Goal: Task Accomplishment & Management: Manage account settings

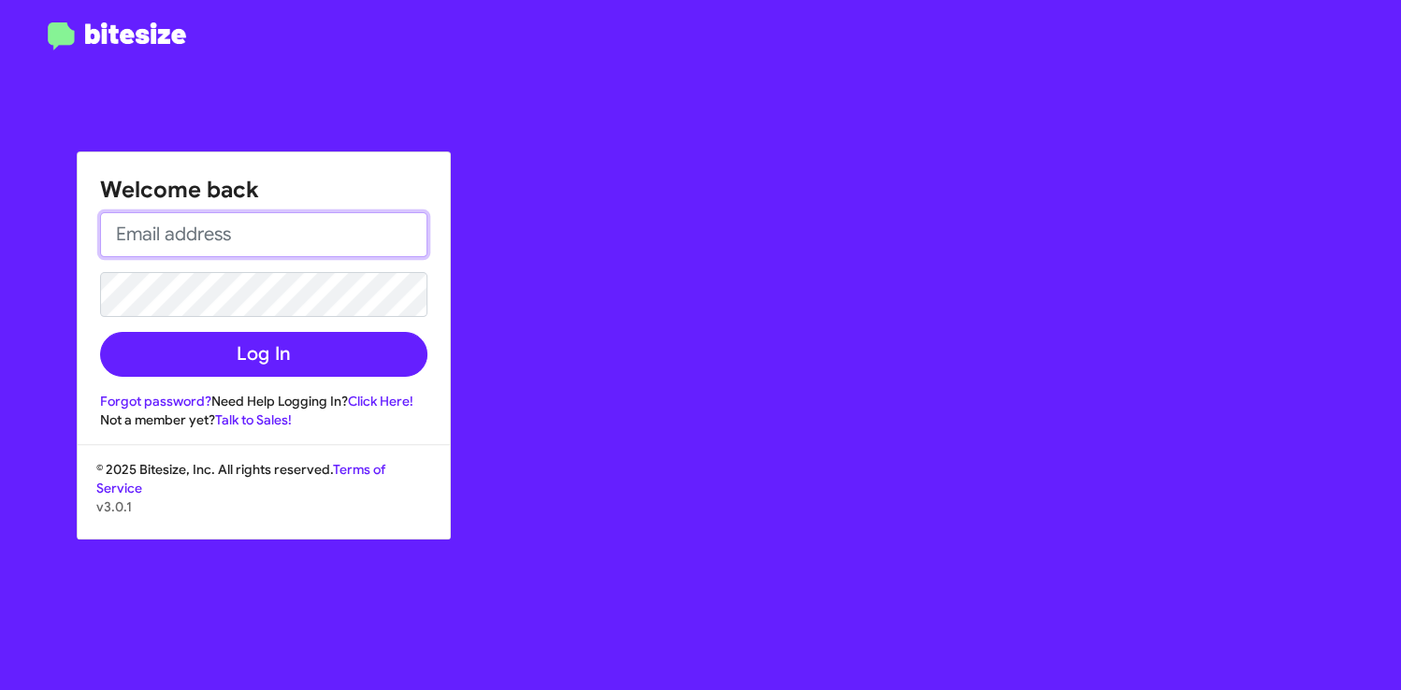
type input "veda.houngviengkham@swickard.com"
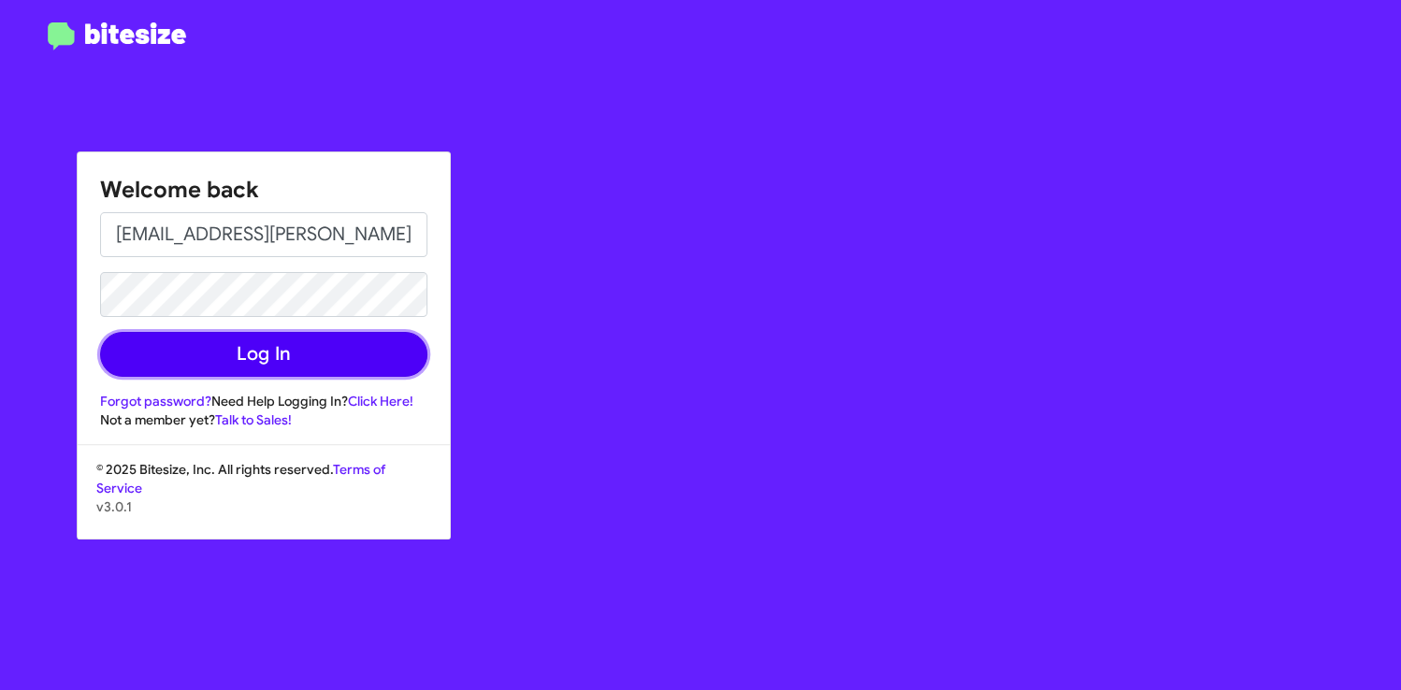
click at [296, 360] on button "Log In" at bounding box center [263, 354] width 327 height 45
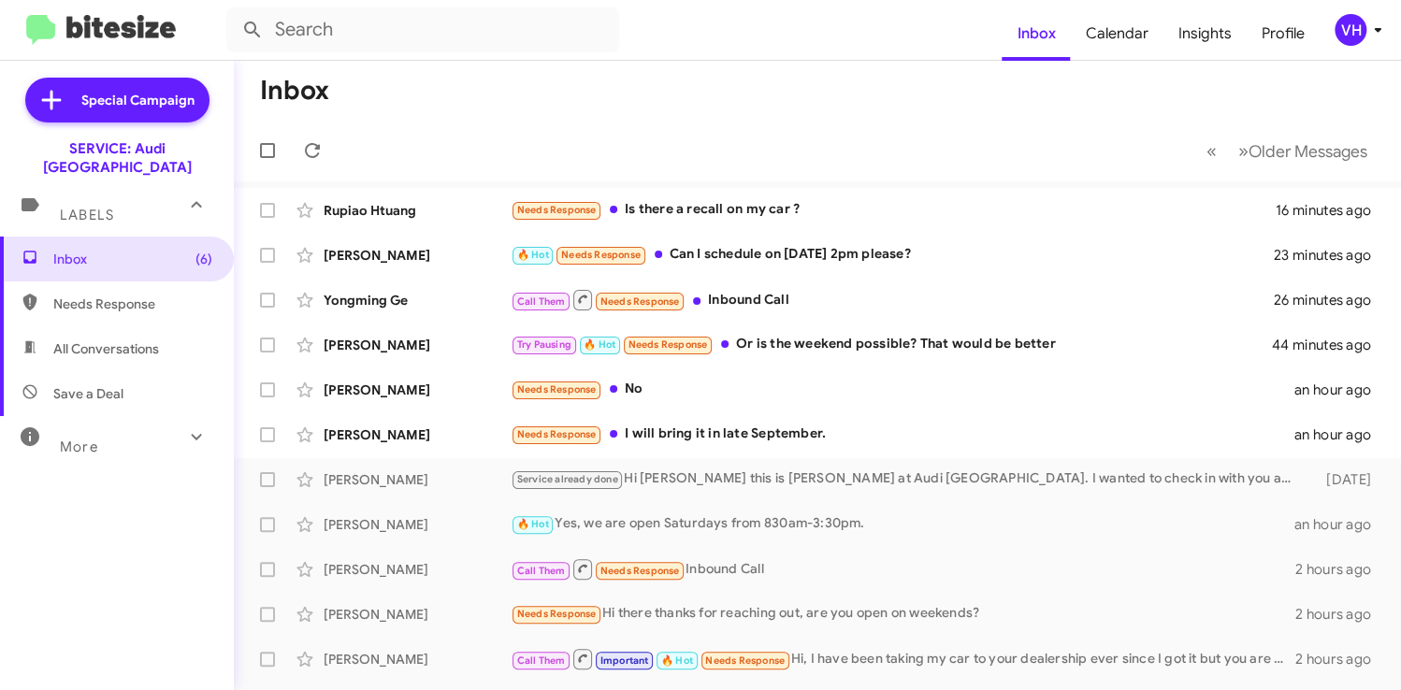
click at [421, 439] on div "[PERSON_NAME]" at bounding box center [417, 435] width 187 height 19
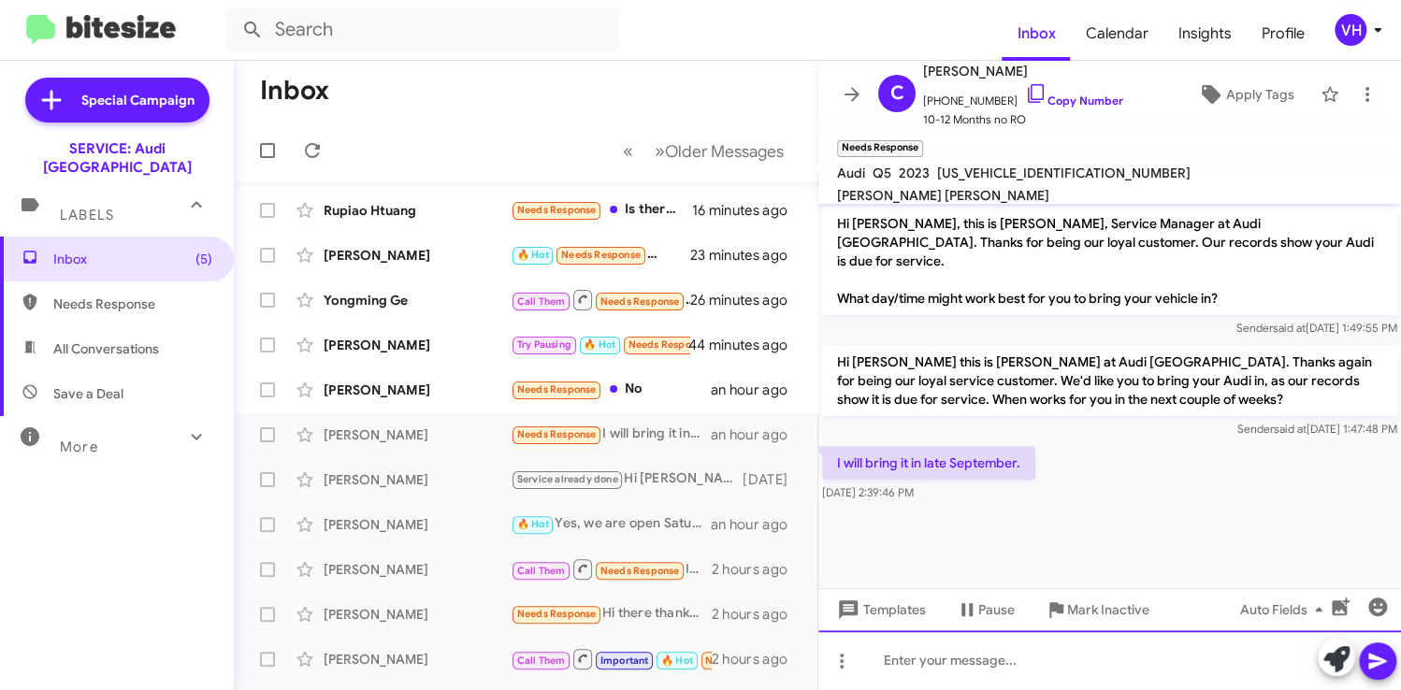
click at [996, 648] on div at bounding box center [1110, 661] width 583 height 60
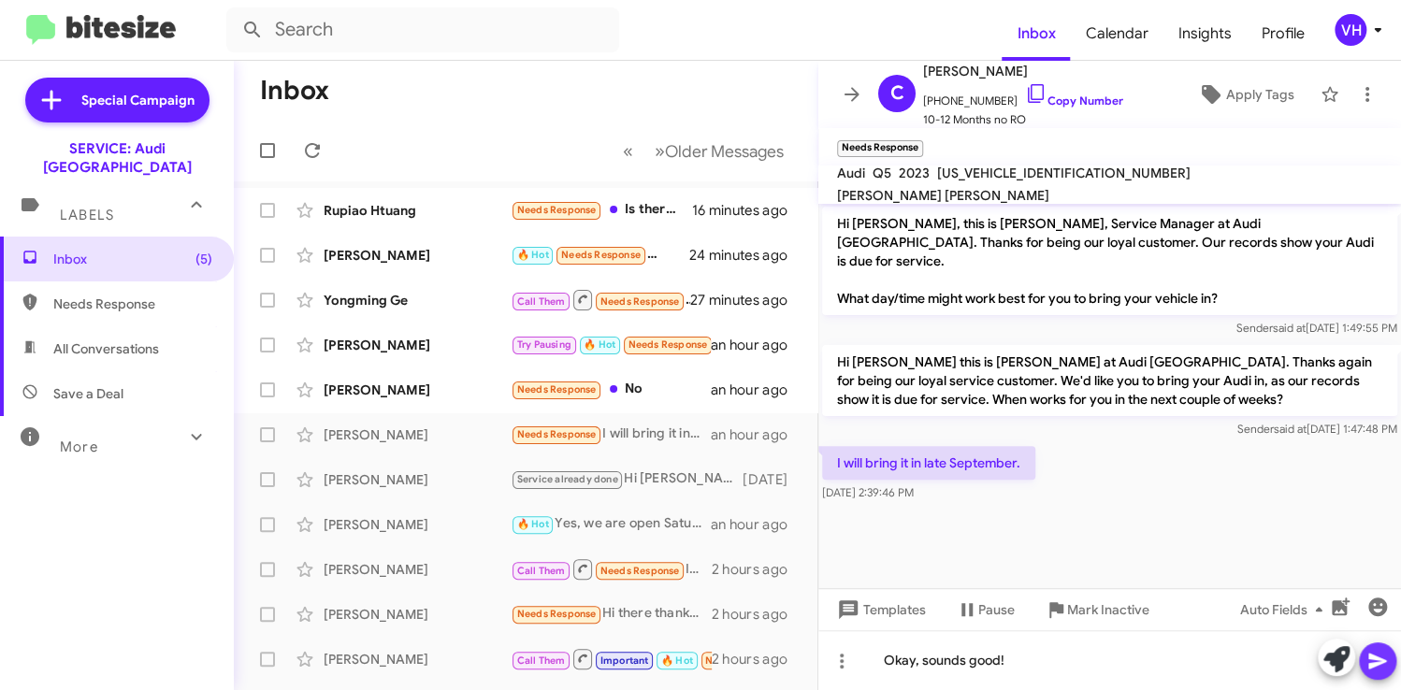
click at [1381, 664] on icon at bounding box center [1378, 661] width 22 height 22
click at [419, 384] on div "[PERSON_NAME]" at bounding box center [417, 390] width 187 height 19
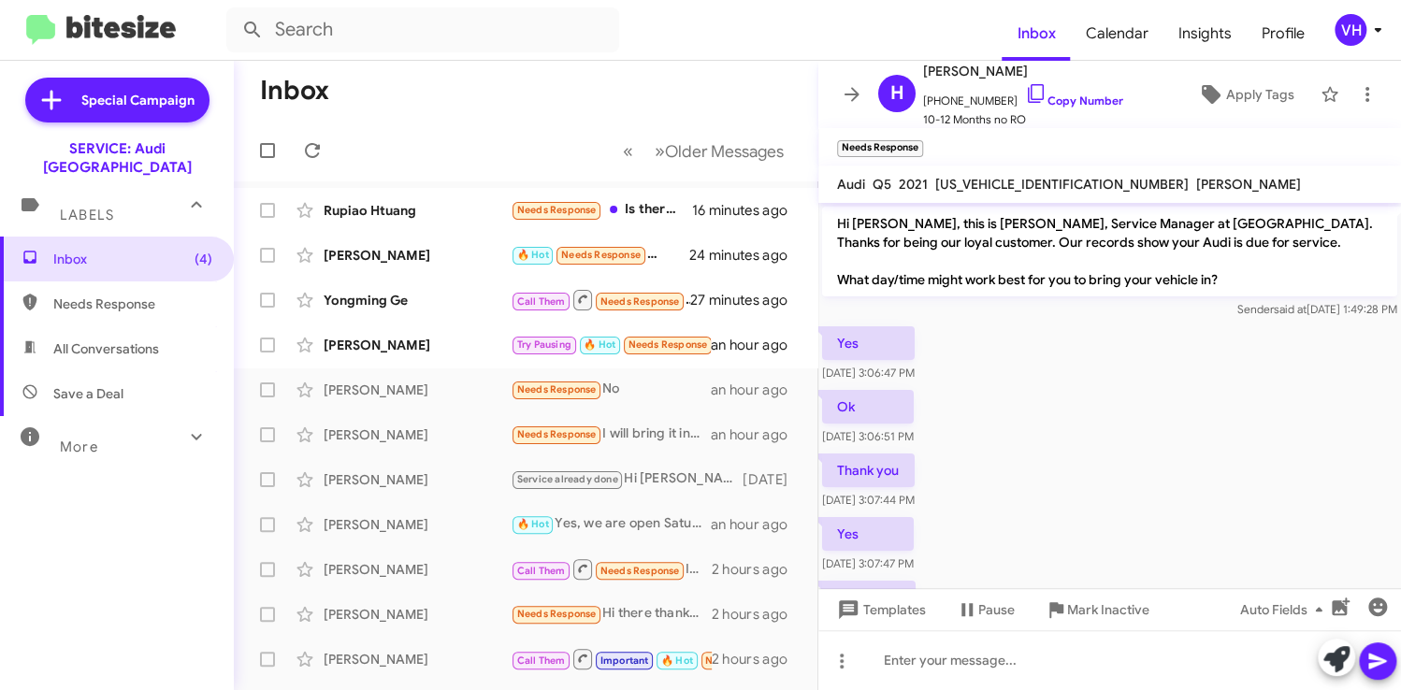
scroll to position [80, 0]
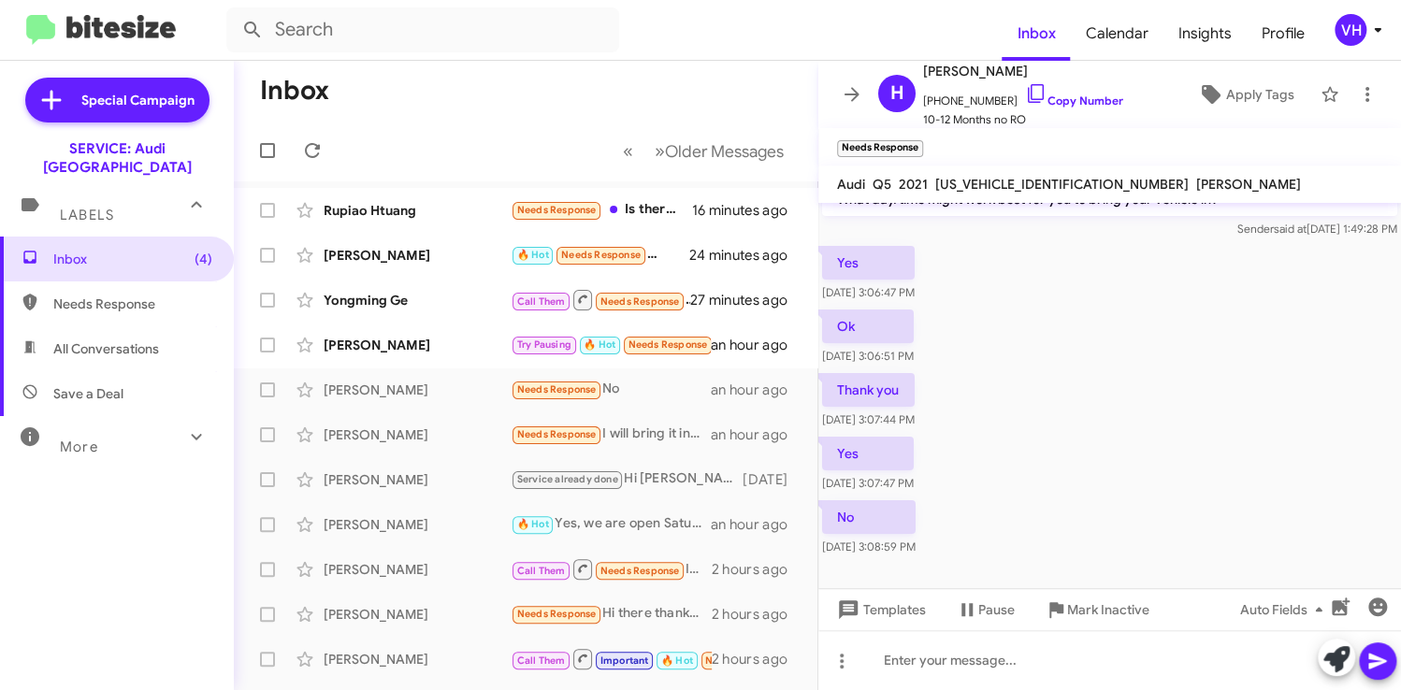
click at [433, 351] on div "[PERSON_NAME]" at bounding box center [417, 345] width 187 height 19
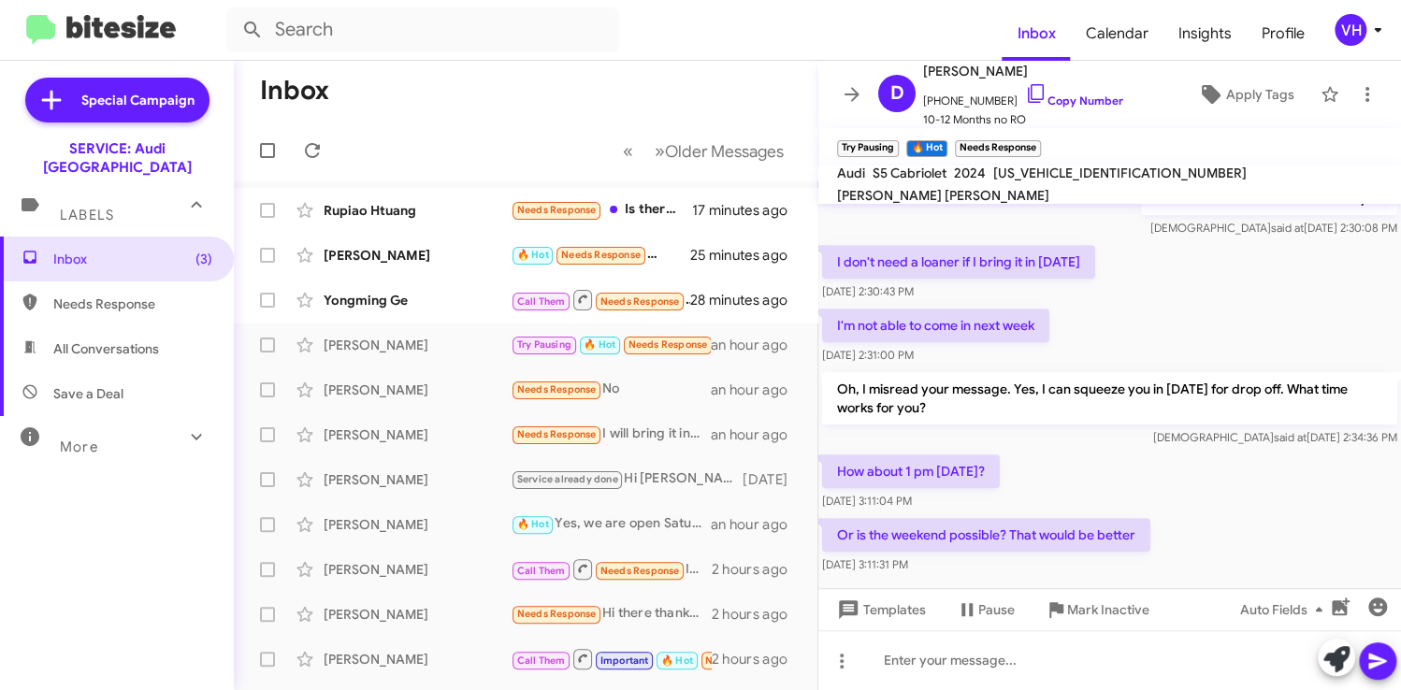
scroll to position [789, 0]
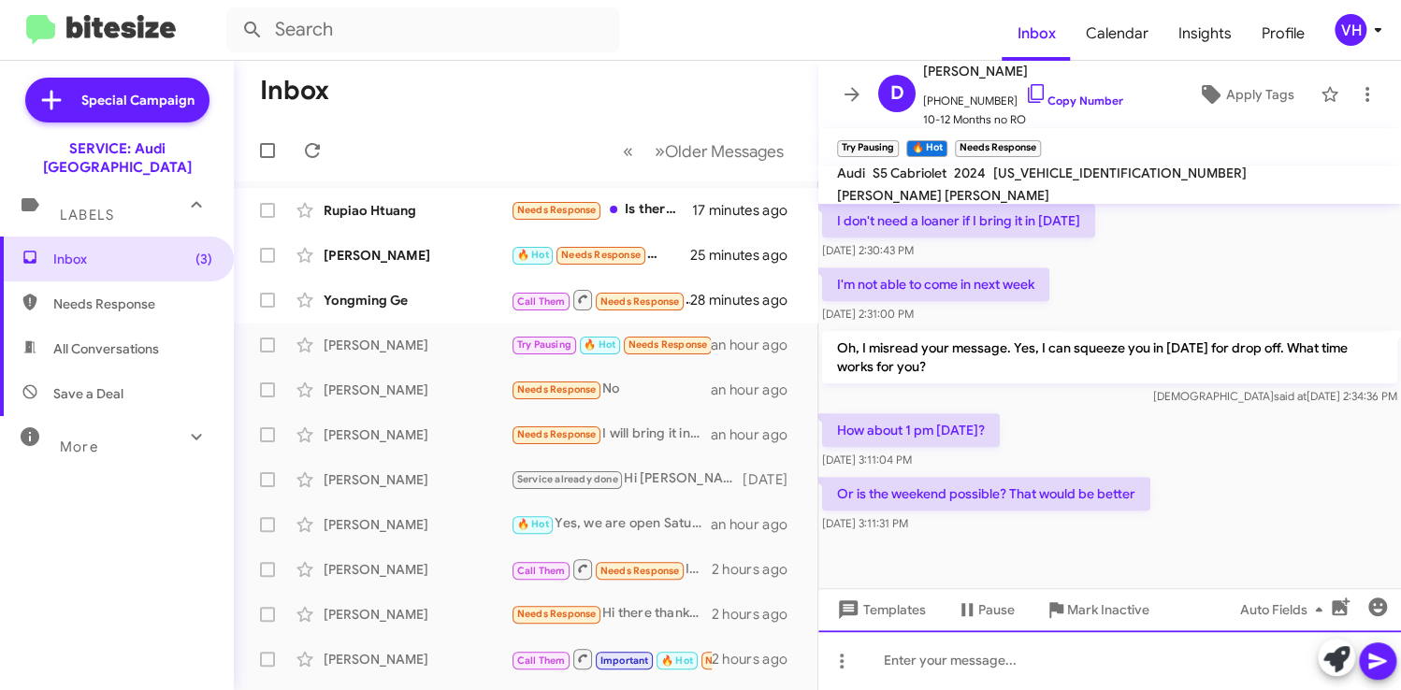
click at [1223, 643] on div at bounding box center [1110, 661] width 583 height 60
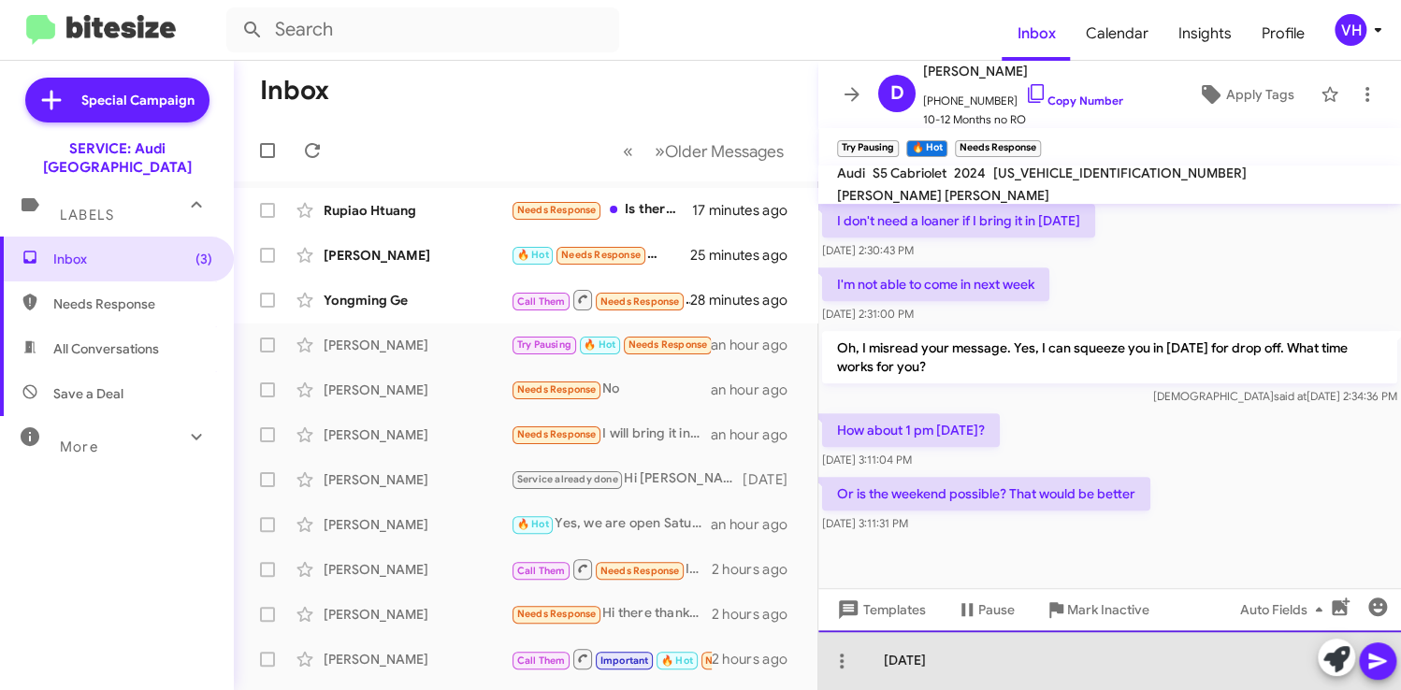
click at [986, 661] on div "Friday" at bounding box center [1110, 661] width 583 height 60
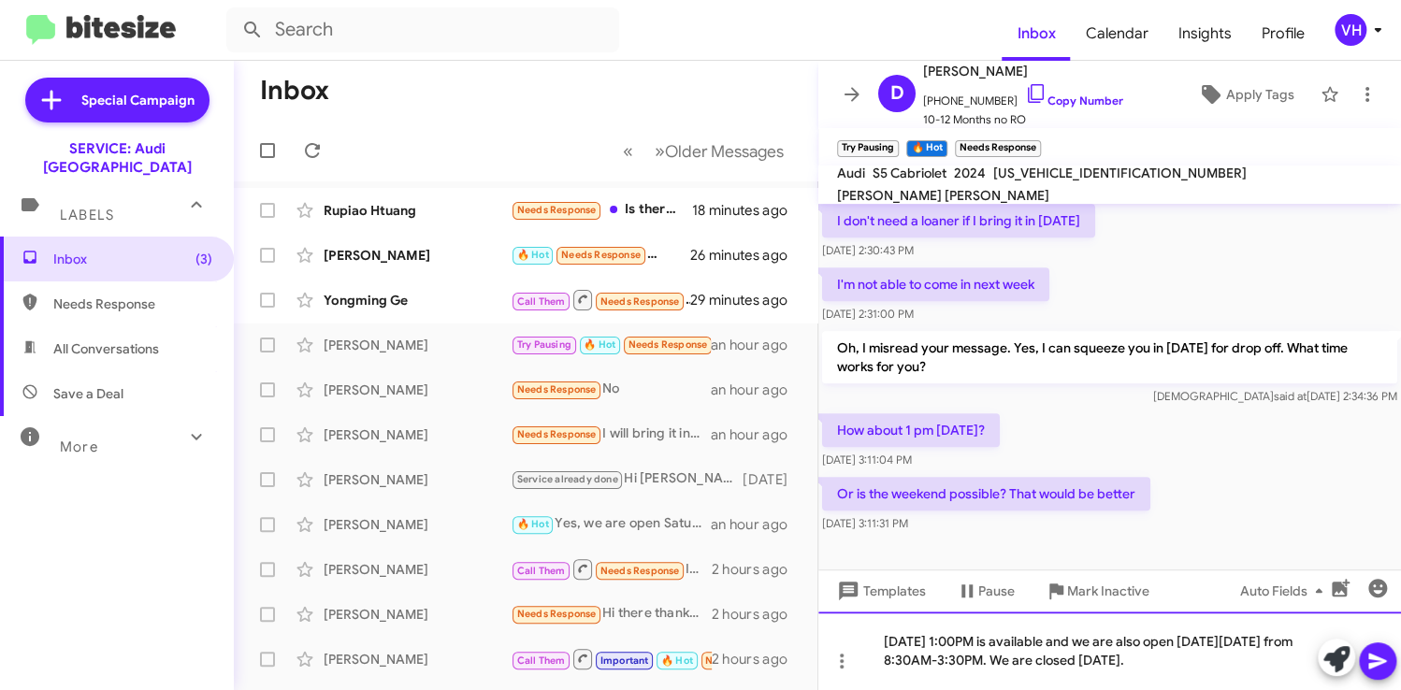
click at [1216, 655] on div "Friday 8/22 at 1:00PM is available and we are also open on Saturday 8/23 from 8…" at bounding box center [1110, 651] width 583 height 79
click at [1378, 666] on icon at bounding box center [1378, 661] width 22 height 22
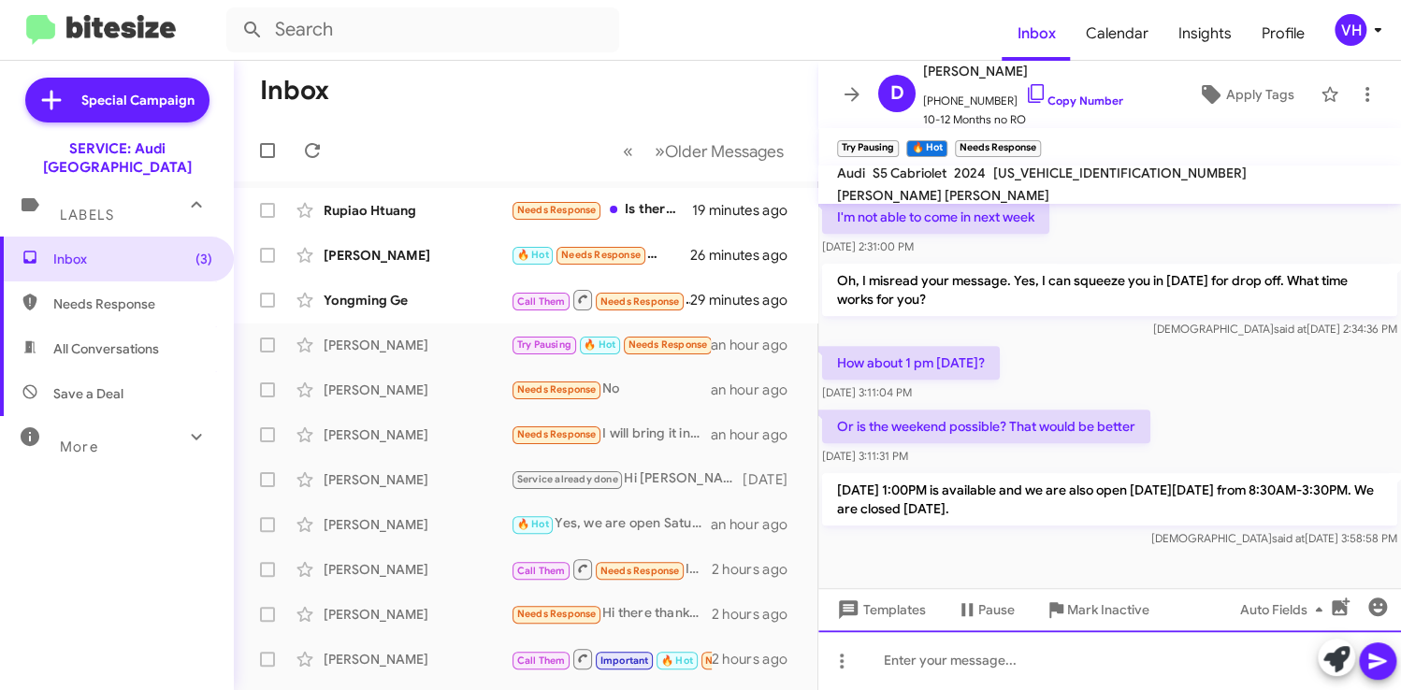
scroll to position [876, 0]
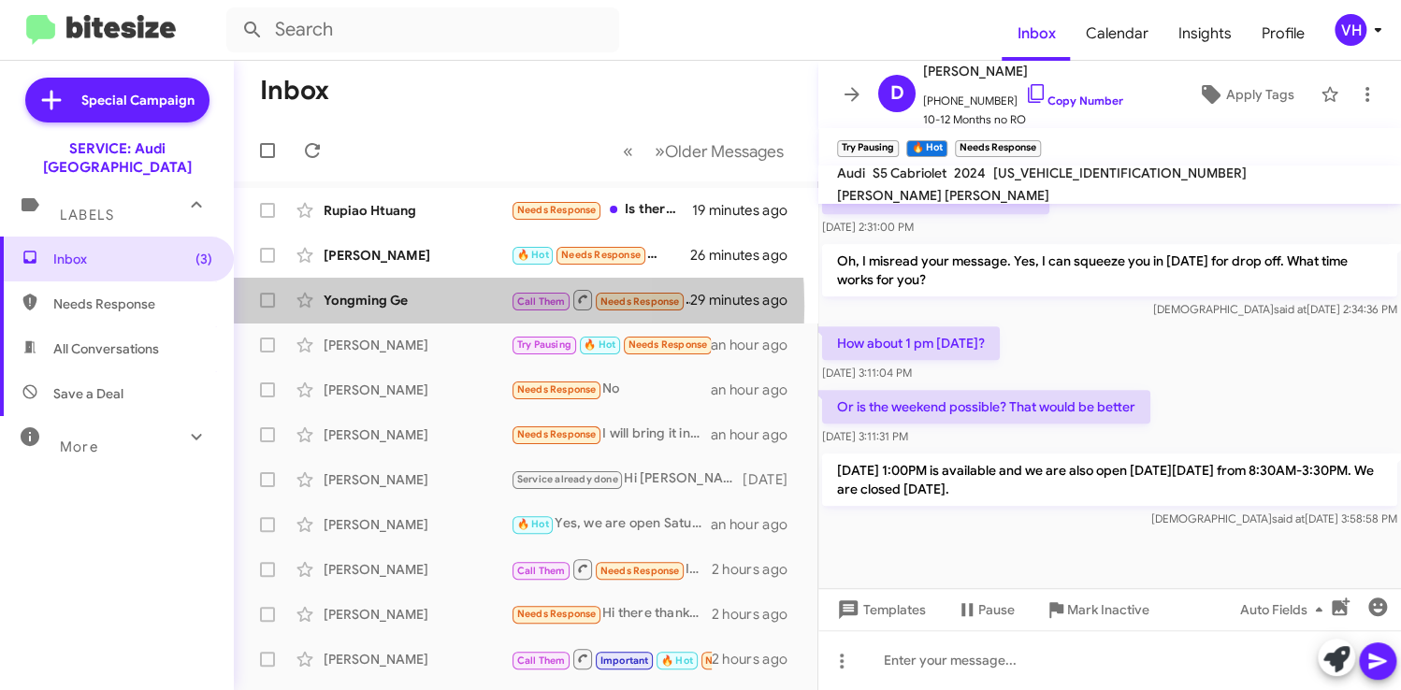
click at [371, 306] on div "Yongming Ge" at bounding box center [417, 300] width 187 height 19
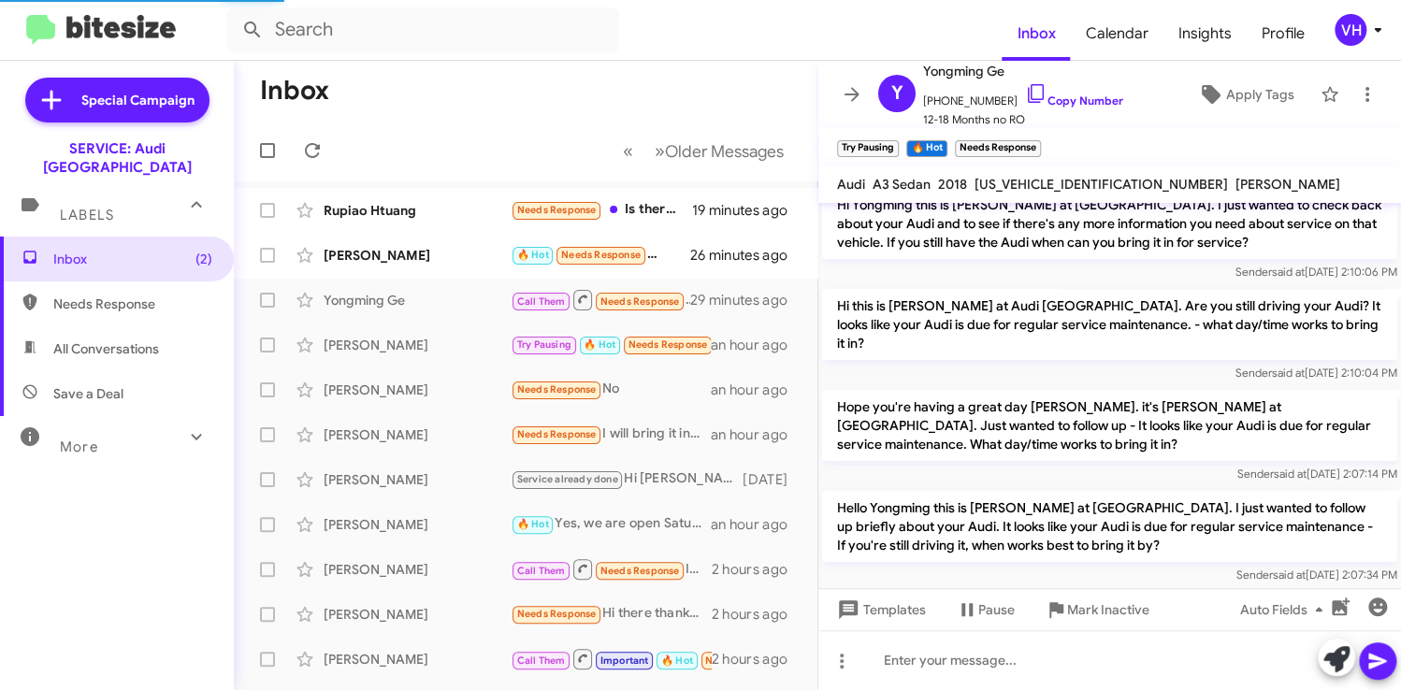
scroll to position [929, 0]
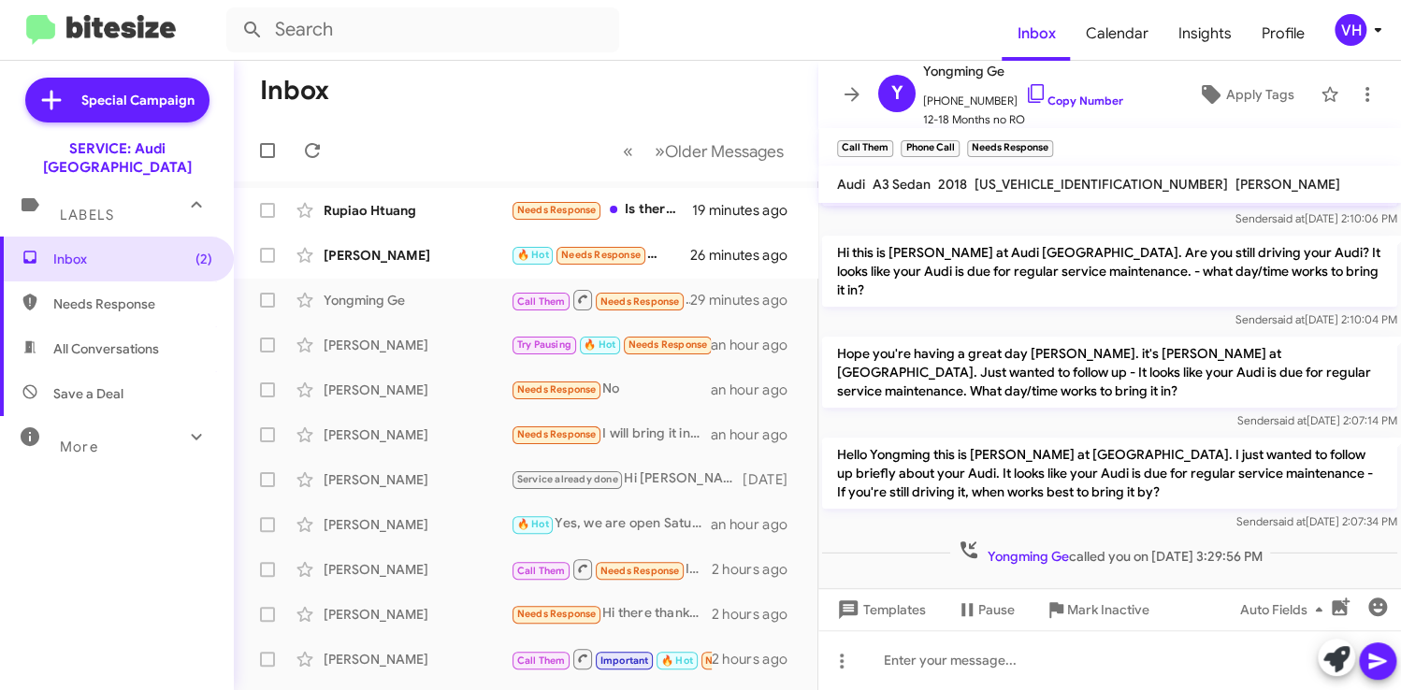
click at [387, 256] on div "[PERSON_NAME]" at bounding box center [417, 255] width 187 height 19
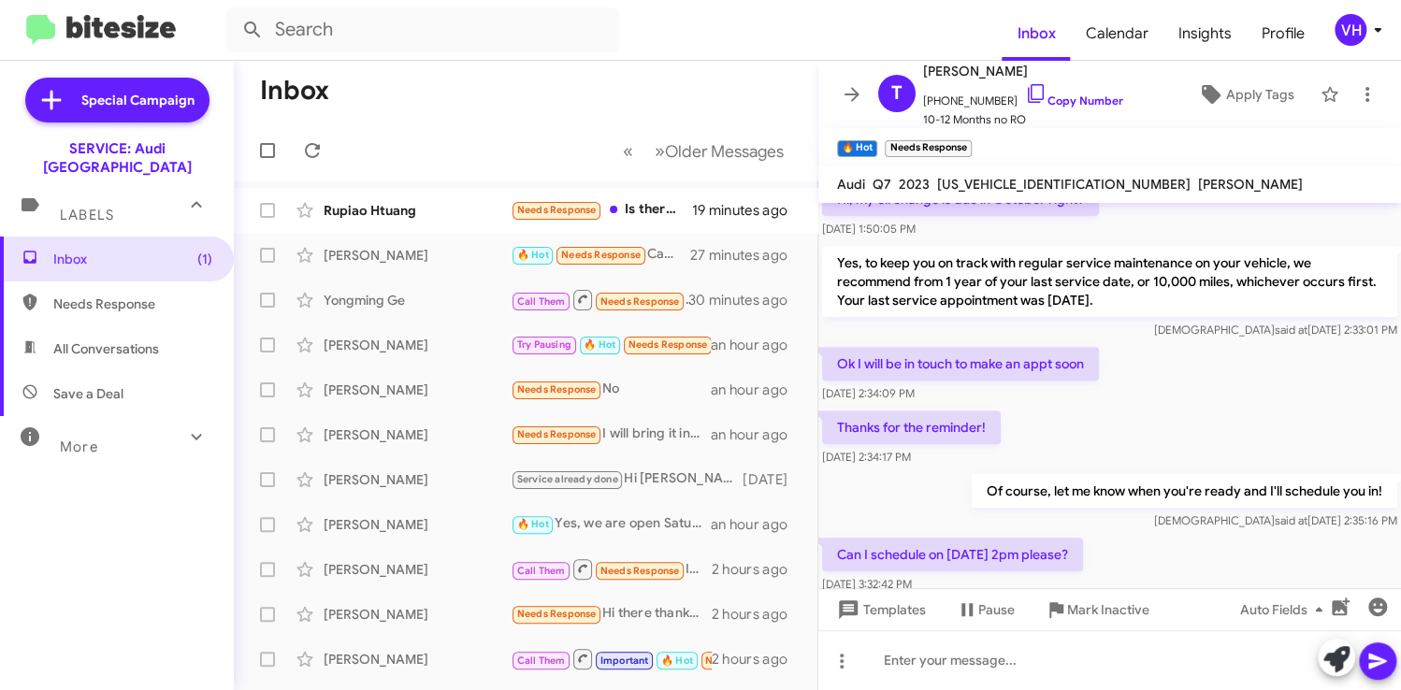
scroll to position [367, 0]
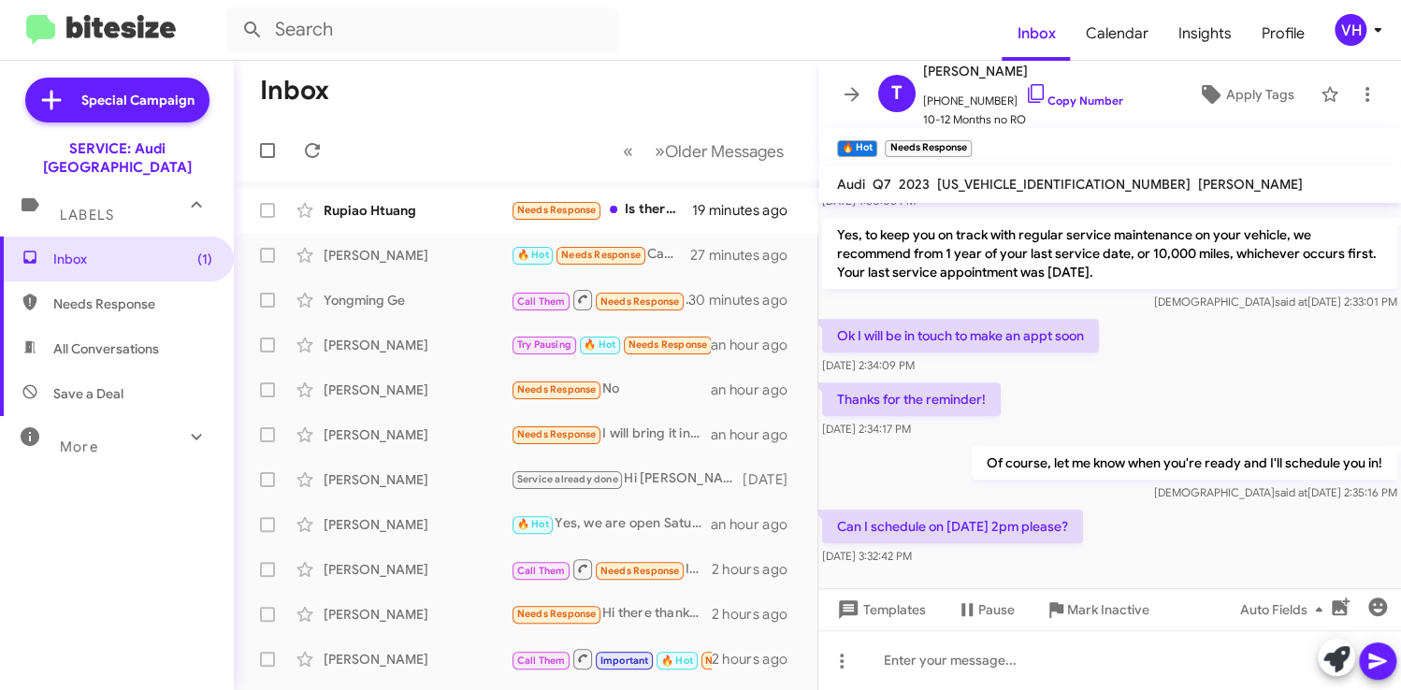
click at [989, 178] on span "[US_VEHICLE_IDENTIFICATION_NUMBER]" at bounding box center [1064, 184] width 254 height 17
copy span "[US_VEHICLE_IDENTIFICATION_NUMBER]"
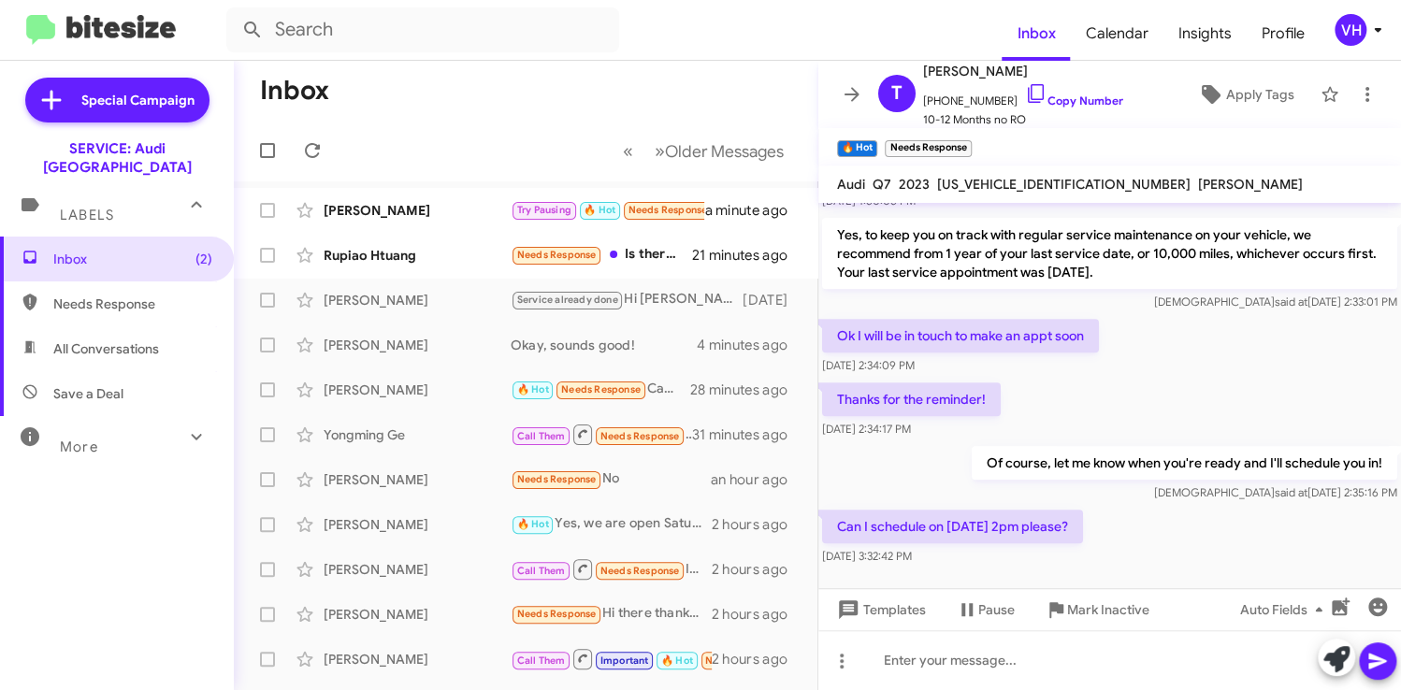
click at [899, 456] on div "Of course, let me know when you're ready and I'll schedule you in! Veda said at…" at bounding box center [1110, 475] width 583 height 64
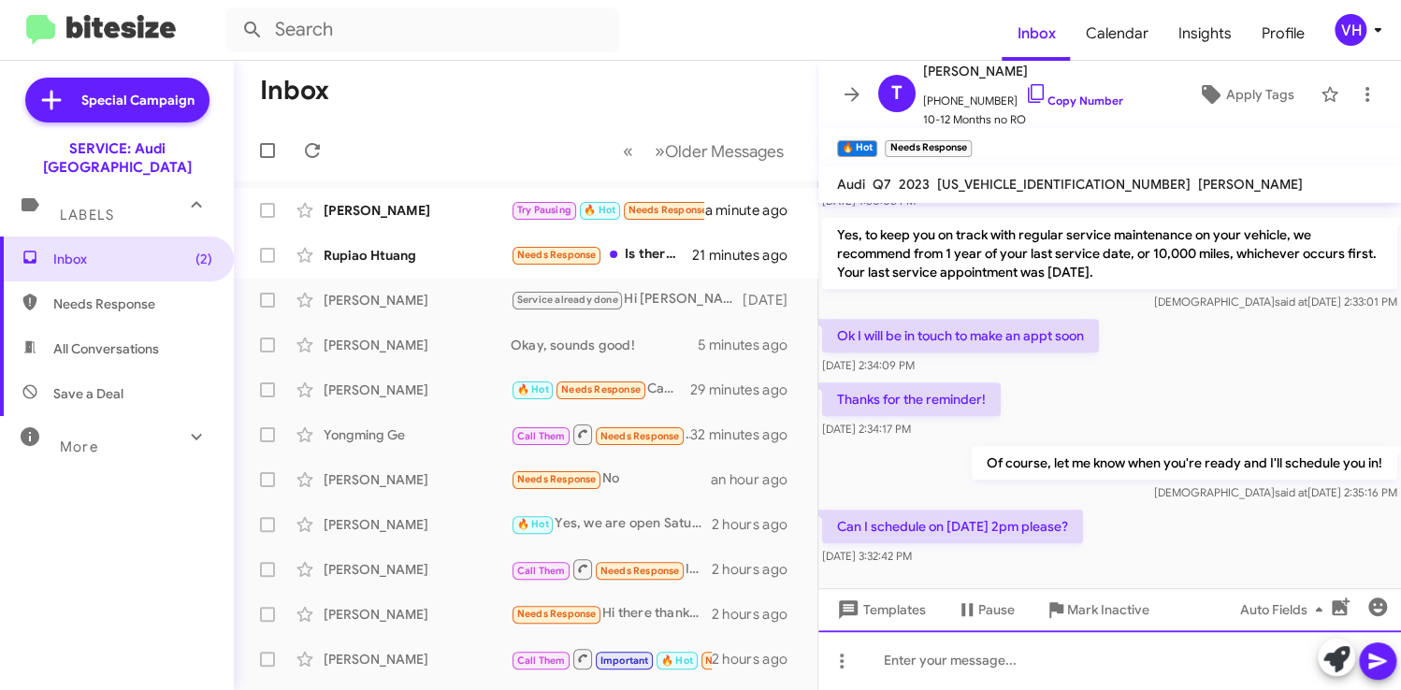
click at [1042, 647] on div at bounding box center [1110, 661] width 583 height 60
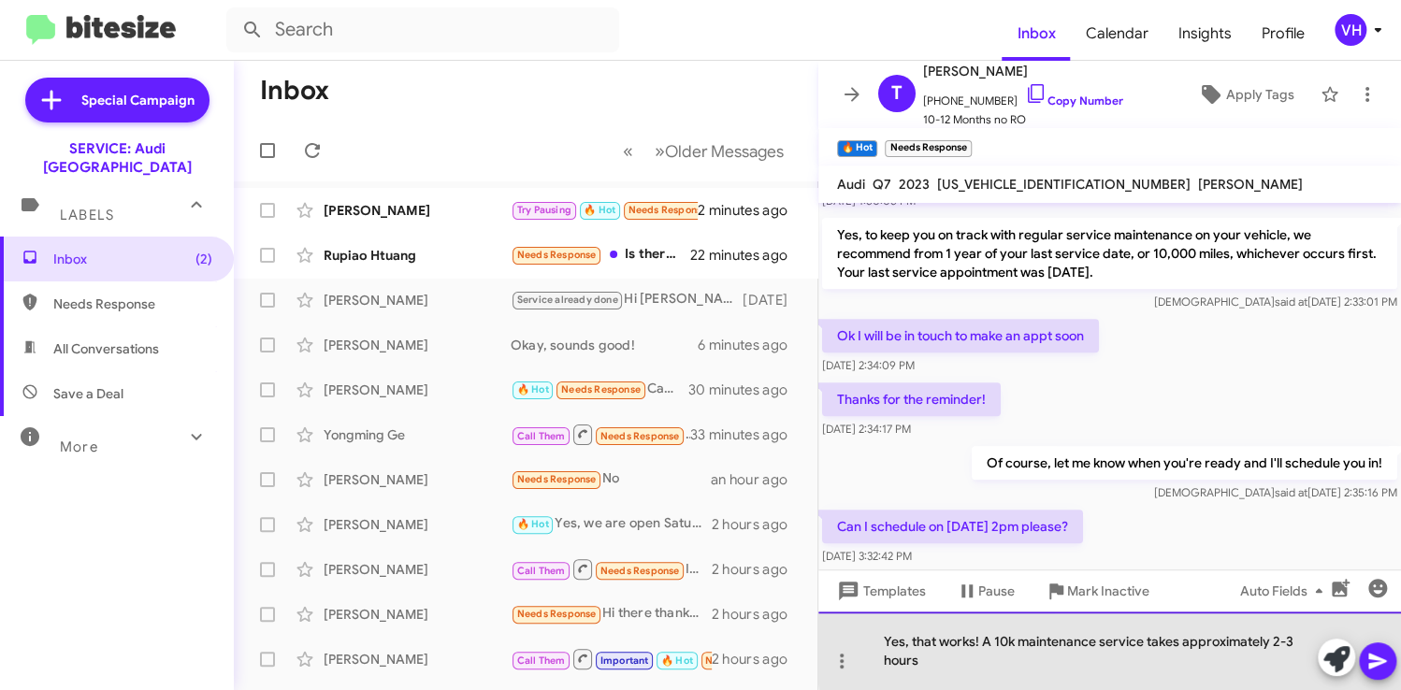
click at [1292, 644] on div "Yes, that works! A 10k maintenance service takes approximately 2-3 hours" at bounding box center [1110, 651] width 583 height 79
click at [1302, 639] on div "Yes, that works! A 10k maintenance service takes approximately 2-3 hours" at bounding box center [1110, 651] width 583 height 79
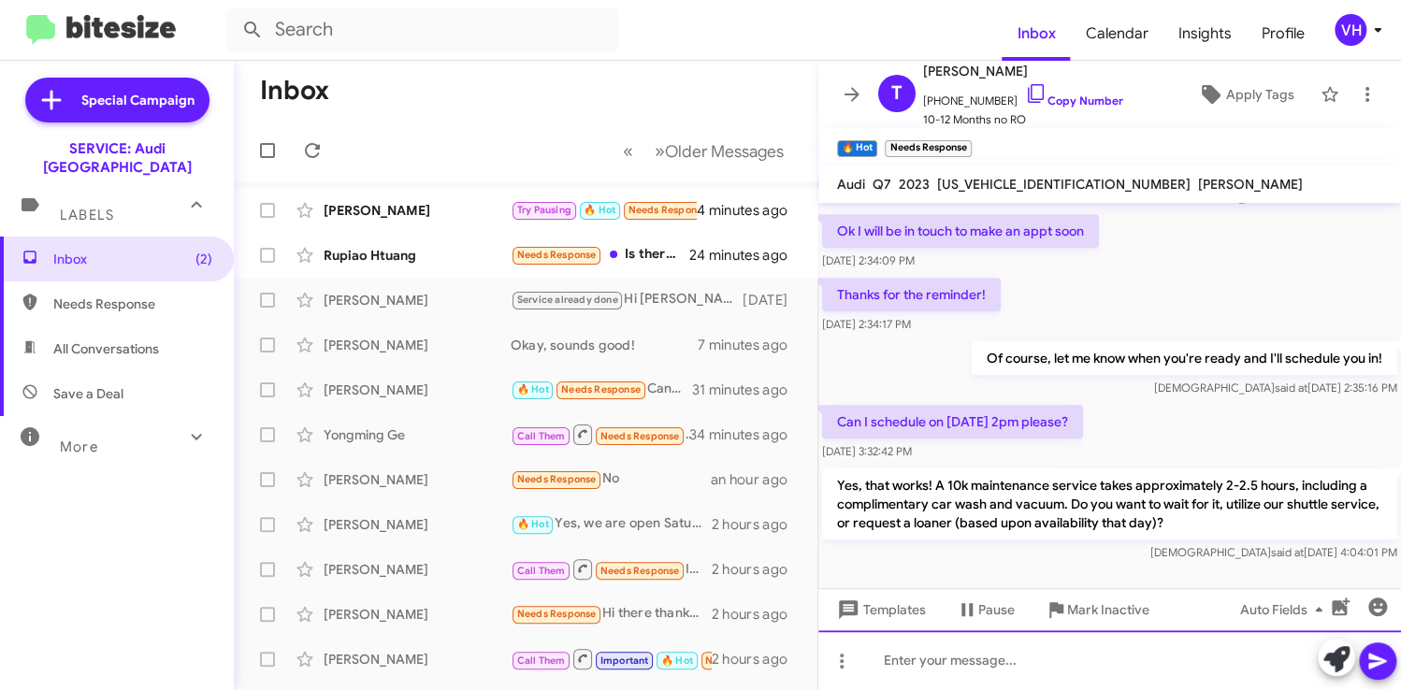
scroll to position [472, 0]
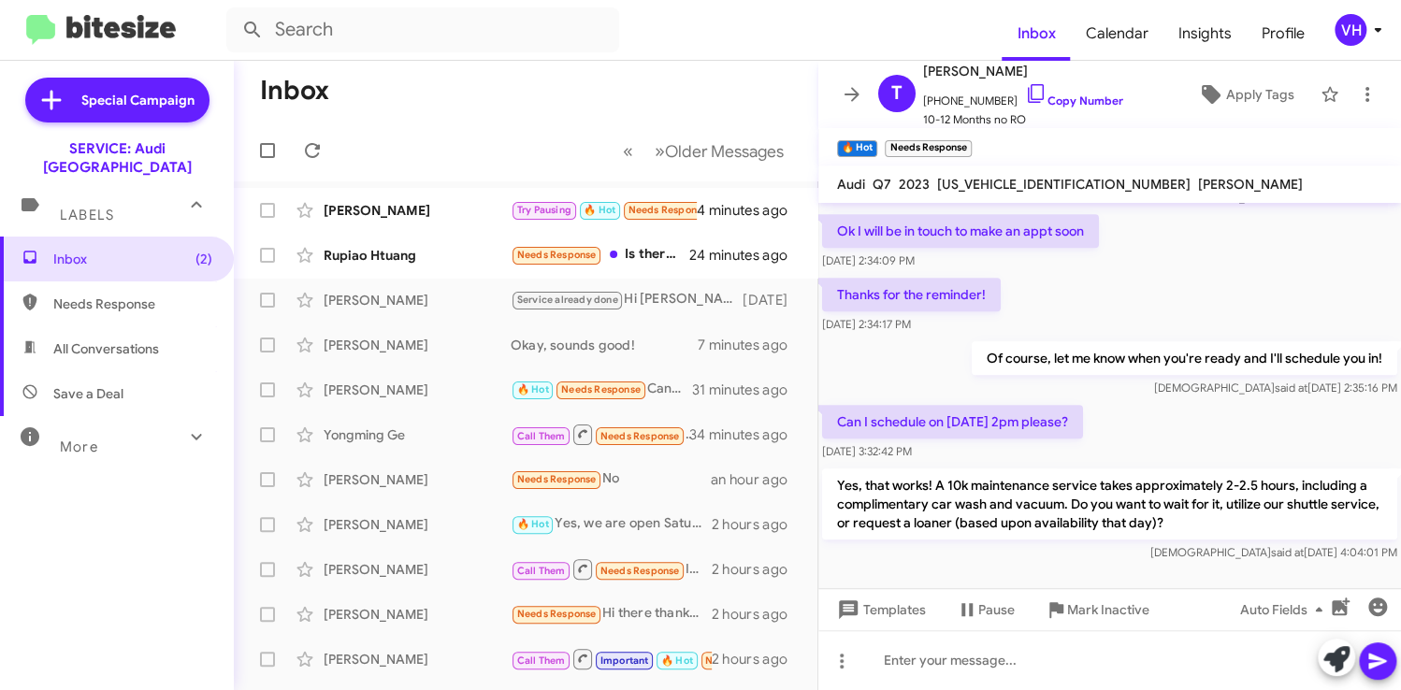
click at [415, 260] on div "Rupiao Htuang" at bounding box center [417, 255] width 187 height 19
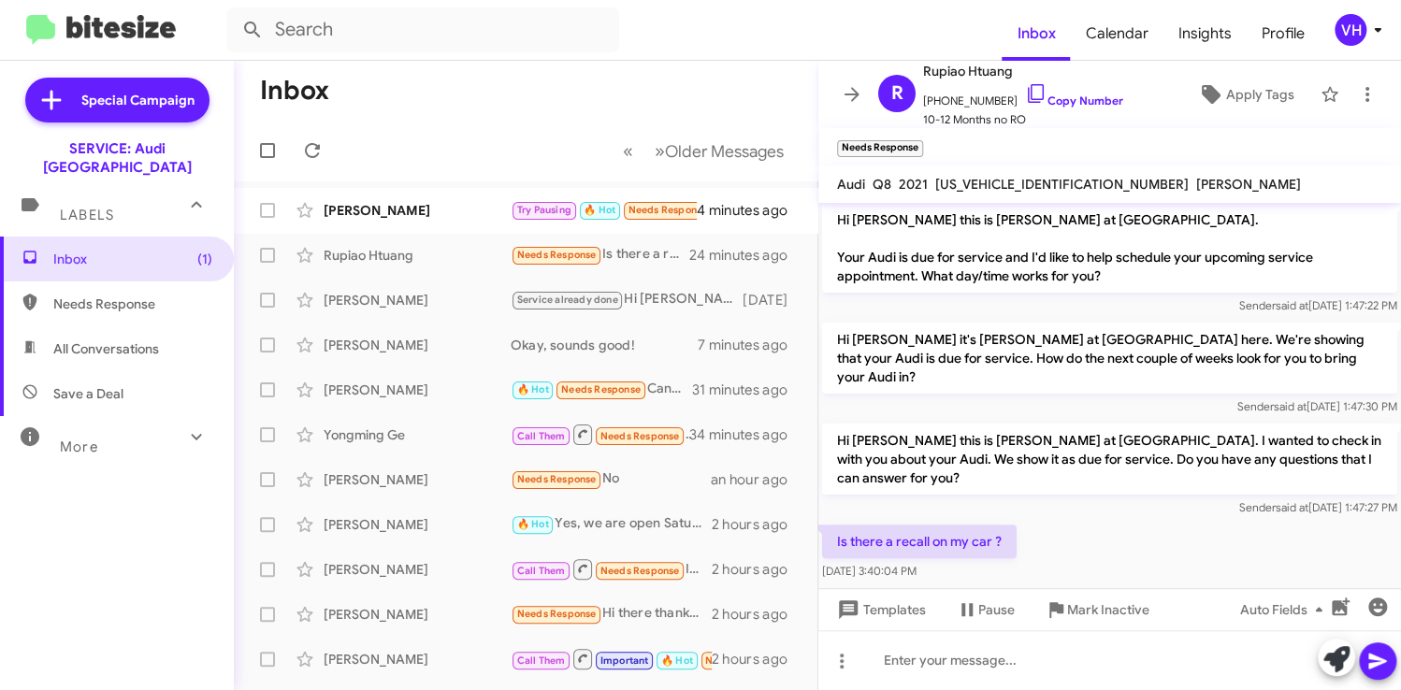
click at [1009, 187] on span "WA1EVAF10MD008802" at bounding box center [1063, 184] width 254 height 17
copy span "WA1EVAF10MD008802"
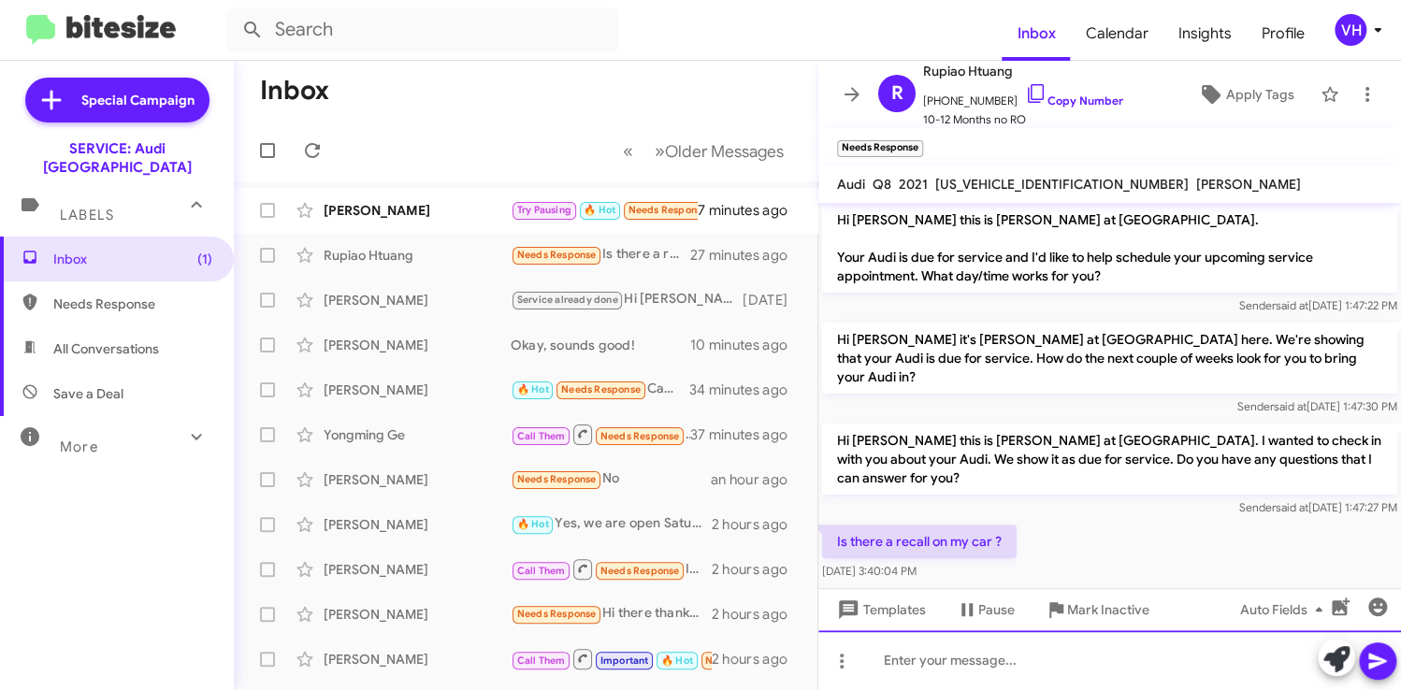
click at [971, 656] on div at bounding box center [1110, 661] width 583 height 60
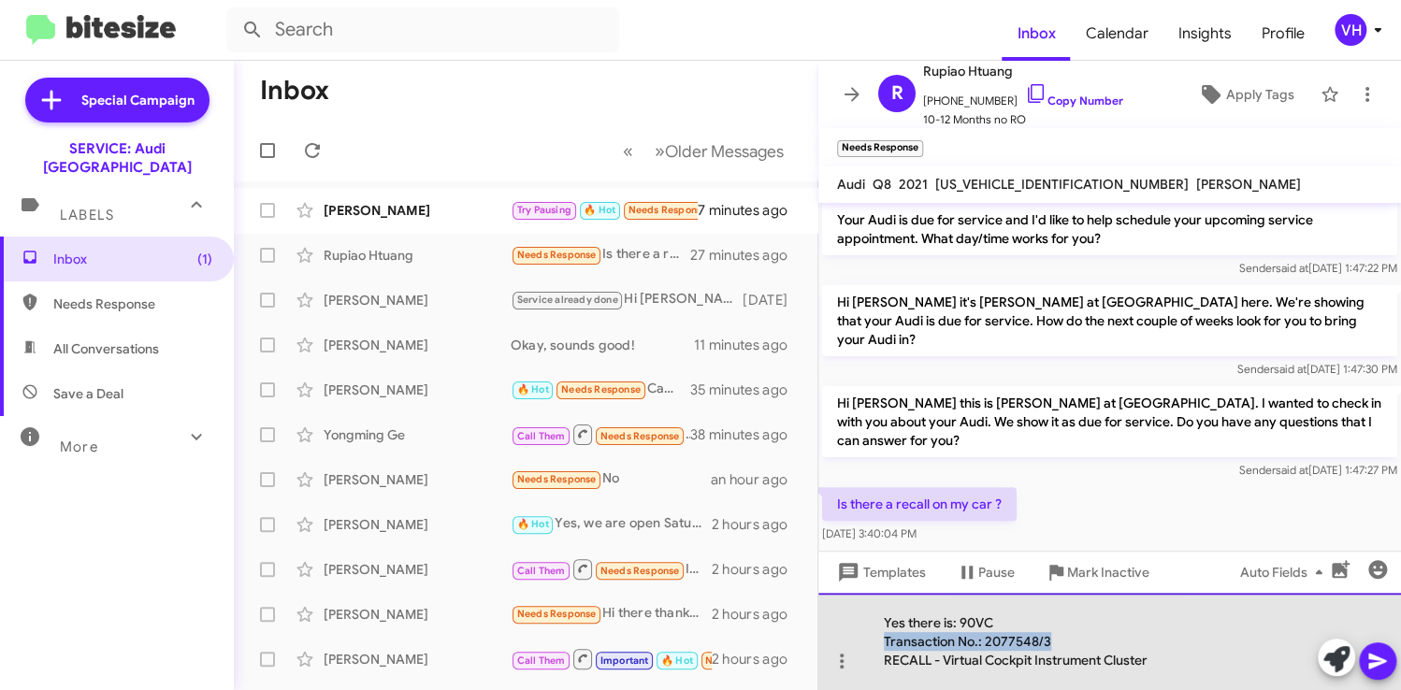
drag, startPoint x: 1055, startPoint y: 638, endPoint x: 881, endPoint y: 641, distance: 174.0
click at [881, 641] on div "Yes there is: 90VC Transaction No.: 2077548/3 RECALL - Virtual Cockpit Instru…" at bounding box center [1110, 641] width 583 height 97
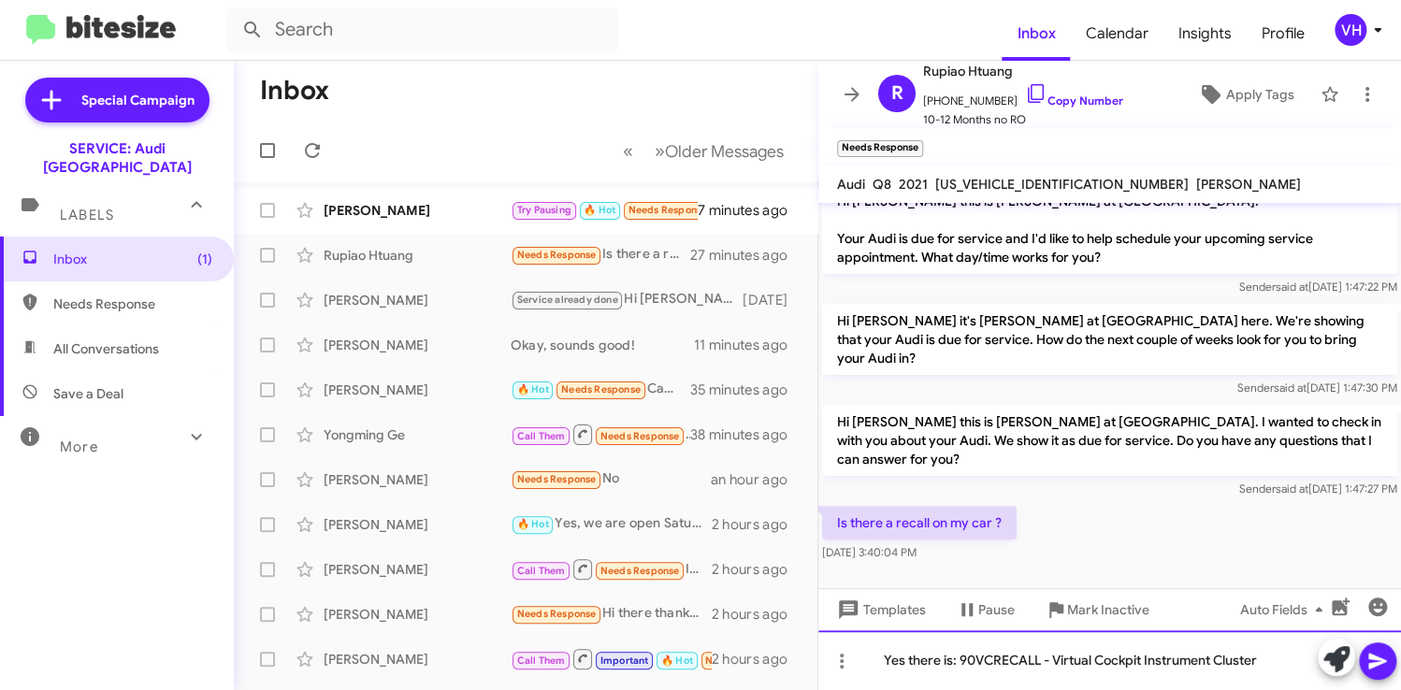
scroll to position [123, 0]
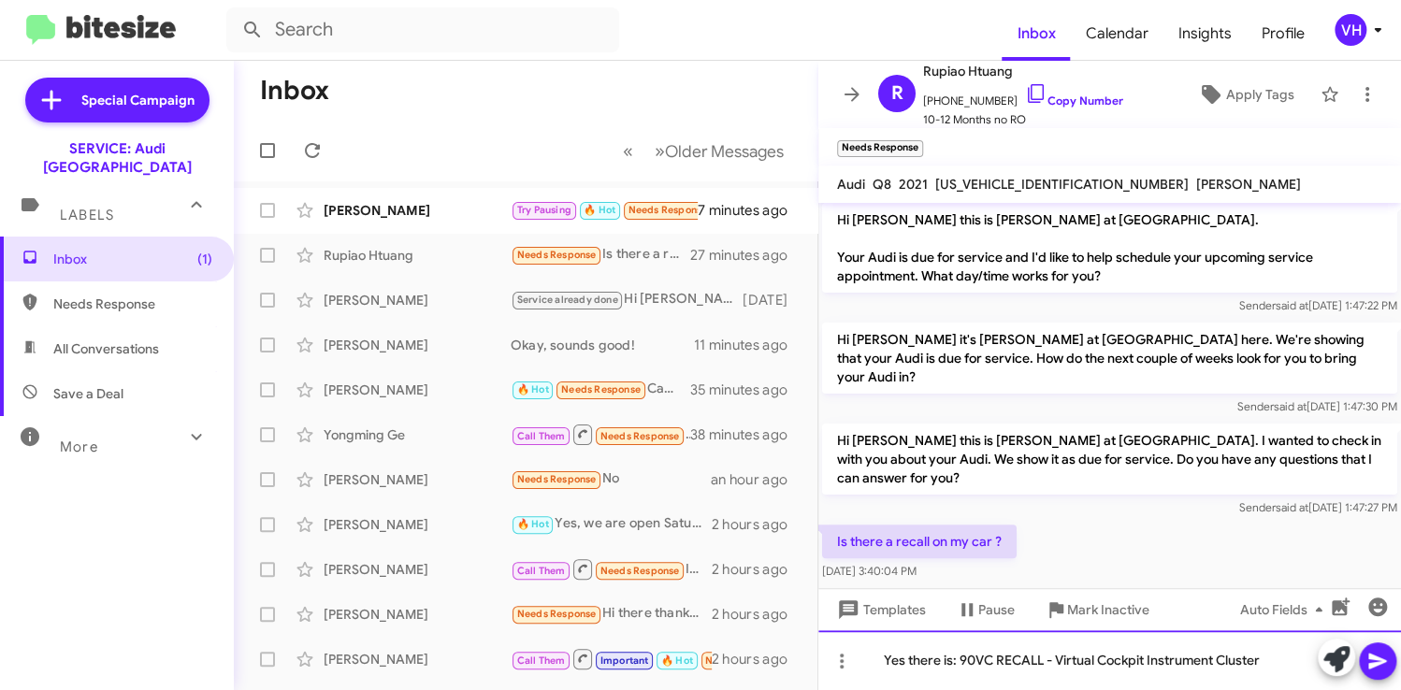
click at [957, 659] on div "Yes there is: 90VC RECALL - Virtual Cockpit Instrument Cluster" at bounding box center [1110, 661] width 583 height 60
click at [1305, 662] on div "Yes there is, it's the 90VC RECALL - Virtual Cockpit Instrument Cluster" at bounding box center [1110, 661] width 583 height 60
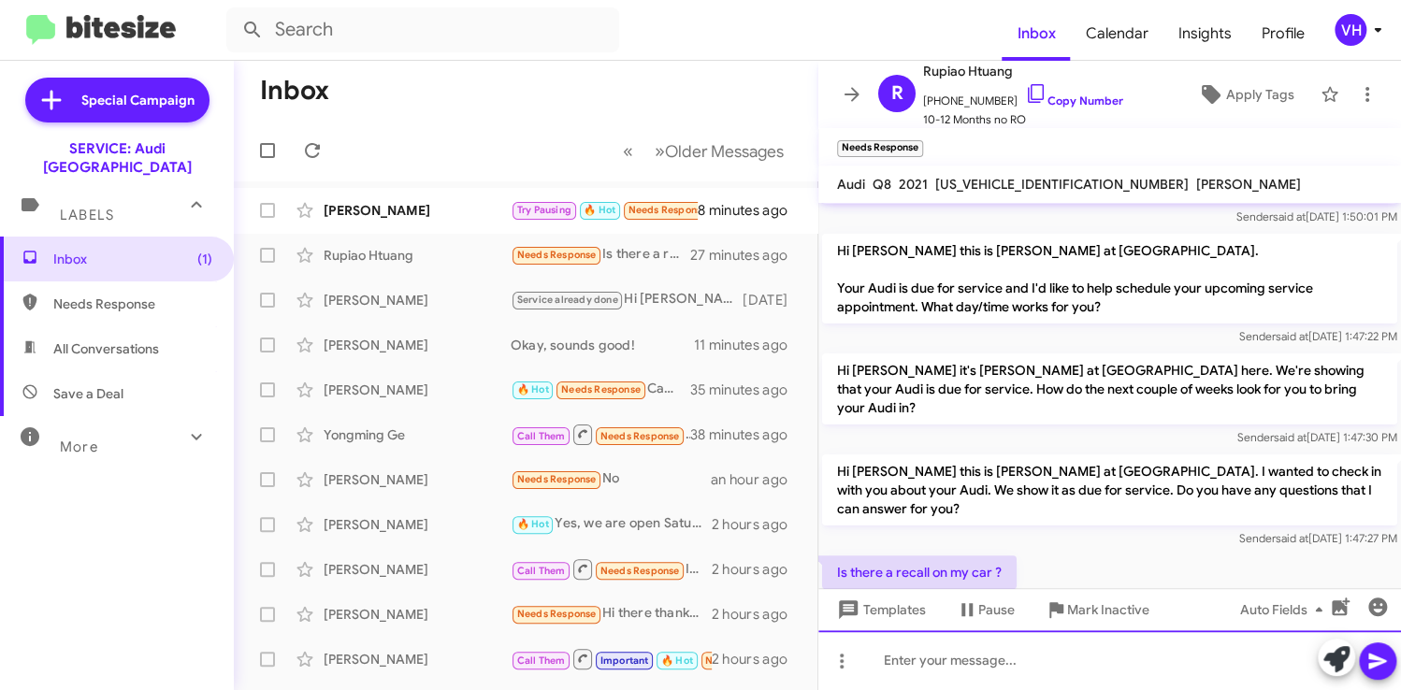
scroll to position [193, 0]
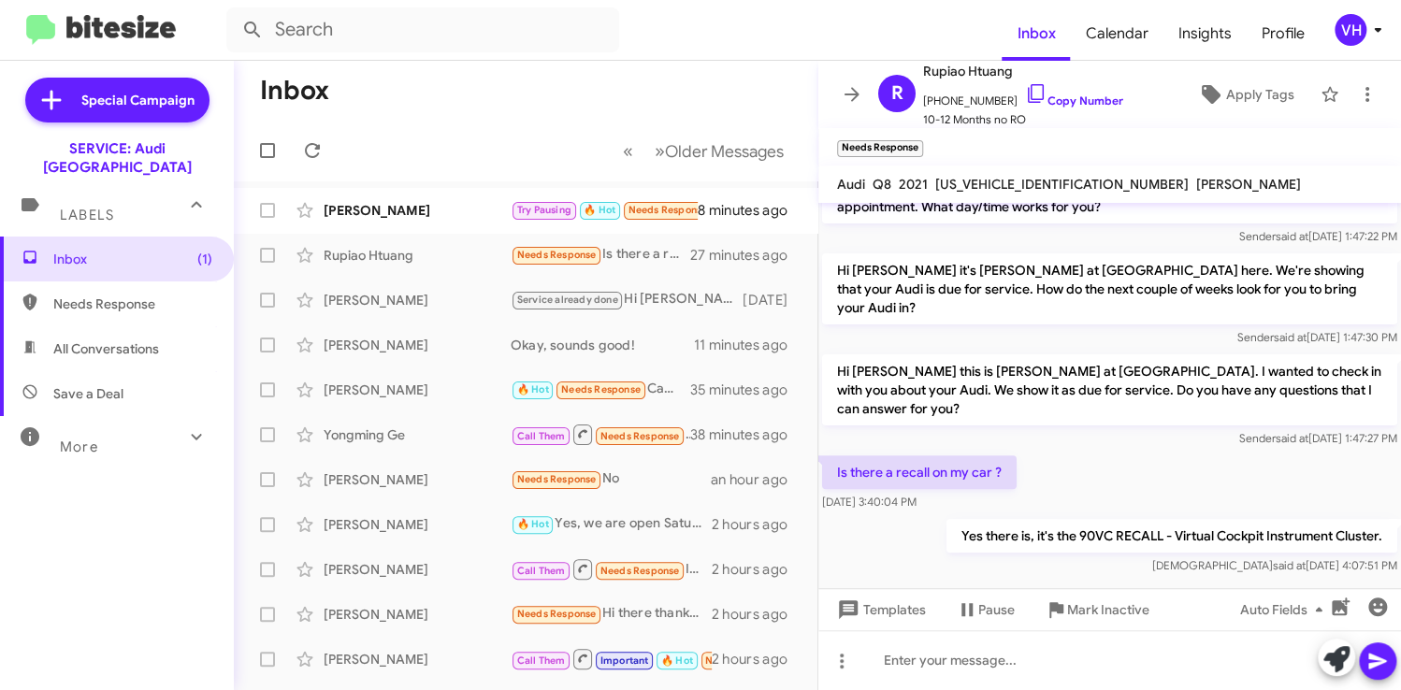
click at [415, 218] on div "[PERSON_NAME]" at bounding box center [417, 210] width 187 height 19
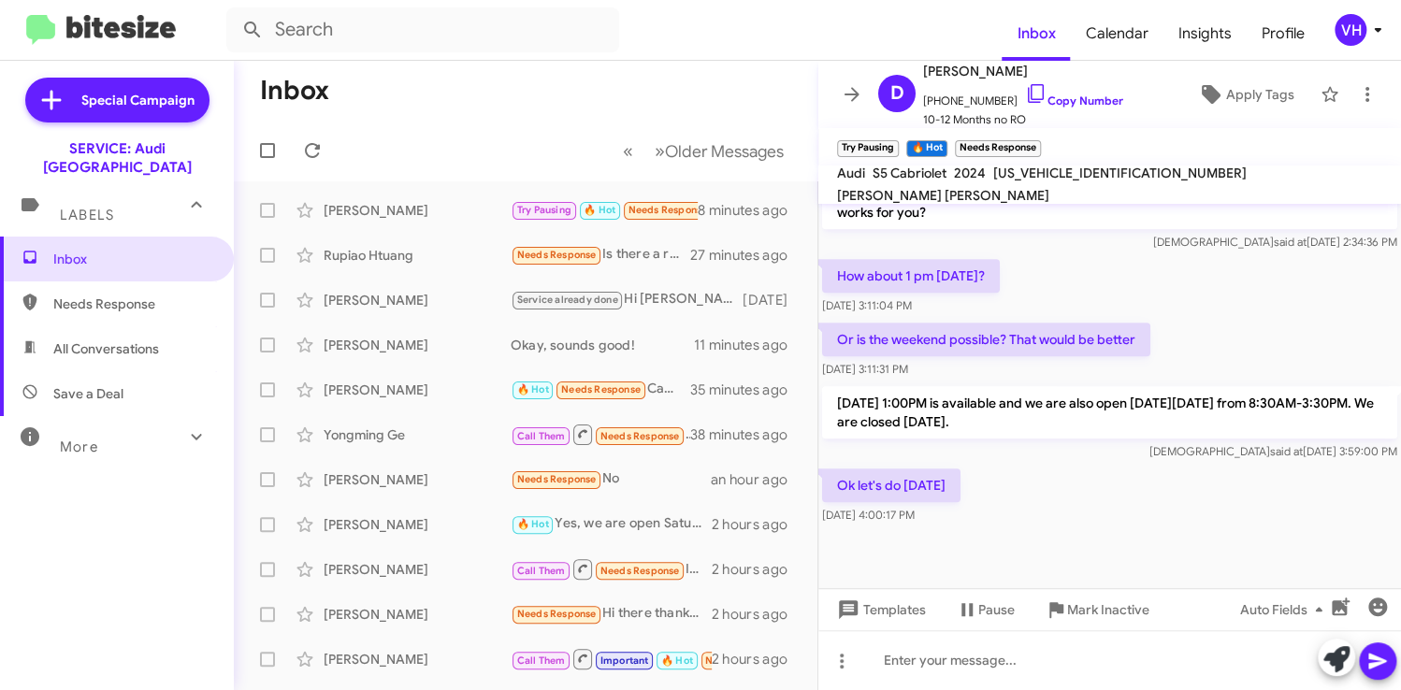
drag, startPoint x: 1001, startPoint y: 460, endPoint x: 939, endPoint y: 472, distance: 62.9
click at [939, 472] on p "Ok let's do Saturday 8/23" at bounding box center [891, 486] width 138 height 34
click at [1024, 465] on div "Ok let's do Saturday 8/23 Aug 20, 2025, 4:00:17 PM" at bounding box center [1110, 497] width 583 height 64
click at [1071, 181] on span "WAUW4GF57RN004490" at bounding box center [1121, 173] width 254 height 17
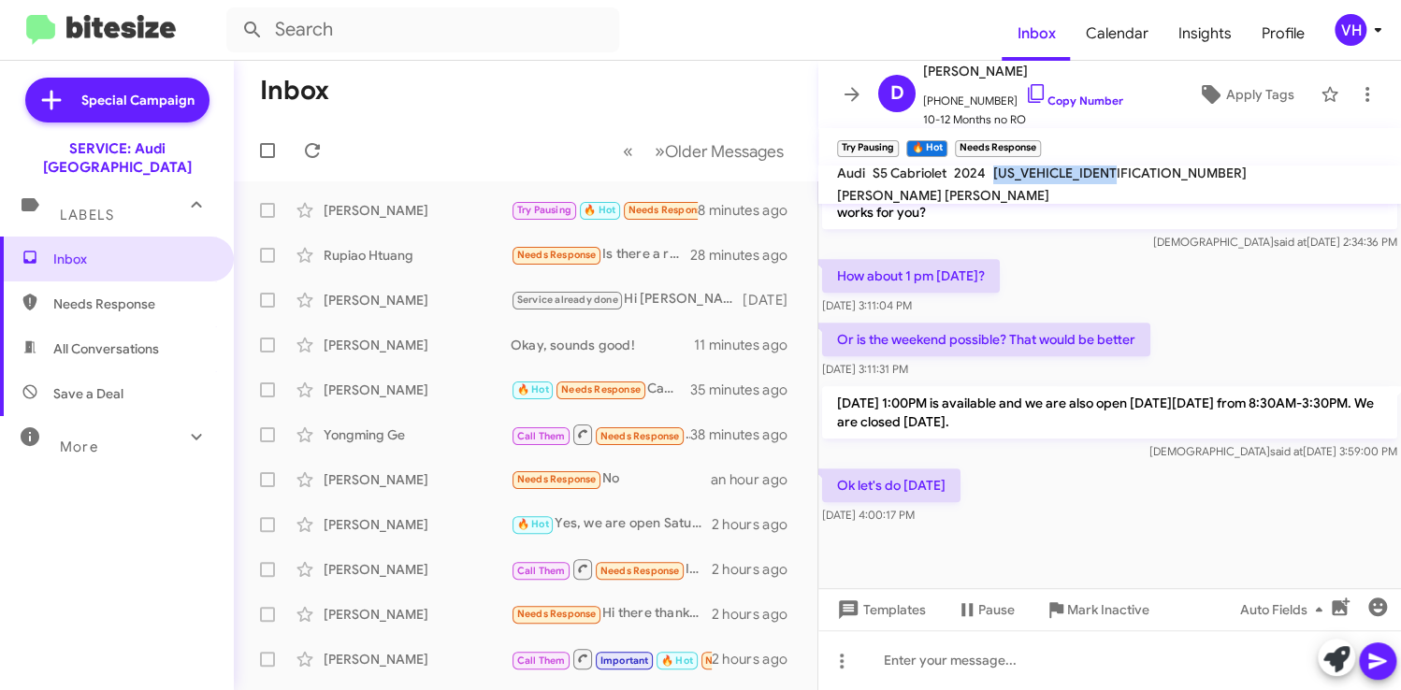
copy span "WAUW4GF57RN004490"
click at [1250, 529] on div at bounding box center [1110, 569] width 583 height 80
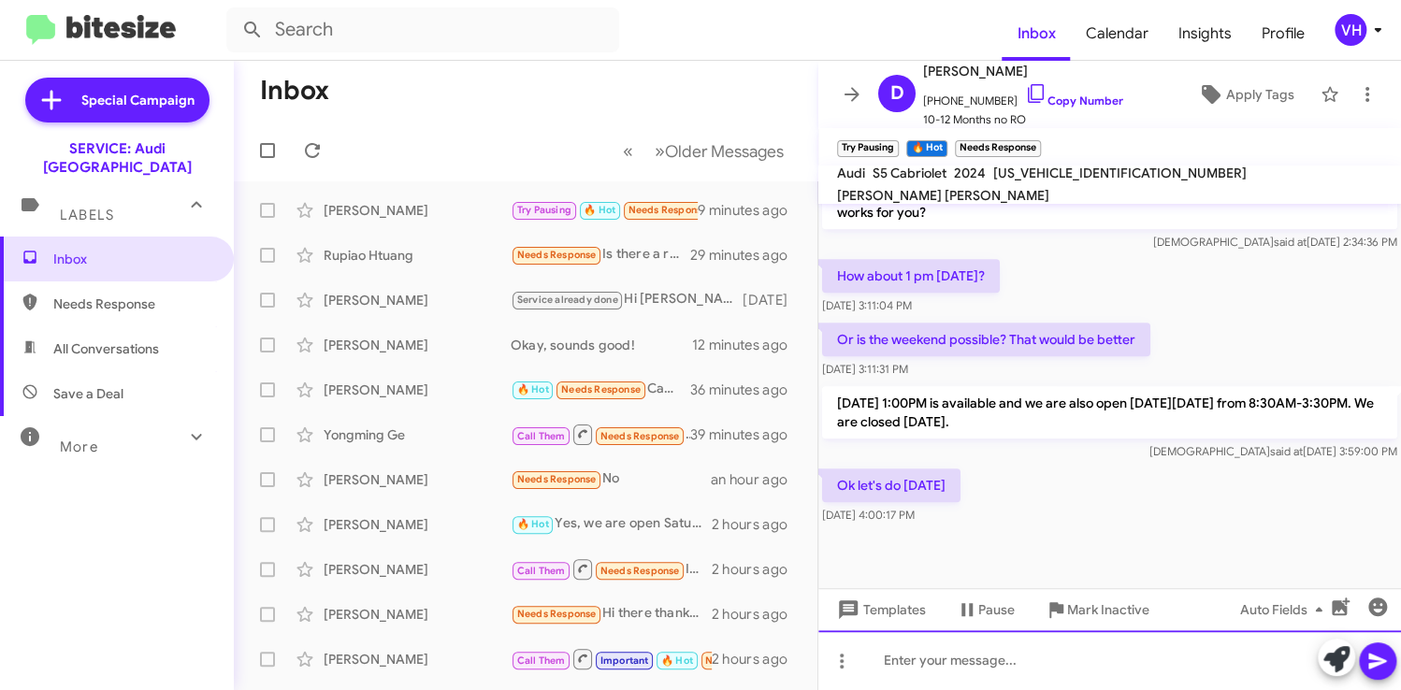
click at [963, 656] on div at bounding box center [1110, 661] width 583 height 60
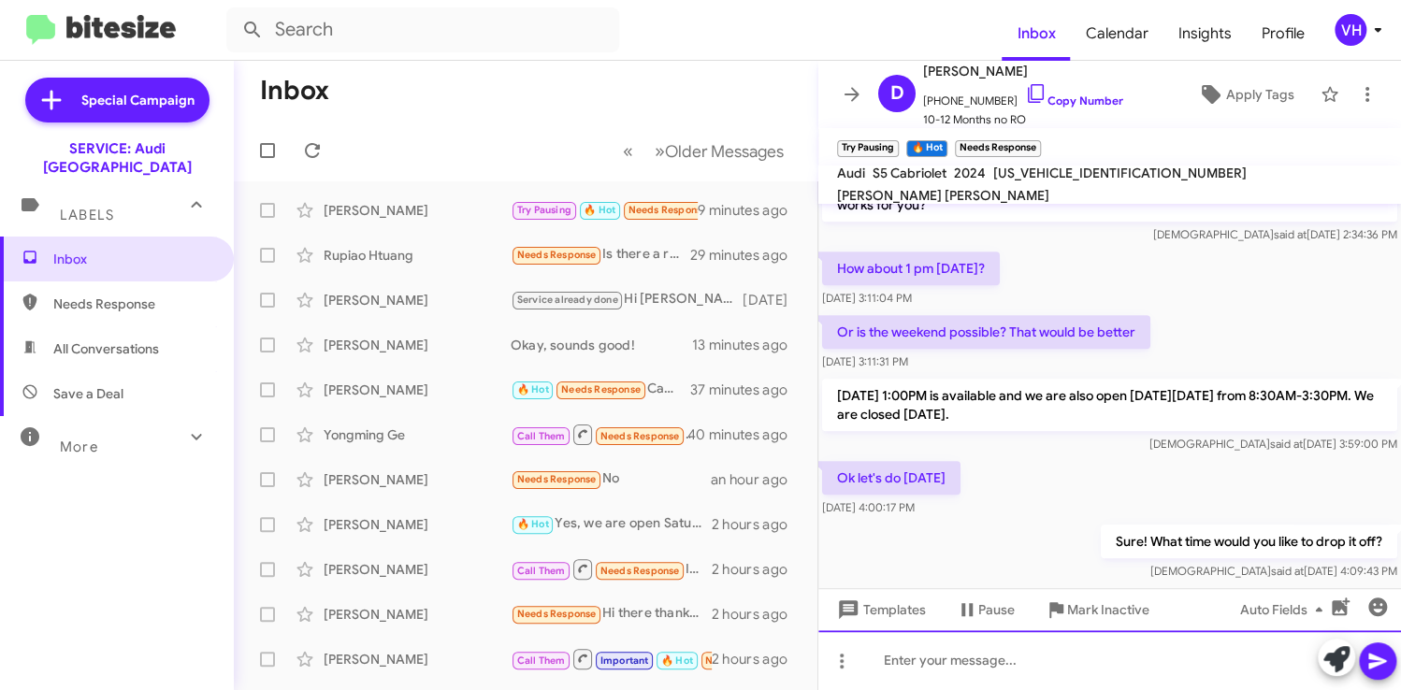
scroll to position [919, 0]
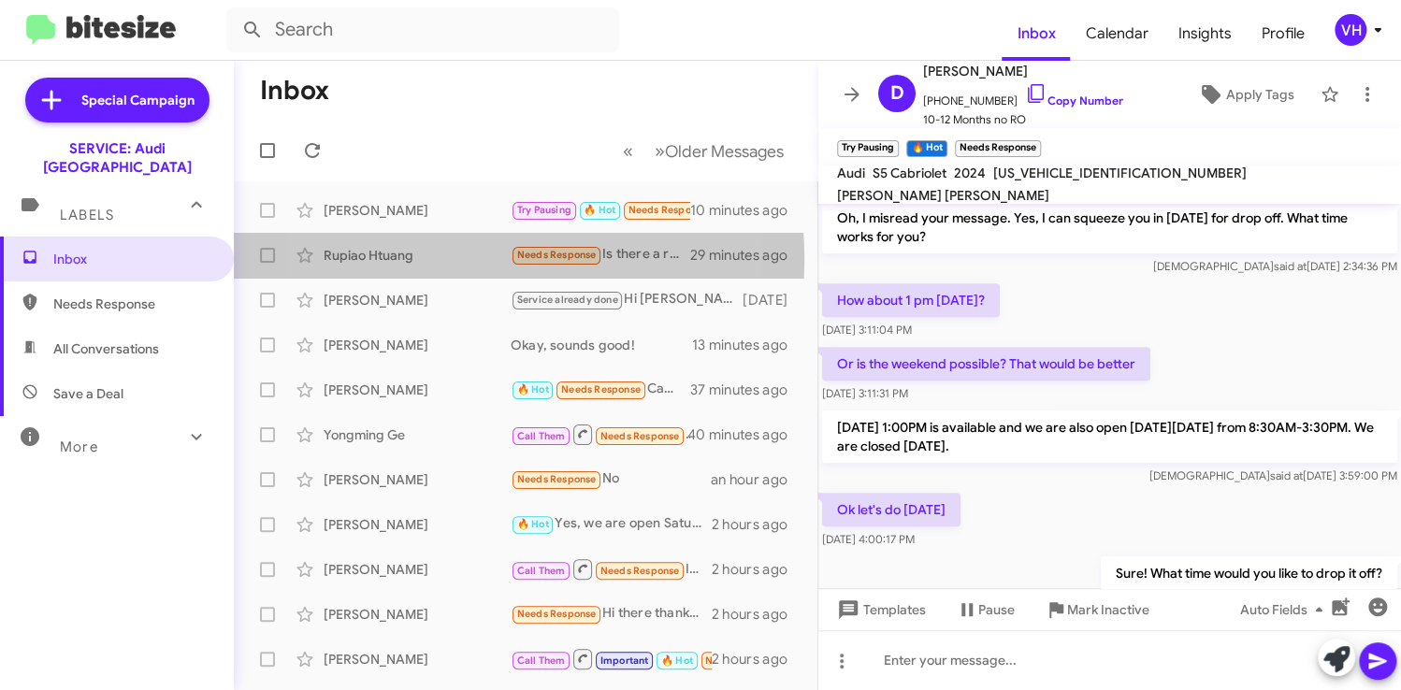
click at [427, 259] on div "Rupiao Htuang" at bounding box center [417, 255] width 187 height 19
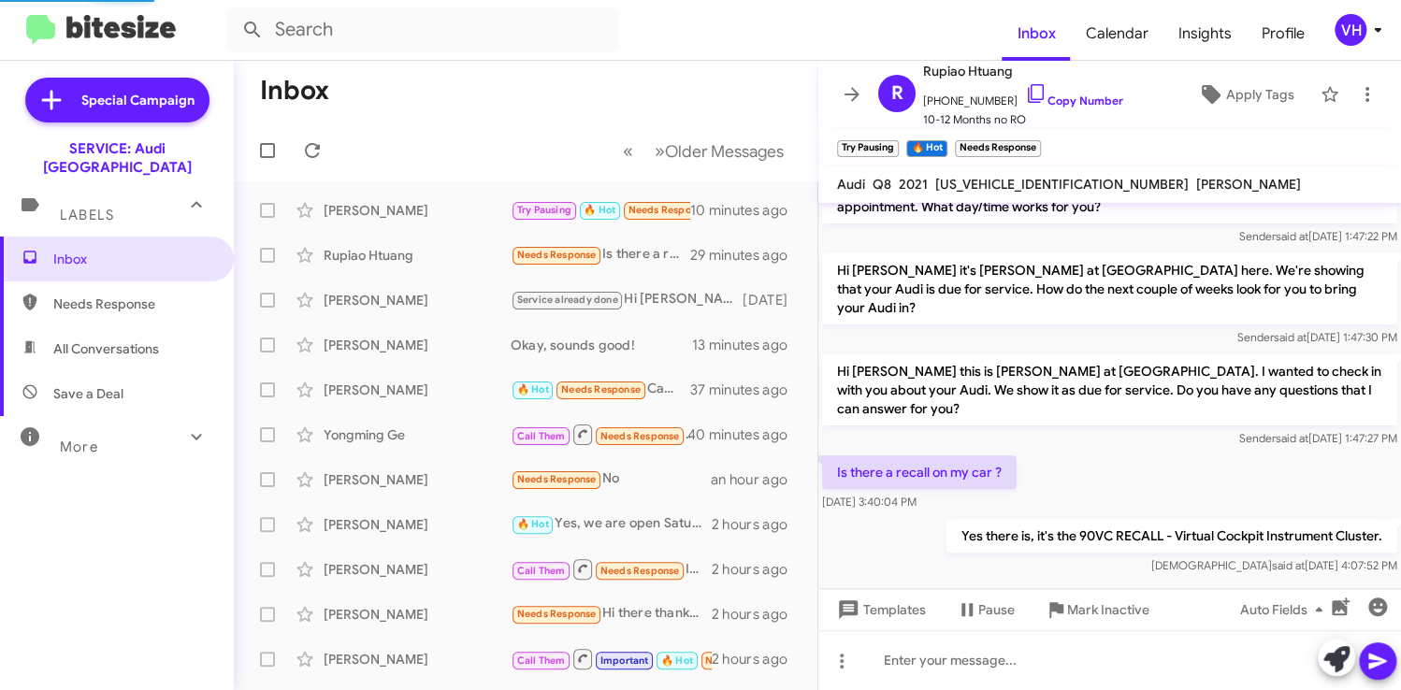
scroll to position [155, 0]
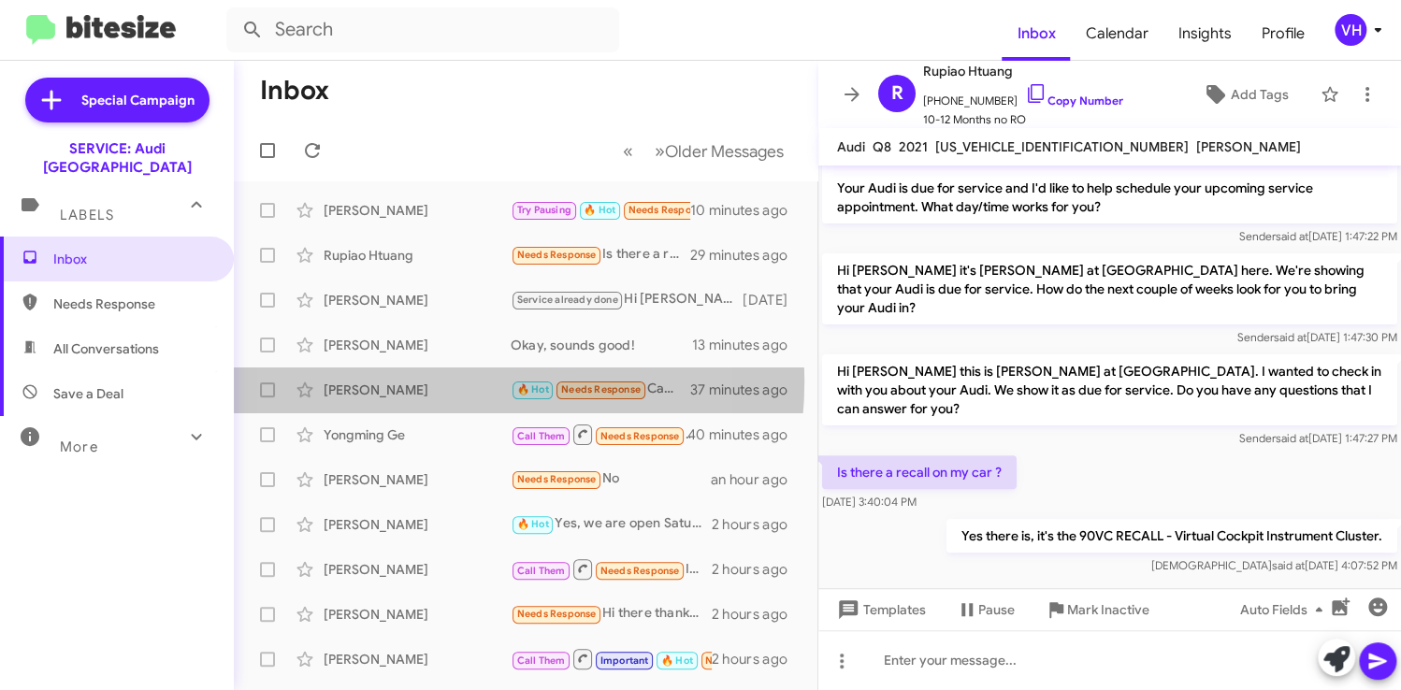
click at [412, 381] on div "[PERSON_NAME]" at bounding box center [417, 390] width 187 height 19
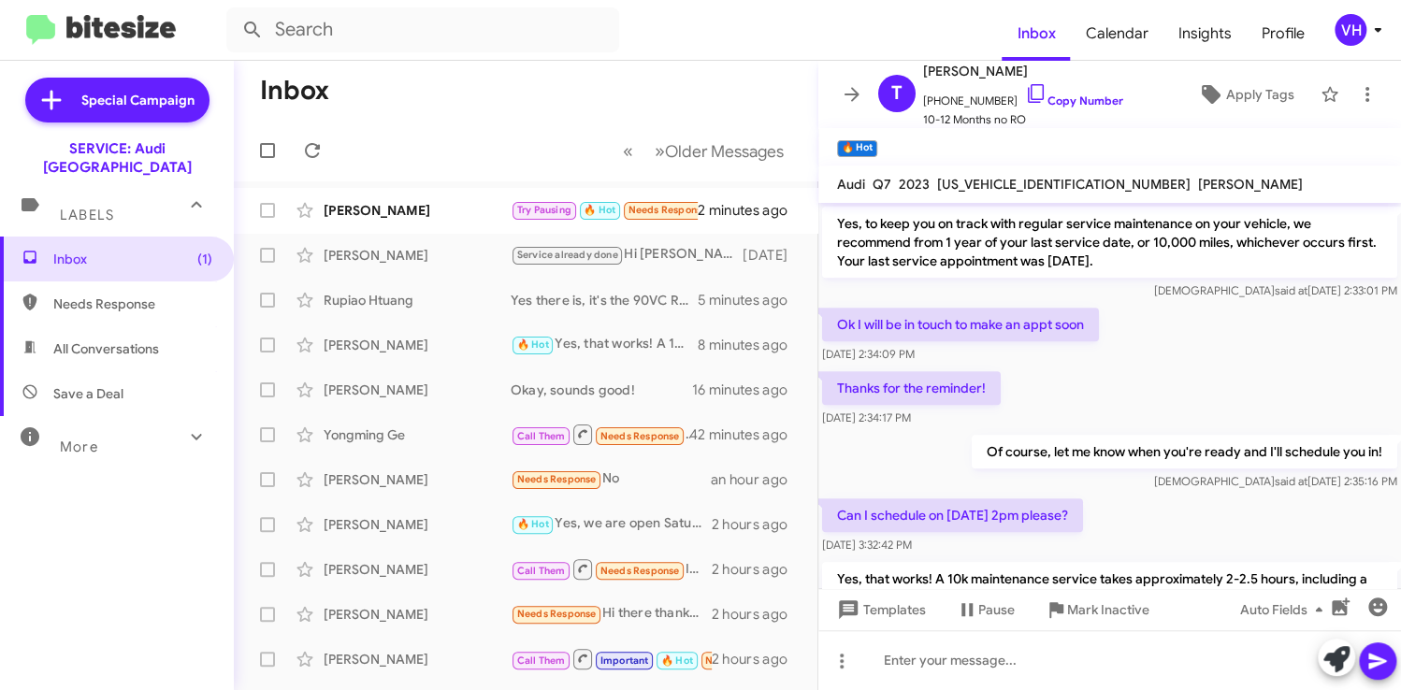
scroll to position [472, 0]
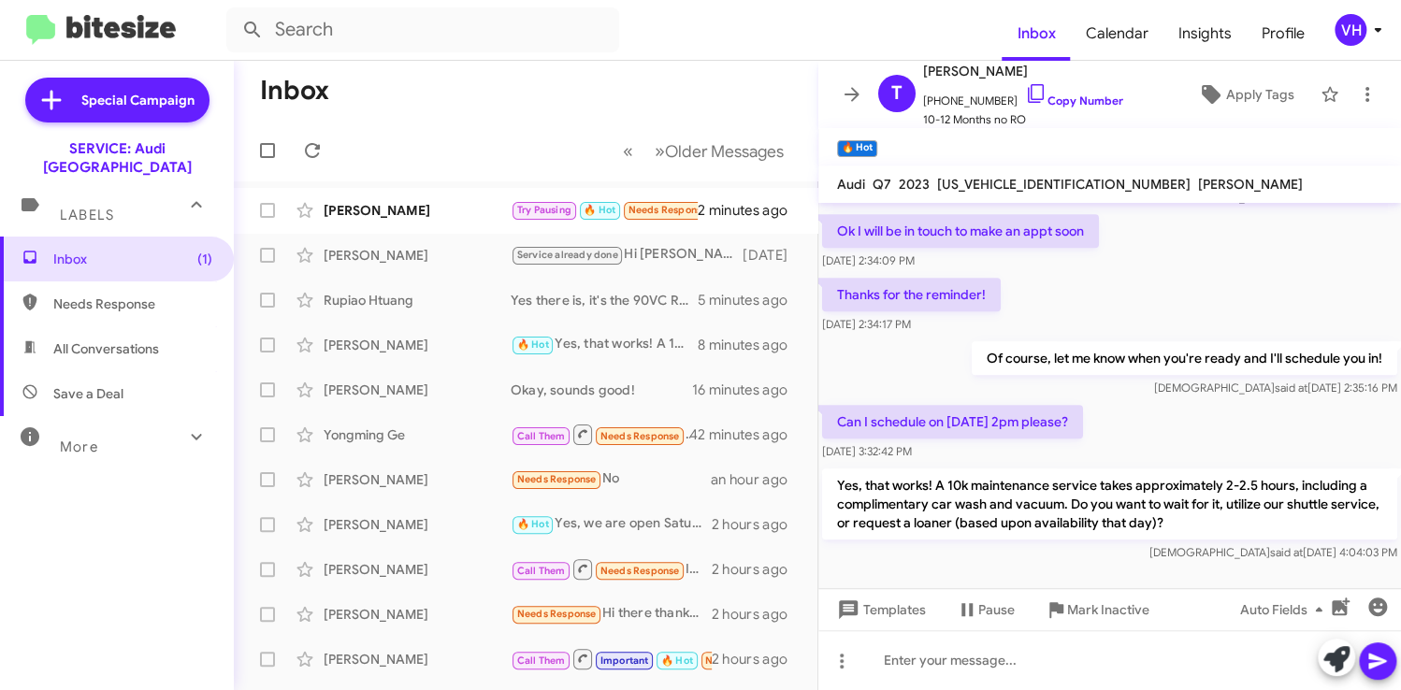
click at [393, 220] on div "Daniel Mckinsey Try Pausing 🔥 Hot Needs Response How about 2 pm? 2 minutes ago" at bounding box center [526, 210] width 554 height 37
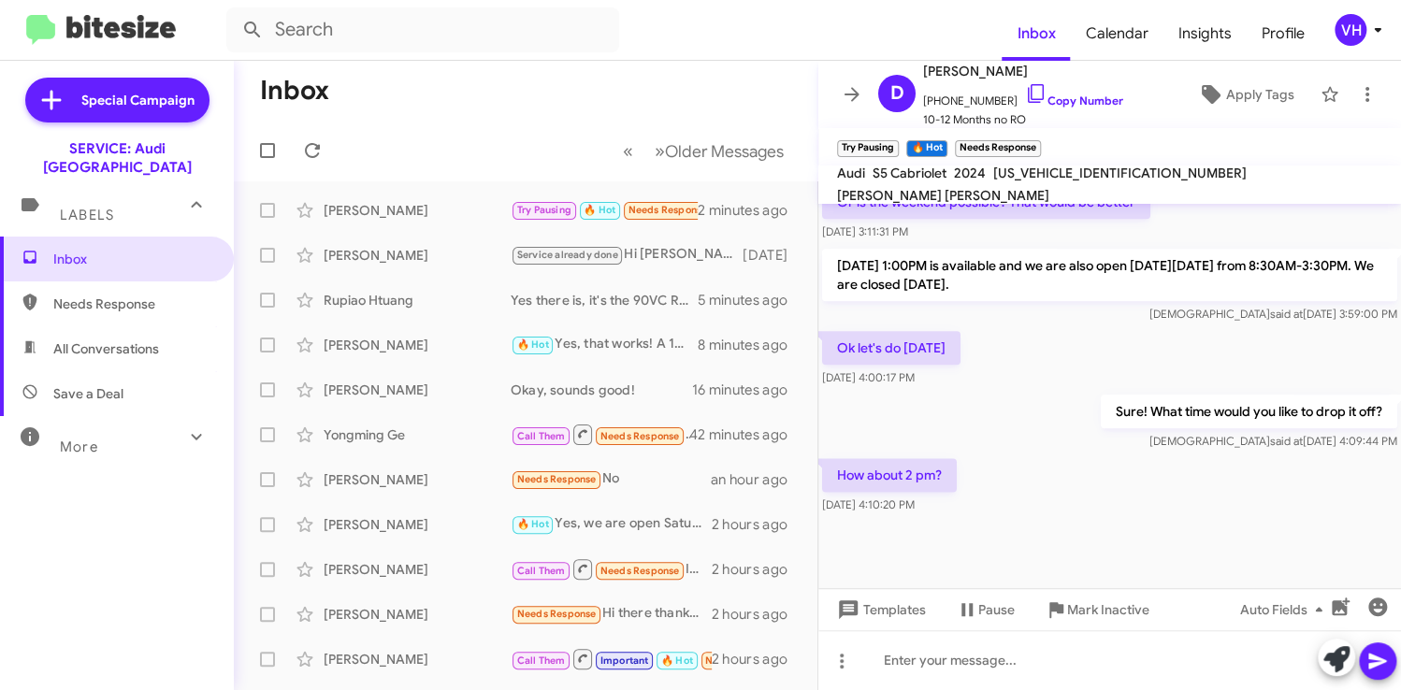
scroll to position [1080, 0]
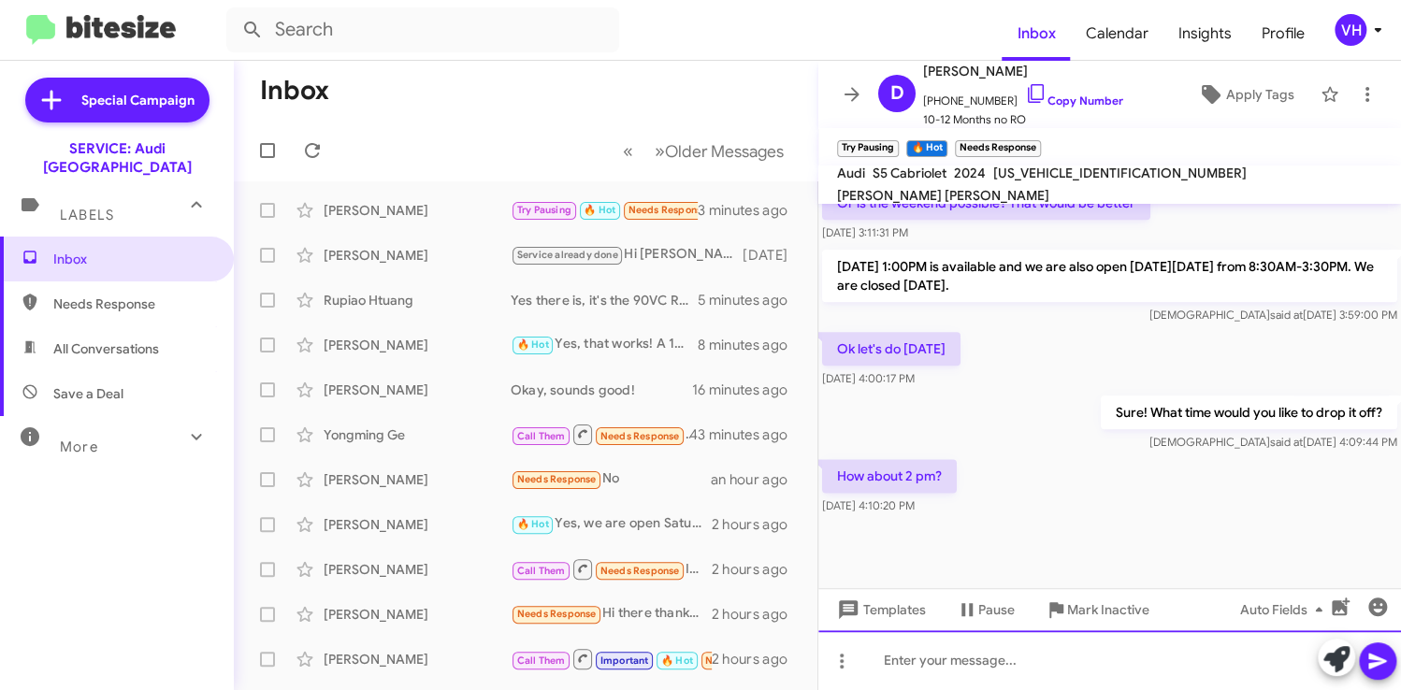
click at [1101, 646] on div at bounding box center [1110, 661] width 583 height 60
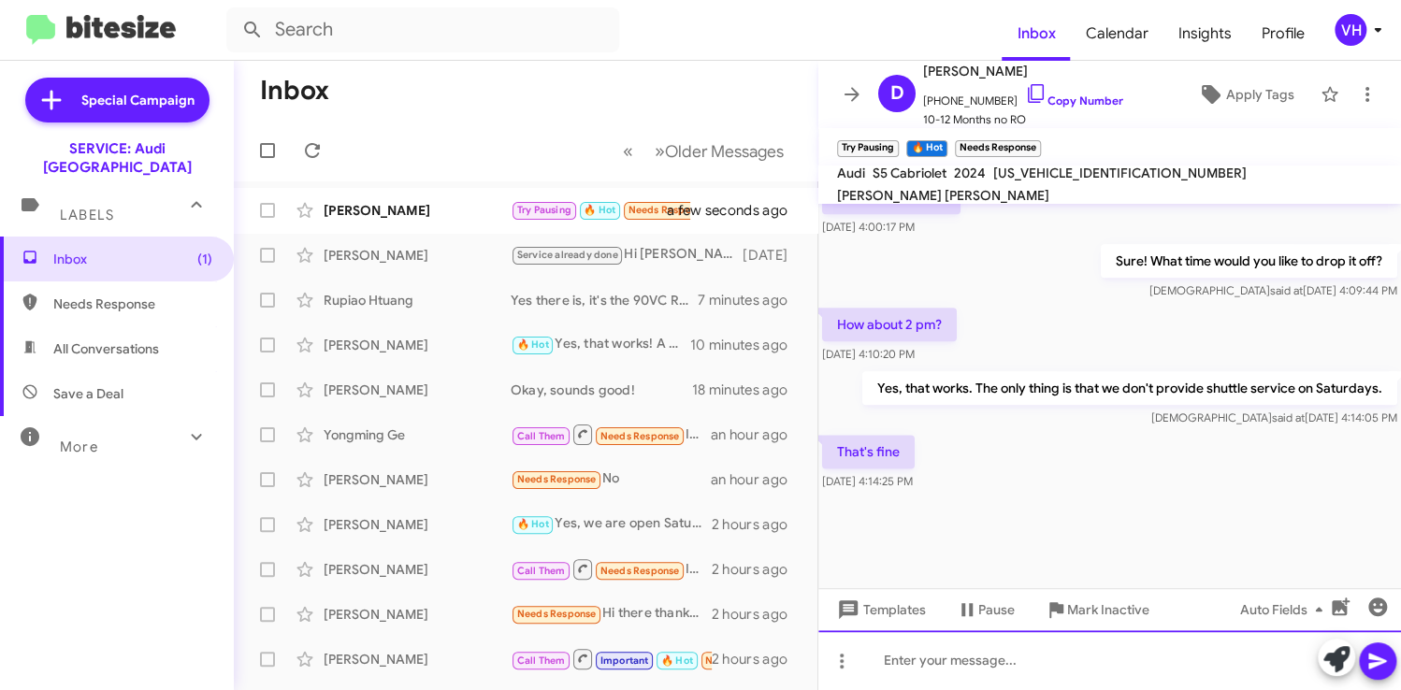
scroll to position [1093, 0]
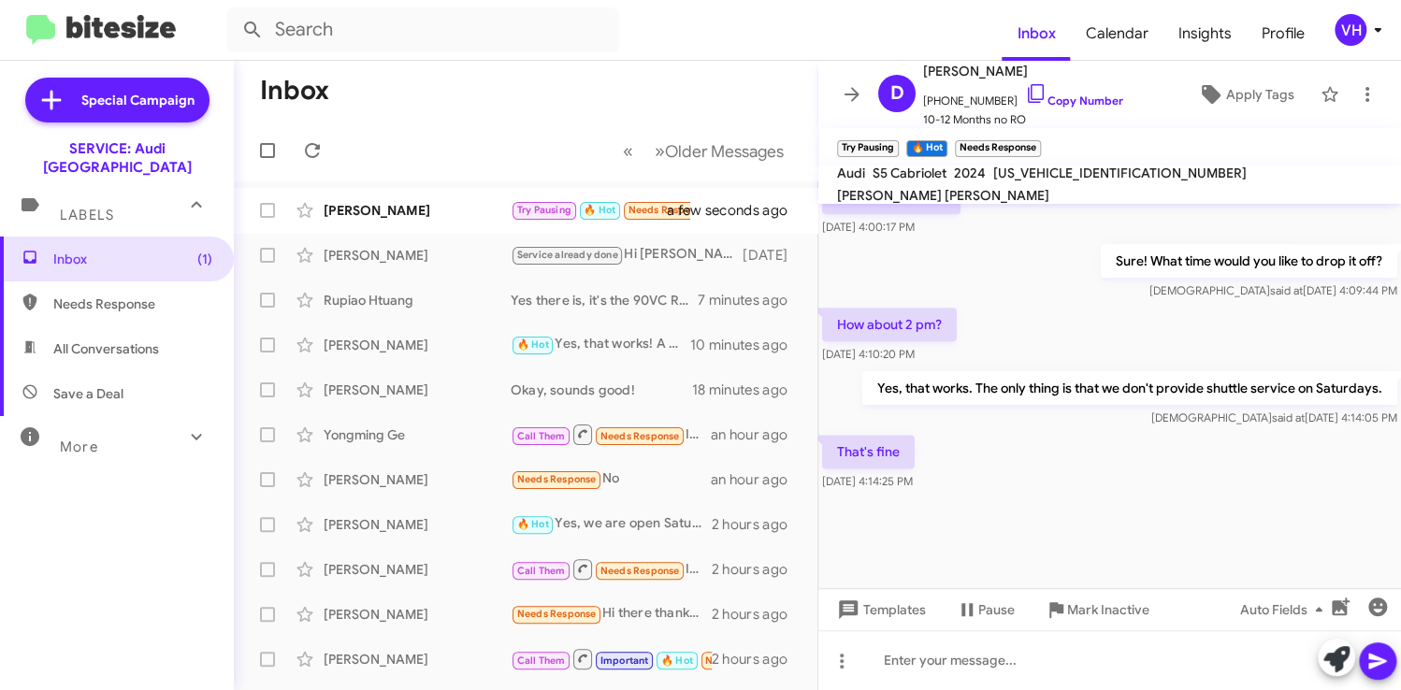
click at [1037, 465] on div "That's fine Aug 20, 2025, 4:14:25 PM" at bounding box center [1110, 463] width 583 height 64
click at [1018, 181] on span "WAUW4GF57RN004490" at bounding box center [1121, 173] width 254 height 17
copy span "WAUW4GF57RN004490"
click at [1067, 469] on div "That's fine Aug 20, 2025, 4:14:25 PM" at bounding box center [1110, 463] width 583 height 64
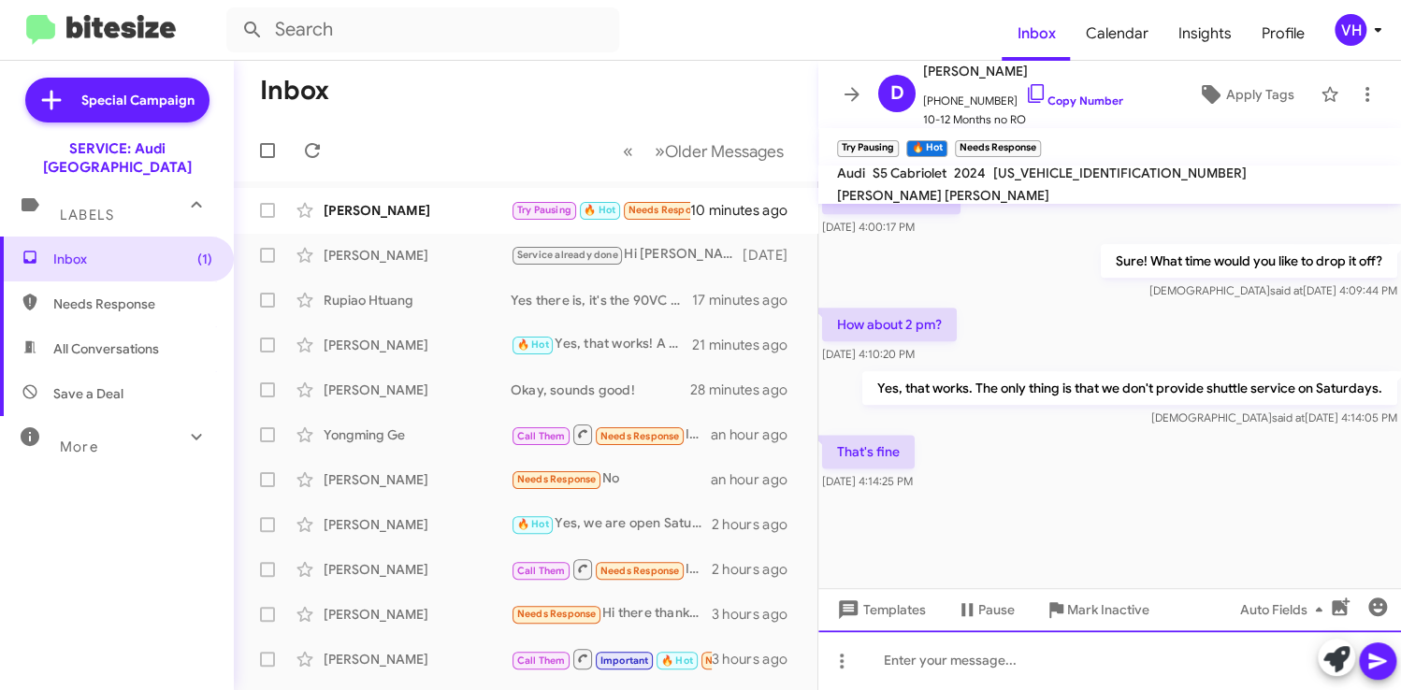
click at [909, 668] on div at bounding box center [1110, 661] width 583 height 60
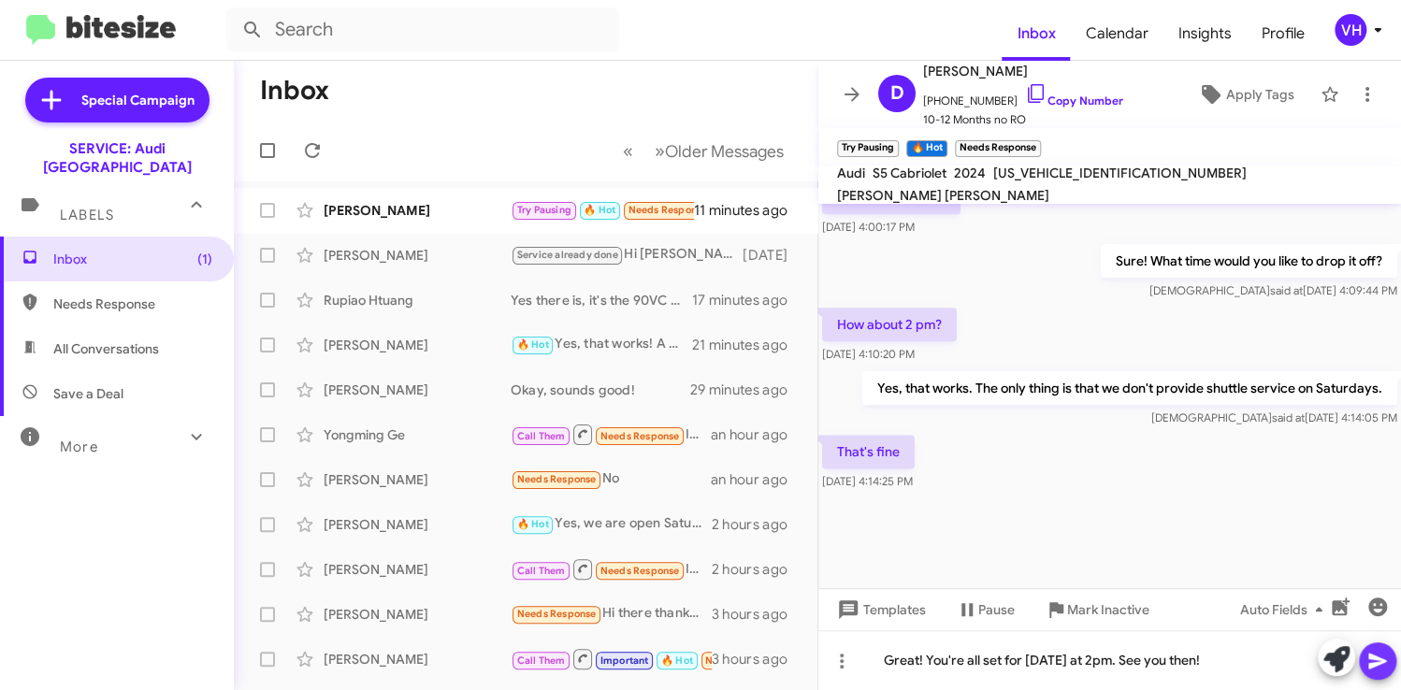
click at [1381, 661] on icon at bounding box center [1378, 662] width 18 height 16
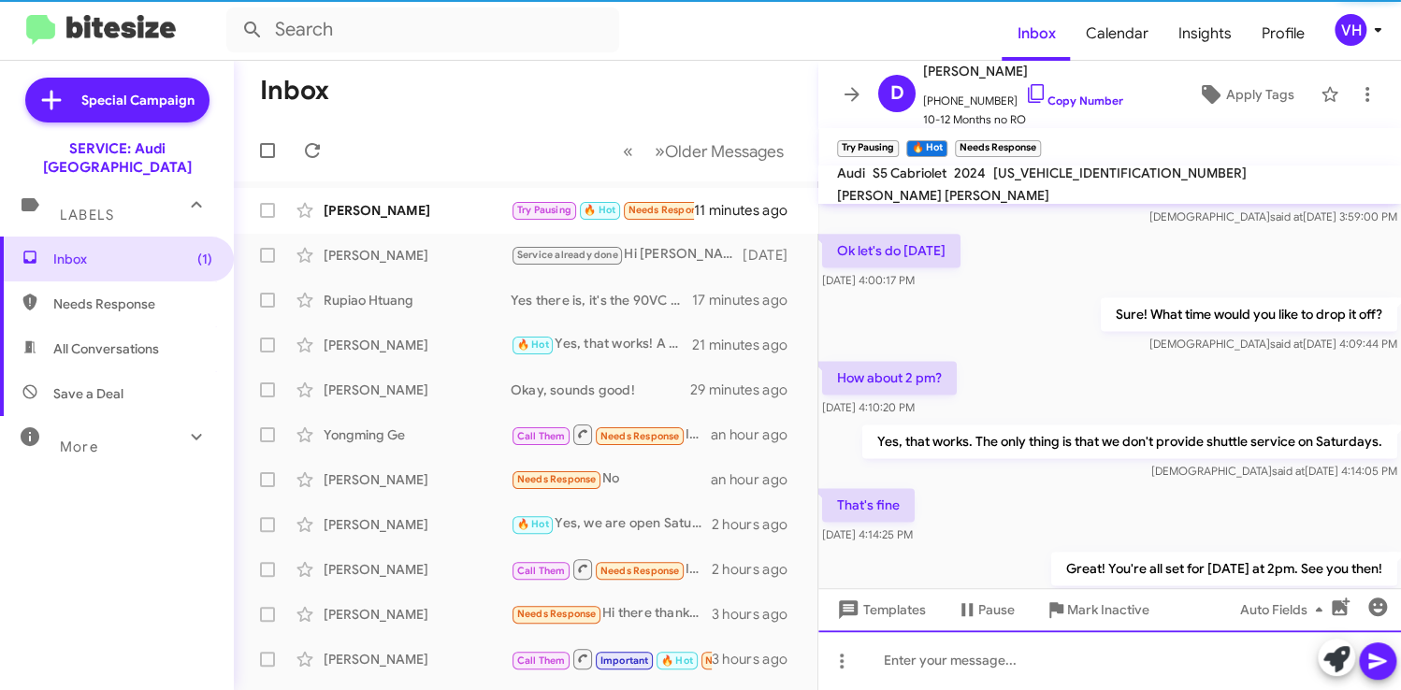
scroll to position [1391, 0]
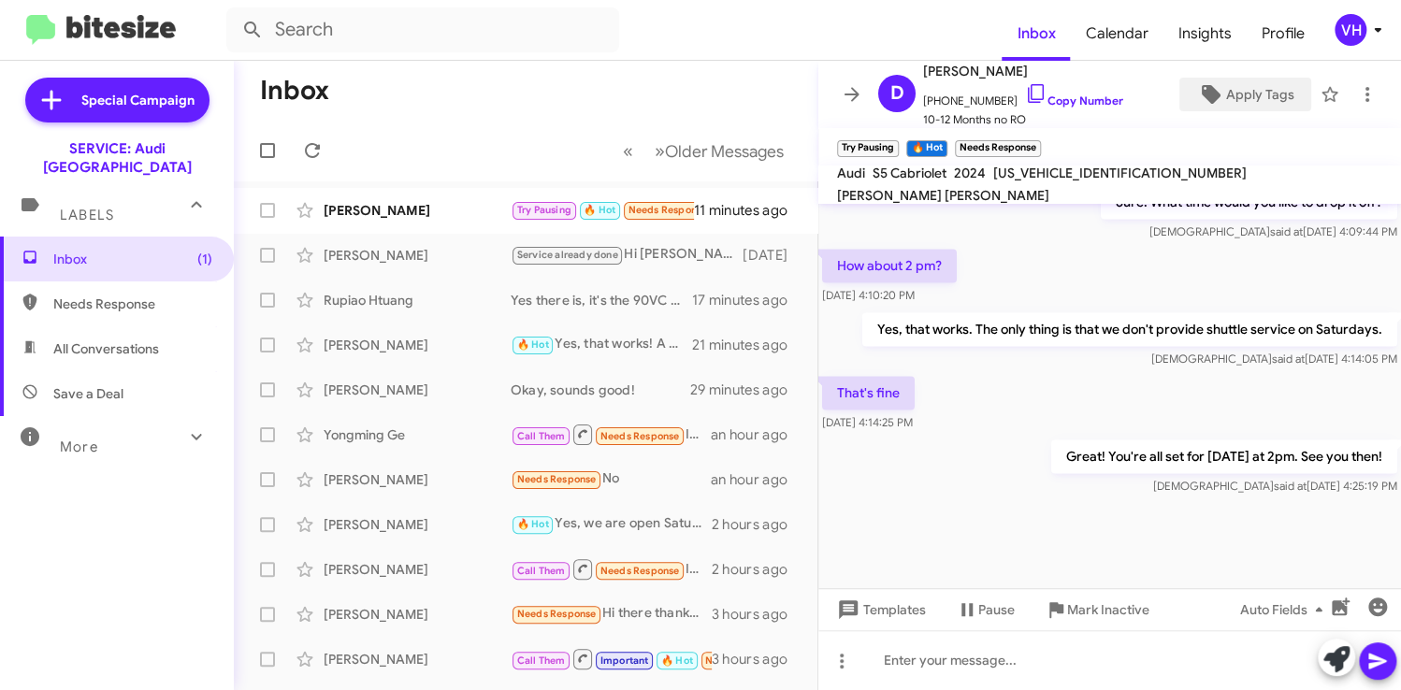
click at [1265, 98] on span "Apply Tags" at bounding box center [1260, 95] width 68 height 34
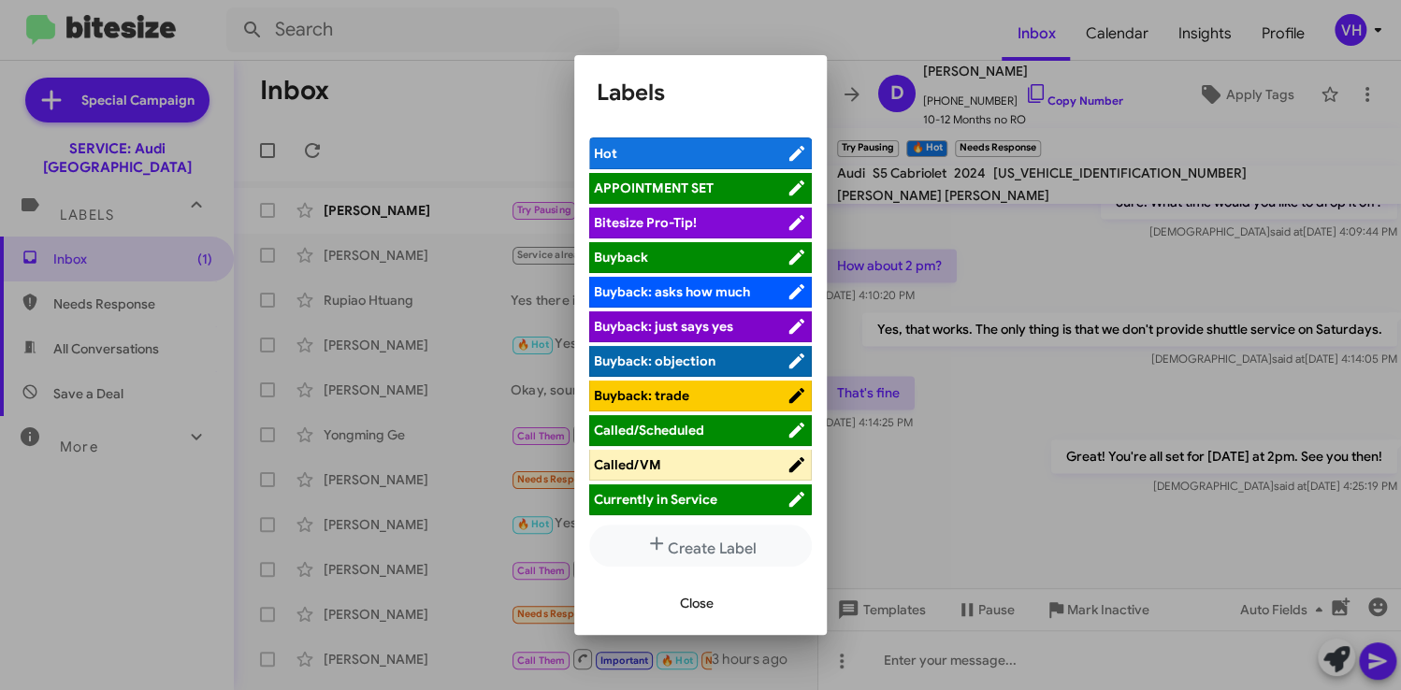
click at [659, 192] on span "APPOINTMENT SET" at bounding box center [654, 188] width 120 height 17
click at [708, 606] on span "Close" at bounding box center [697, 604] width 34 height 34
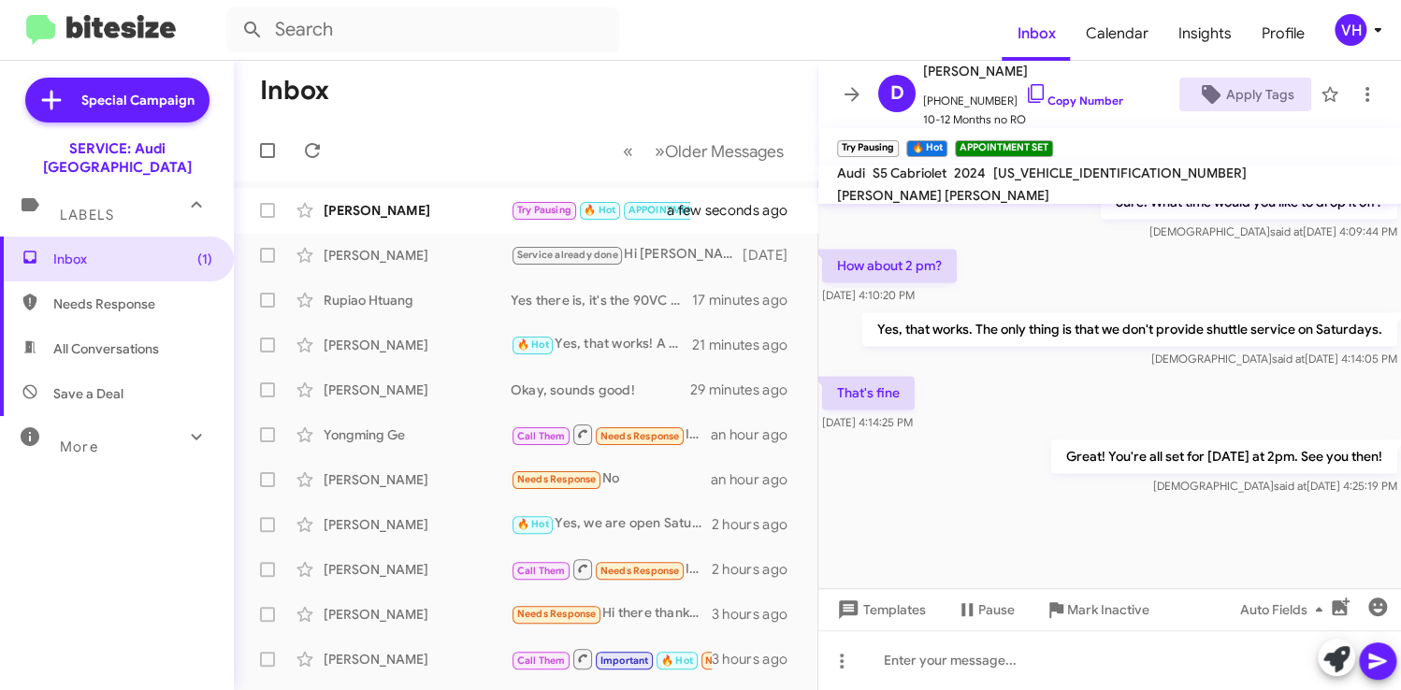
click at [894, 139] on span "×" at bounding box center [894, 139] width 11 height 22
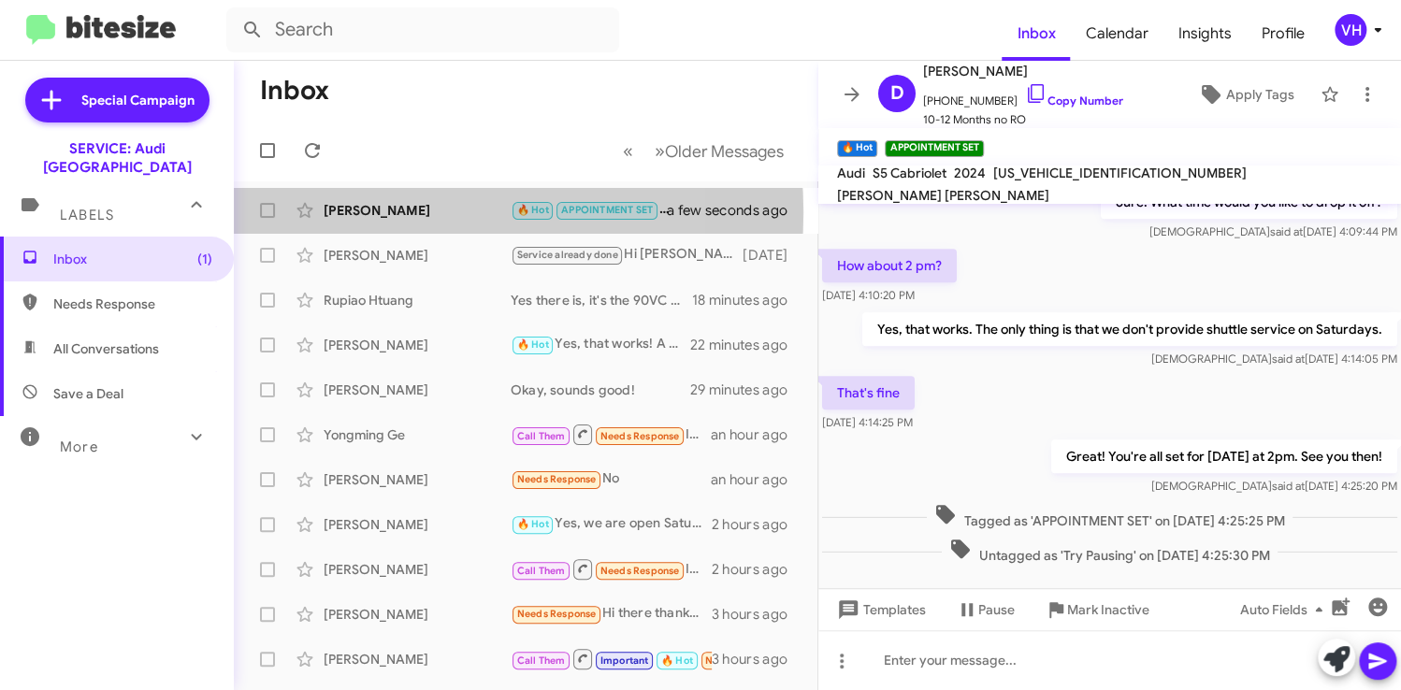
click at [398, 212] on div "[PERSON_NAME]" at bounding box center [417, 210] width 187 height 19
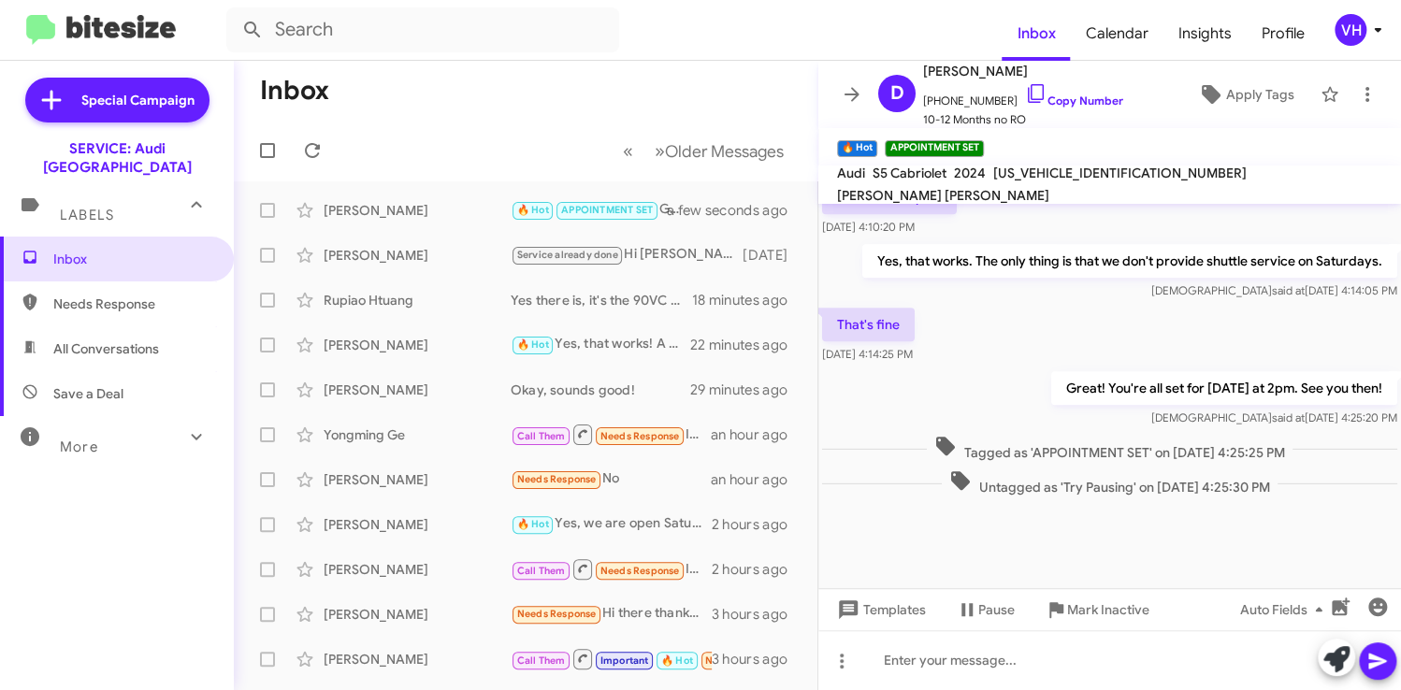
scroll to position [998, 0]
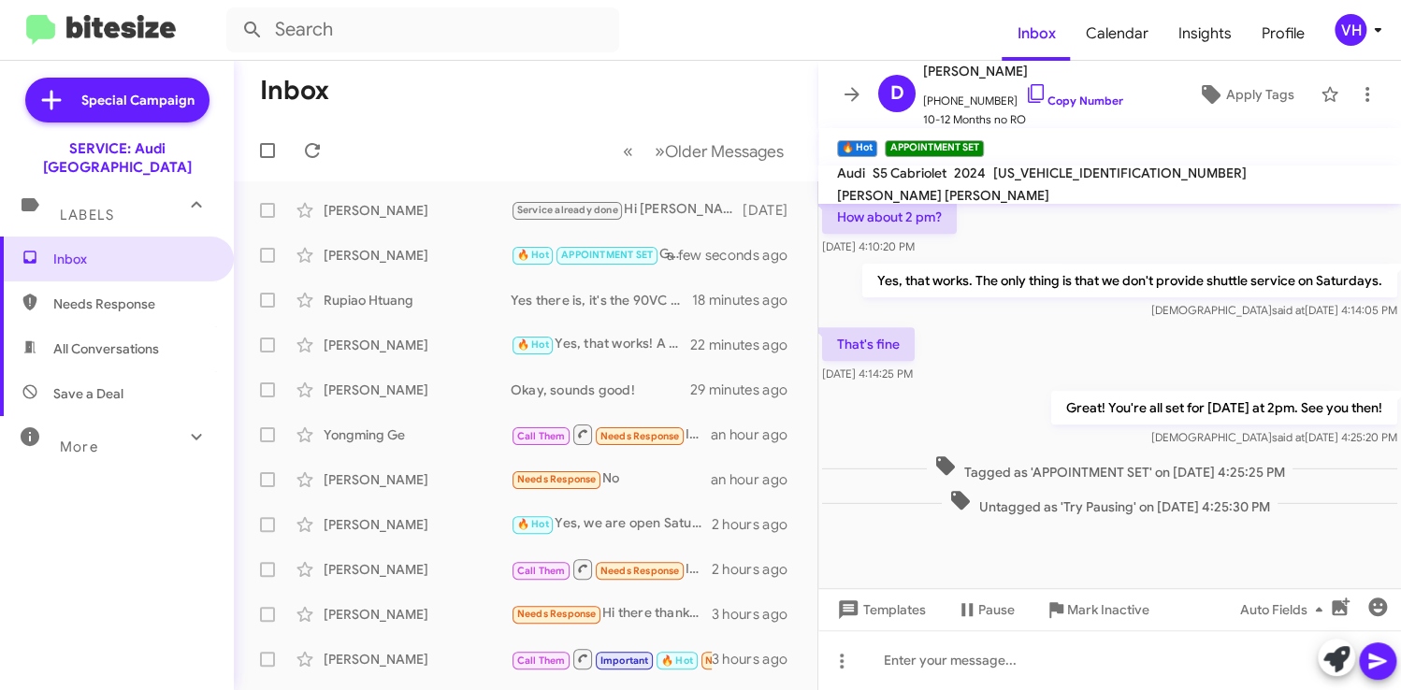
scroll to position [998, 0]
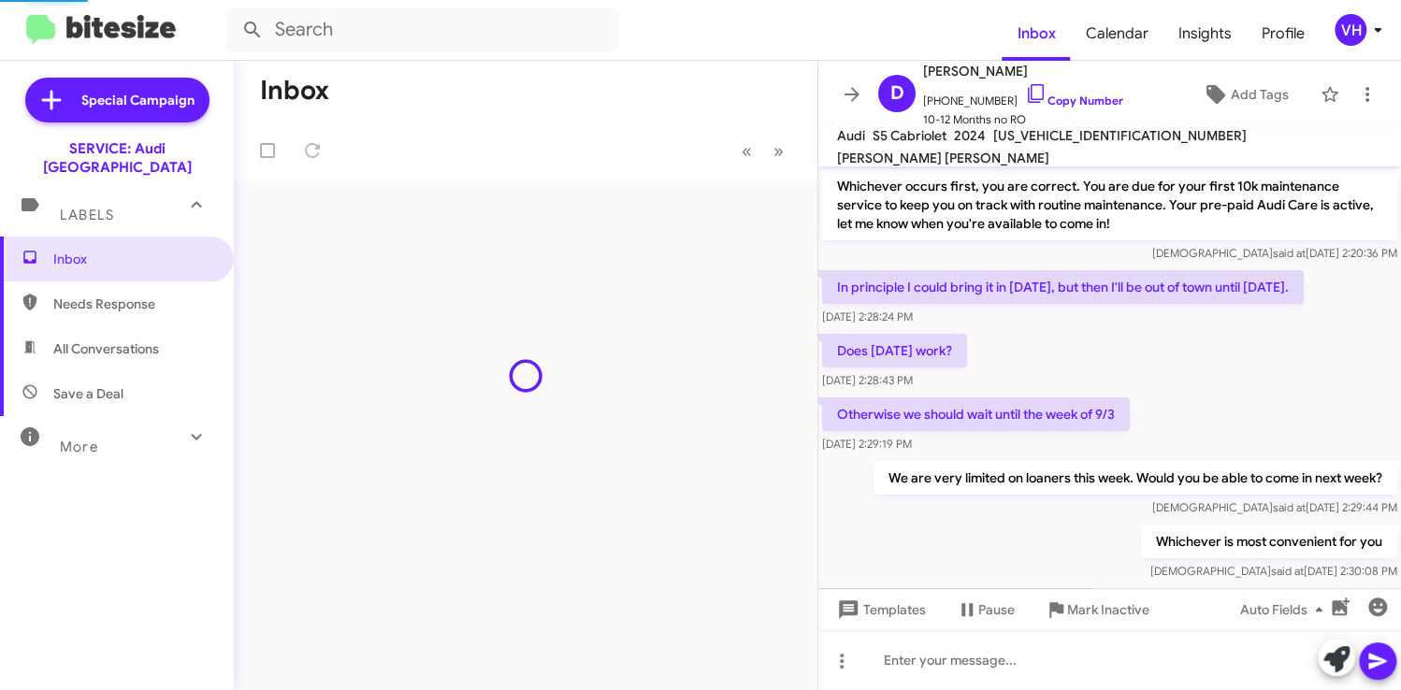
scroll to position [923, 0]
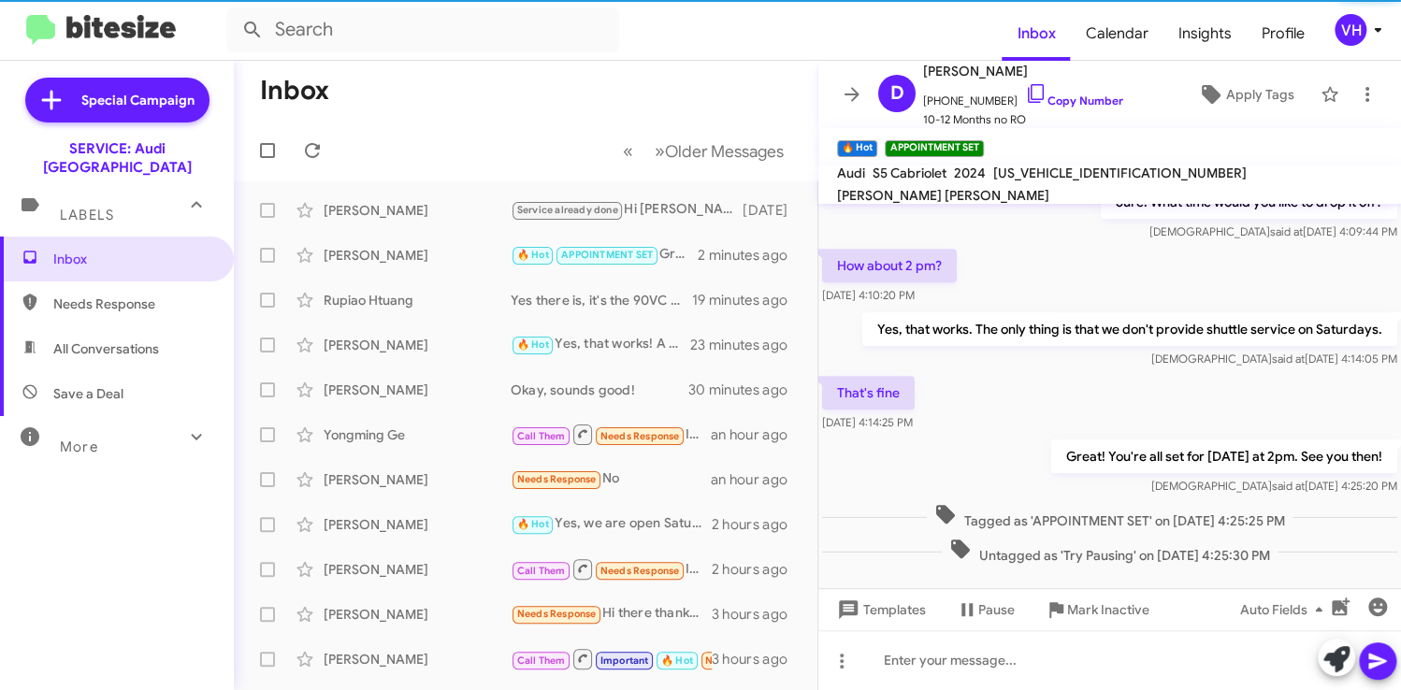
click at [849, 96] on icon at bounding box center [852, 94] width 22 height 22
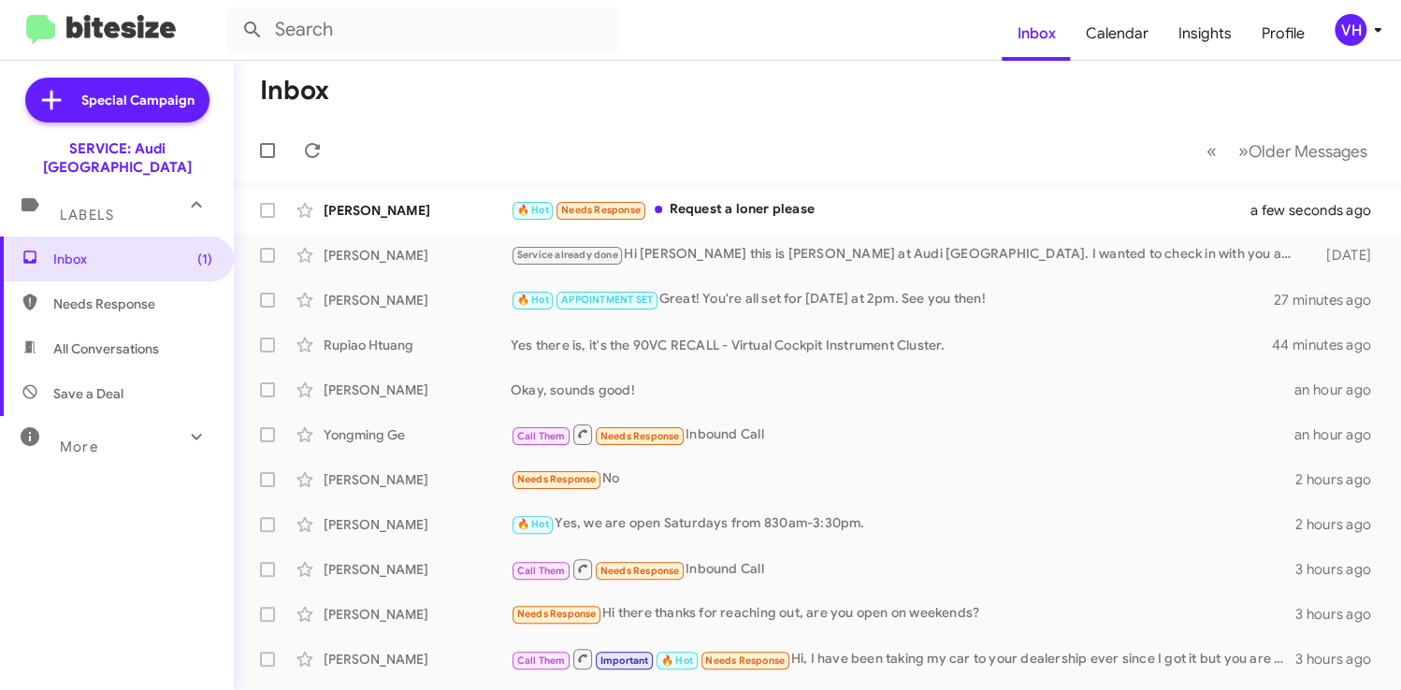
click at [430, 255] on div "[PERSON_NAME]" at bounding box center [417, 255] width 187 height 19
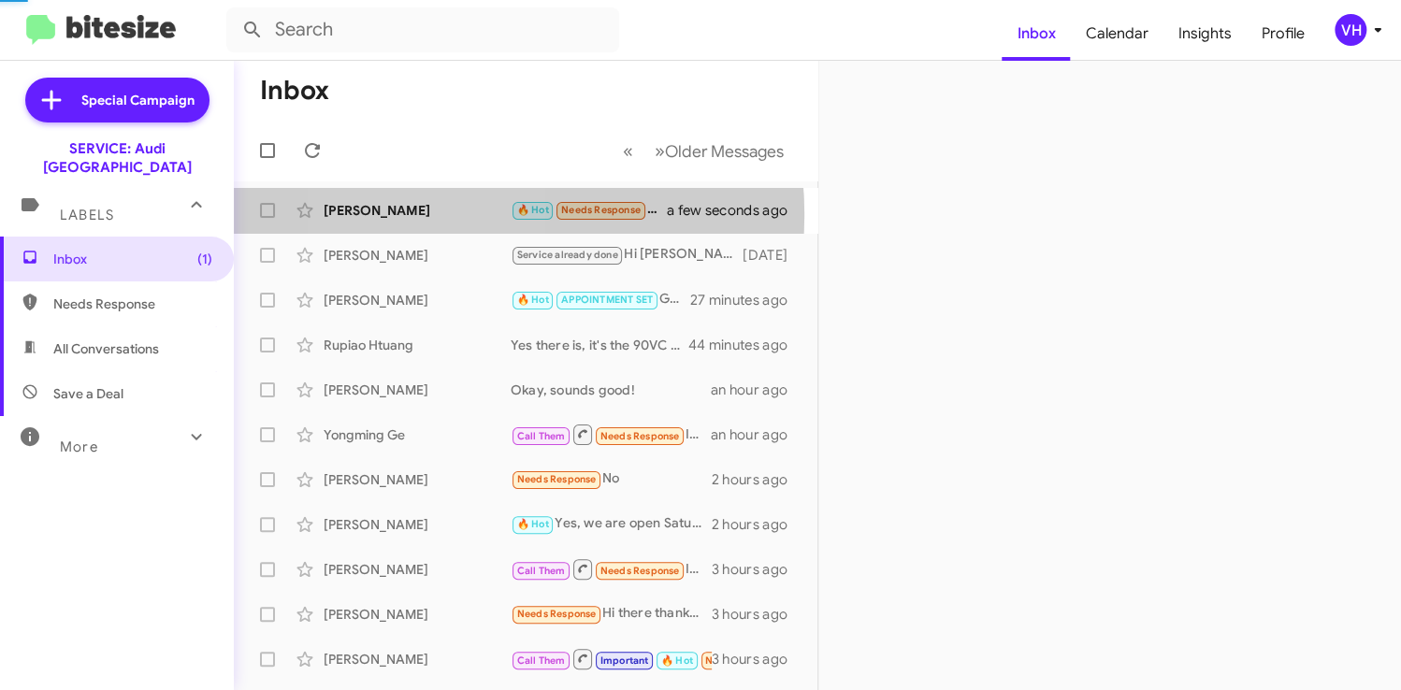
click at [437, 214] on div "[PERSON_NAME]" at bounding box center [417, 210] width 187 height 19
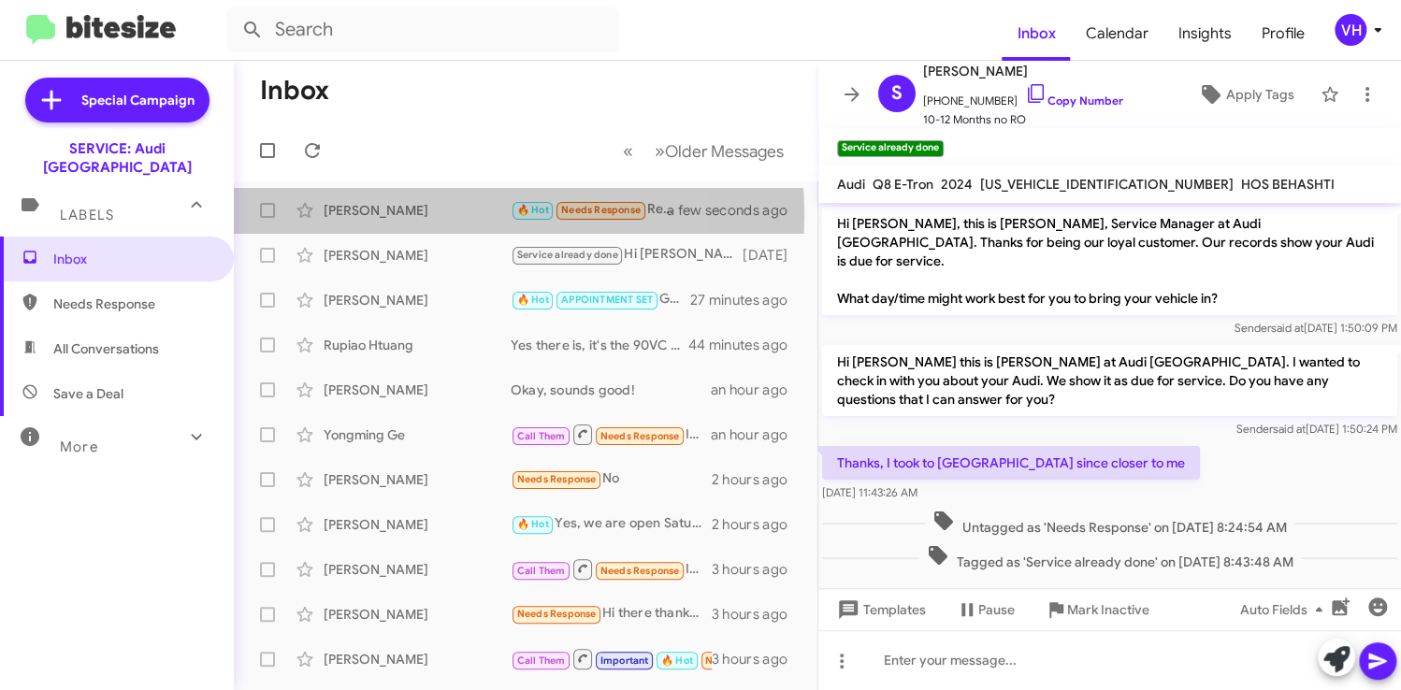
click at [400, 214] on div "[PERSON_NAME]" at bounding box center [417, 210] width 187 height 19
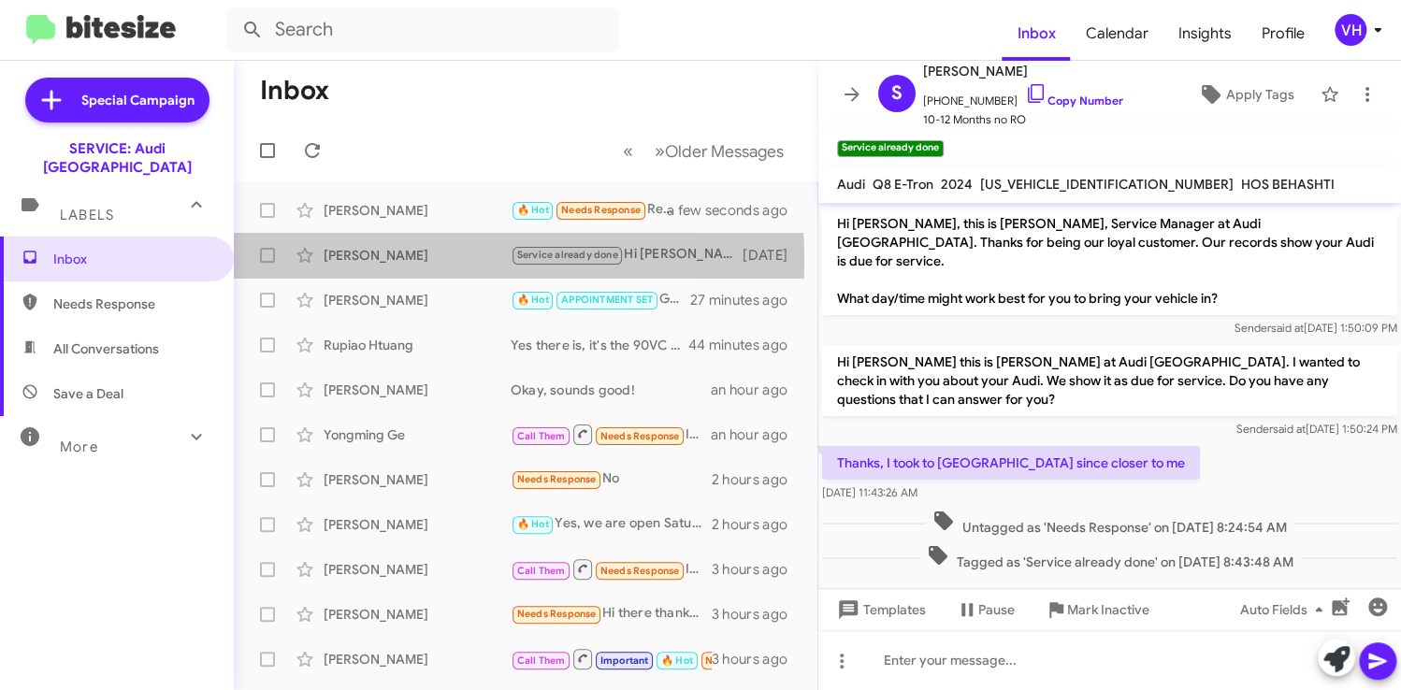
click at [394, 259] on div "[PERSON_NAME]" at bounding box center [417, 255] width 187 height 19
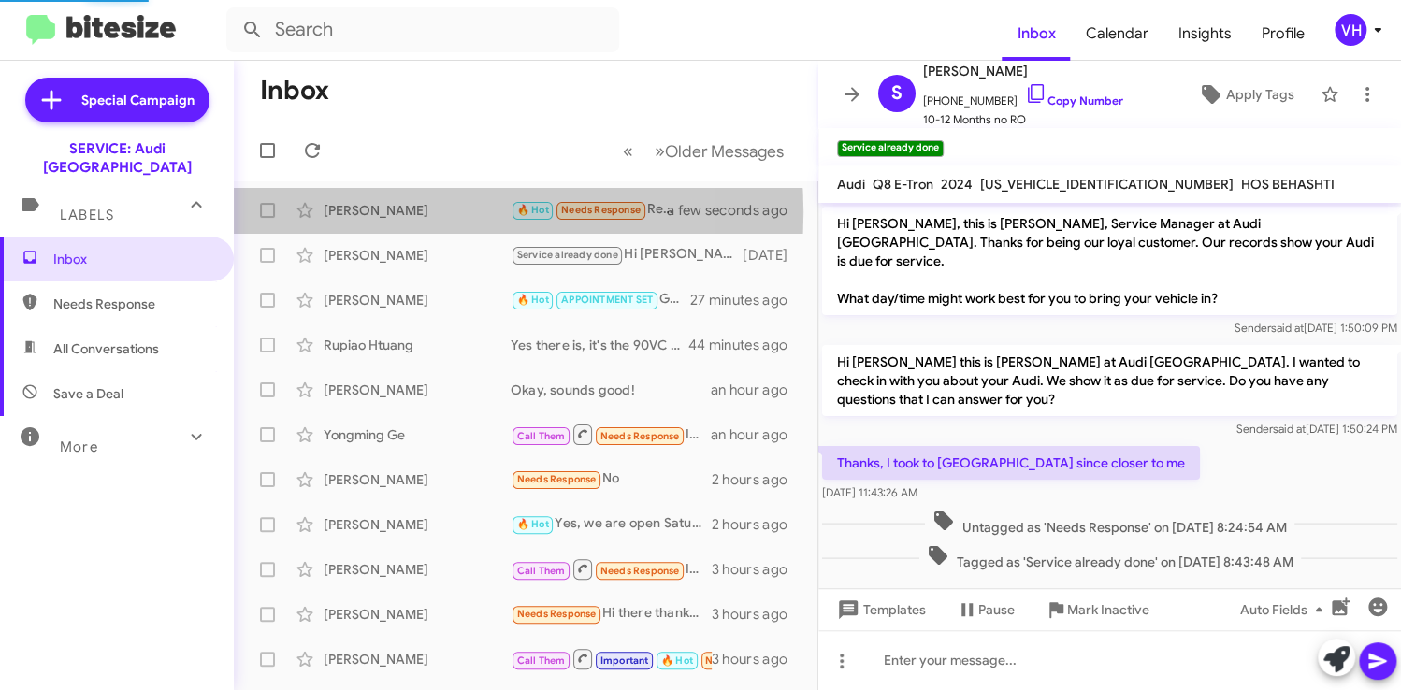
click at [402, 212] on div "[PERSON_NAME]" at bounding box center [417, 210] width 187 height 19
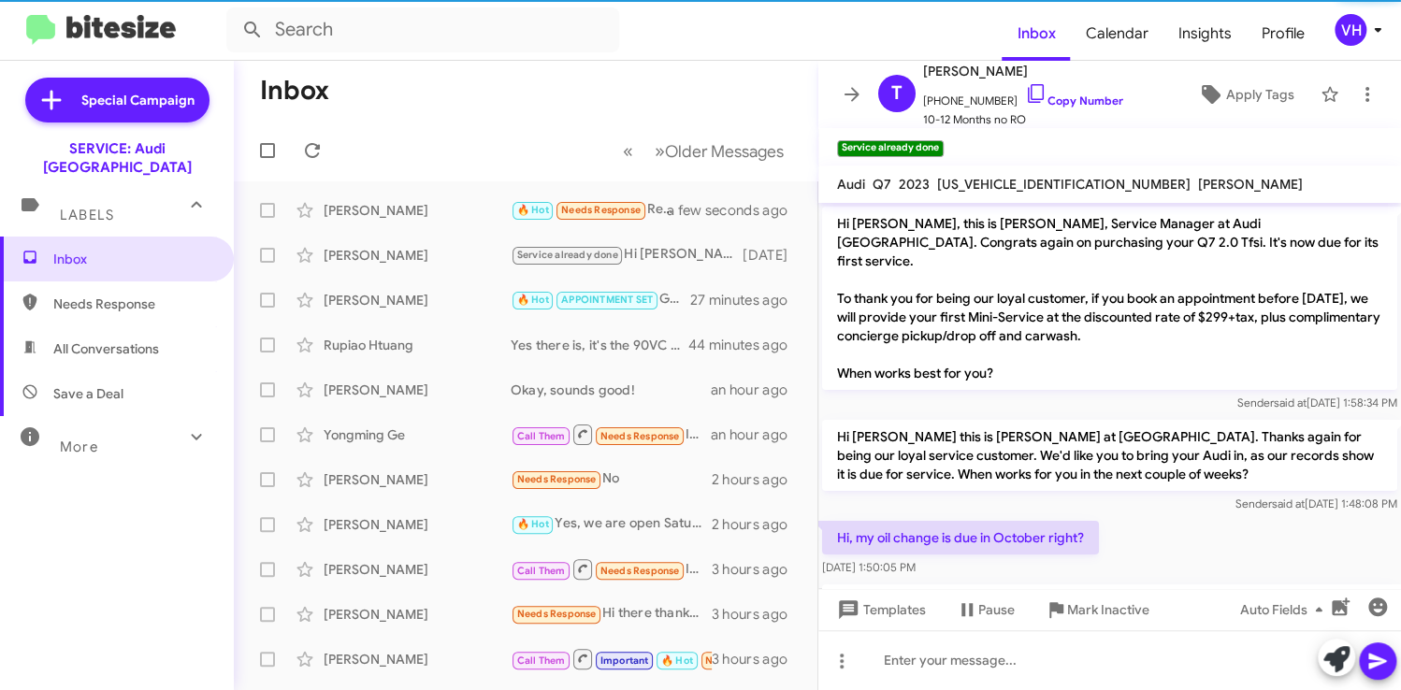
scroll to position [541, 0]
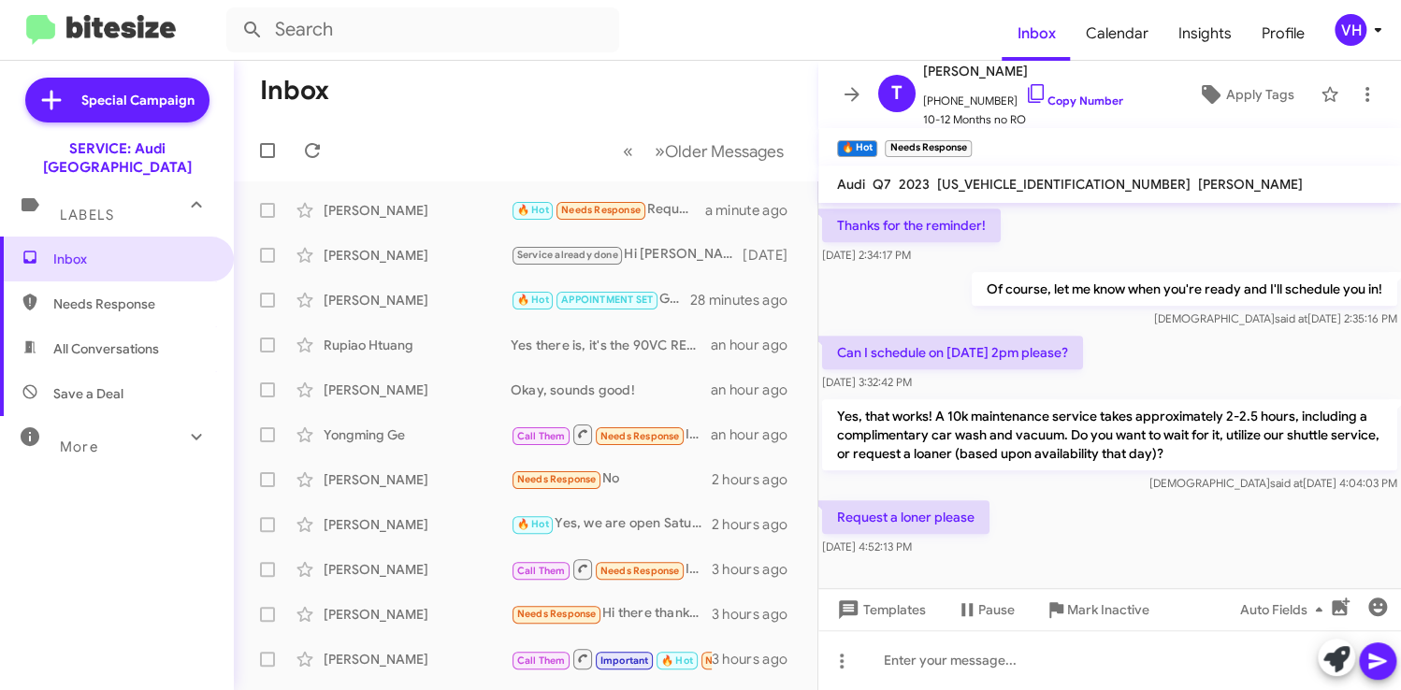
click at [1018, 185] on span "[US_VEHICLE_IDENTIFICATION_NUMBER]" at bounding box center [1064, 184] width 254 height 17
copy span "[US_VEHICLE_IDENTIFICATION_NUMBER]"
click at [930, 268] on div "Of course, let me know when you're ready and I'll schedule you in! Veda said at…" at bounding box center [1110, 300] width 583 height 64
click at [1008, 181] on span "[US_VEHICLE_IDENTIFICATION_NUMBER]" at bounding box center [1064, 184] width 254 height 17
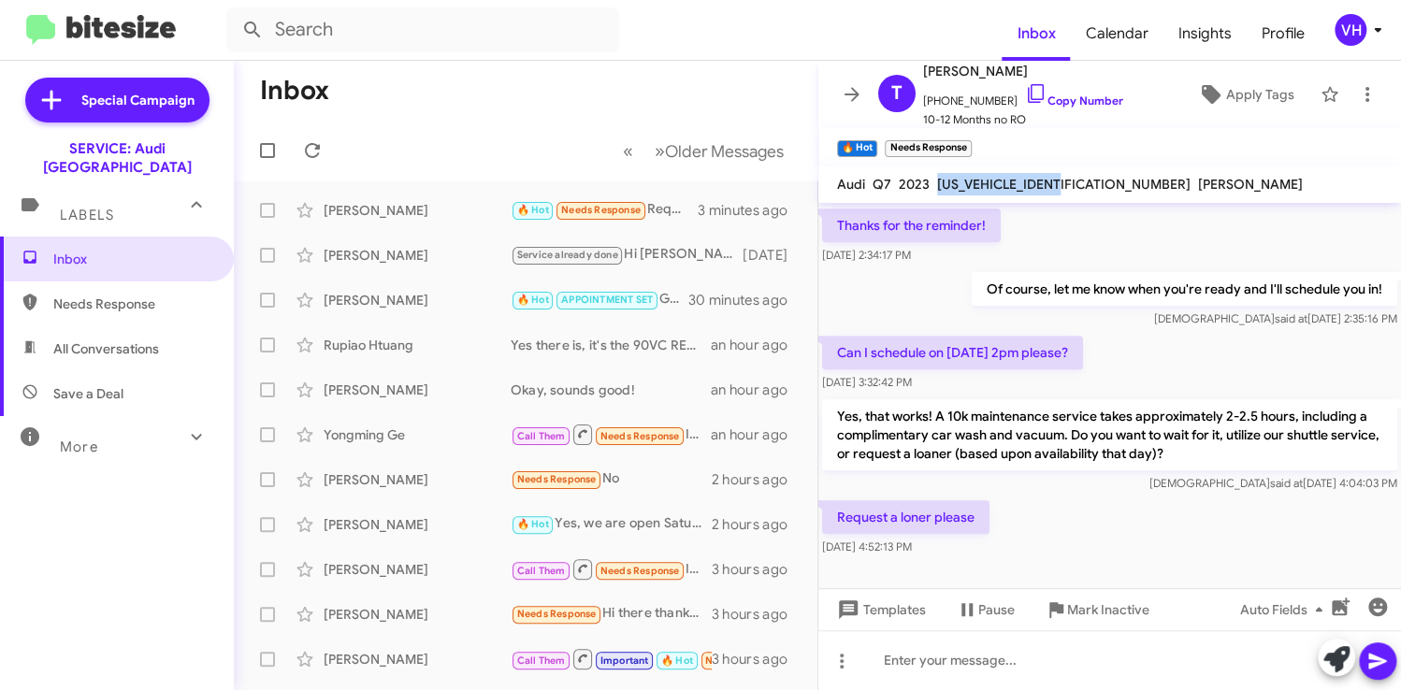
click at [1008, 181] on span "[US_VEHICLE_IDENTIFICATION_NUMBER]" at bounding box center [1064, 184] width 254 height 17
copy span "[US_VEHICLE_IDENTIFICATION_NUMBER]"
click at [971, 411] on p "Yes, that works! A 10k maintenance service takes approximately 2-2.5 hours, inc…" at bounding box center [1109, 434] width 575 height 71
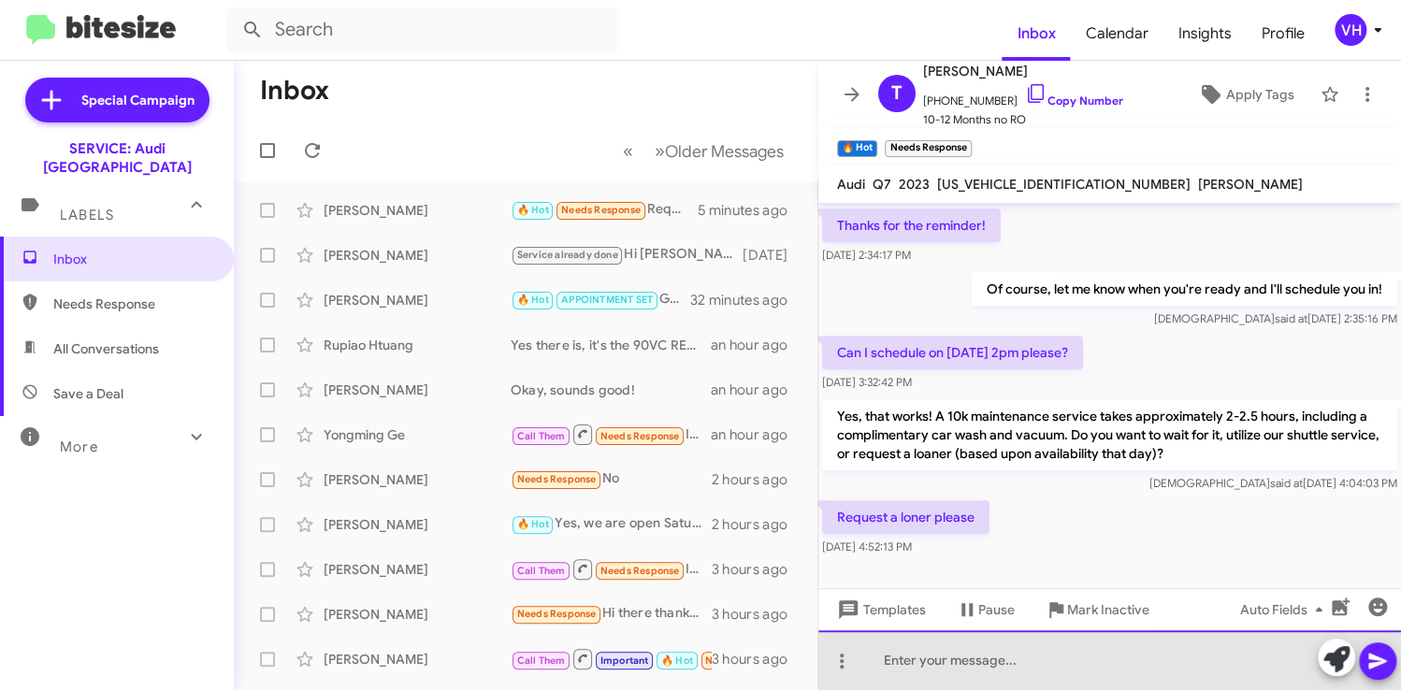
click at [921, 663] on div at bounding box center [1110, 661] width 583 height 60
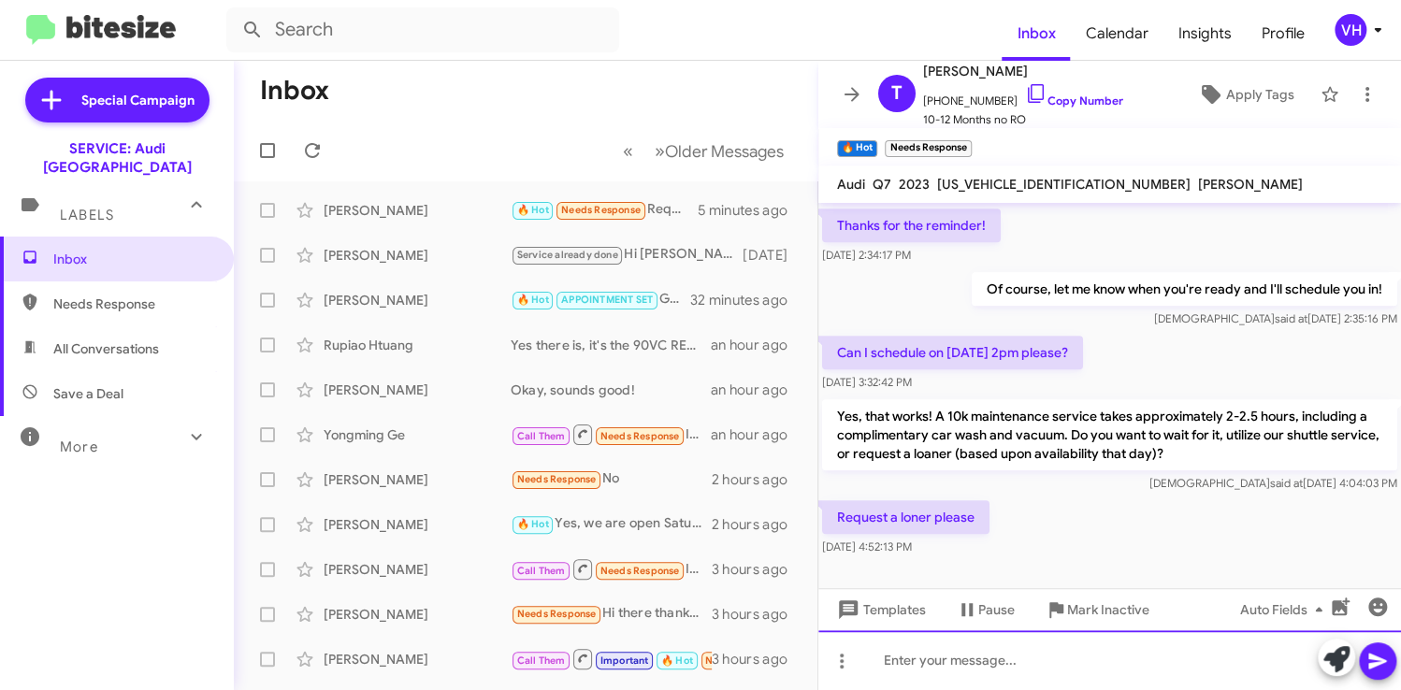
click at [961, 660] on div at bounding box center [1110, 661] width 583 height 60
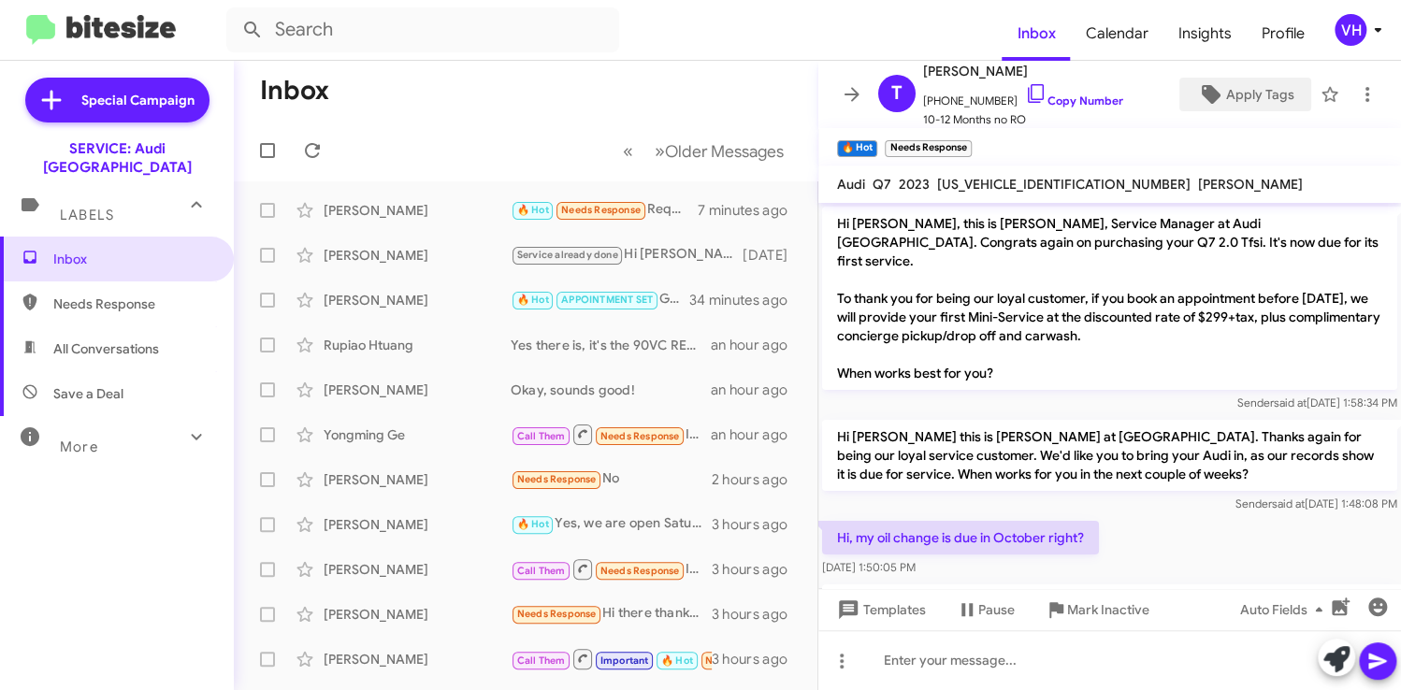
click at [1244, 95] on span "Apply Tags" at bounding box center [1260, 95] width 68 height 34
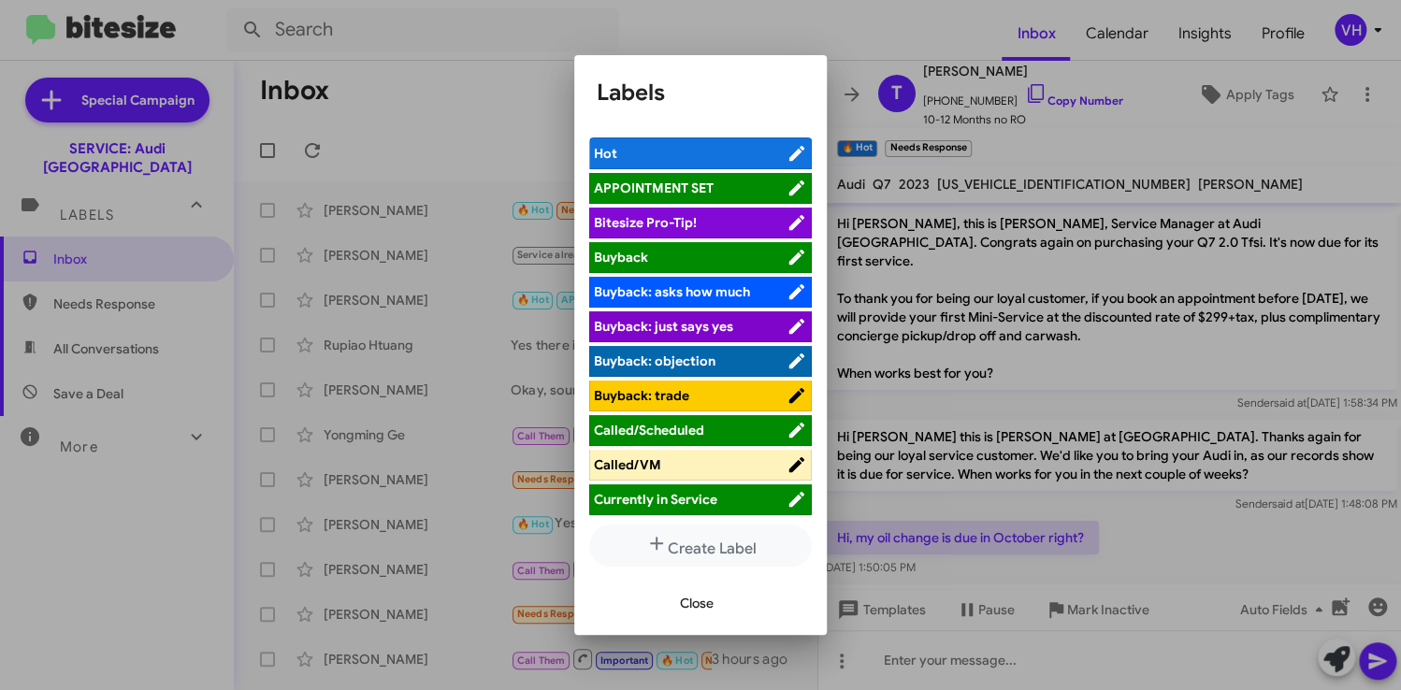
click at [732, 188] on span "APPOINTMENT SET" at bounding box center [690, 188] width 193 height 19
click at [726, 607] on button "Close" at bounding box center [697, 604] width 64 height 34
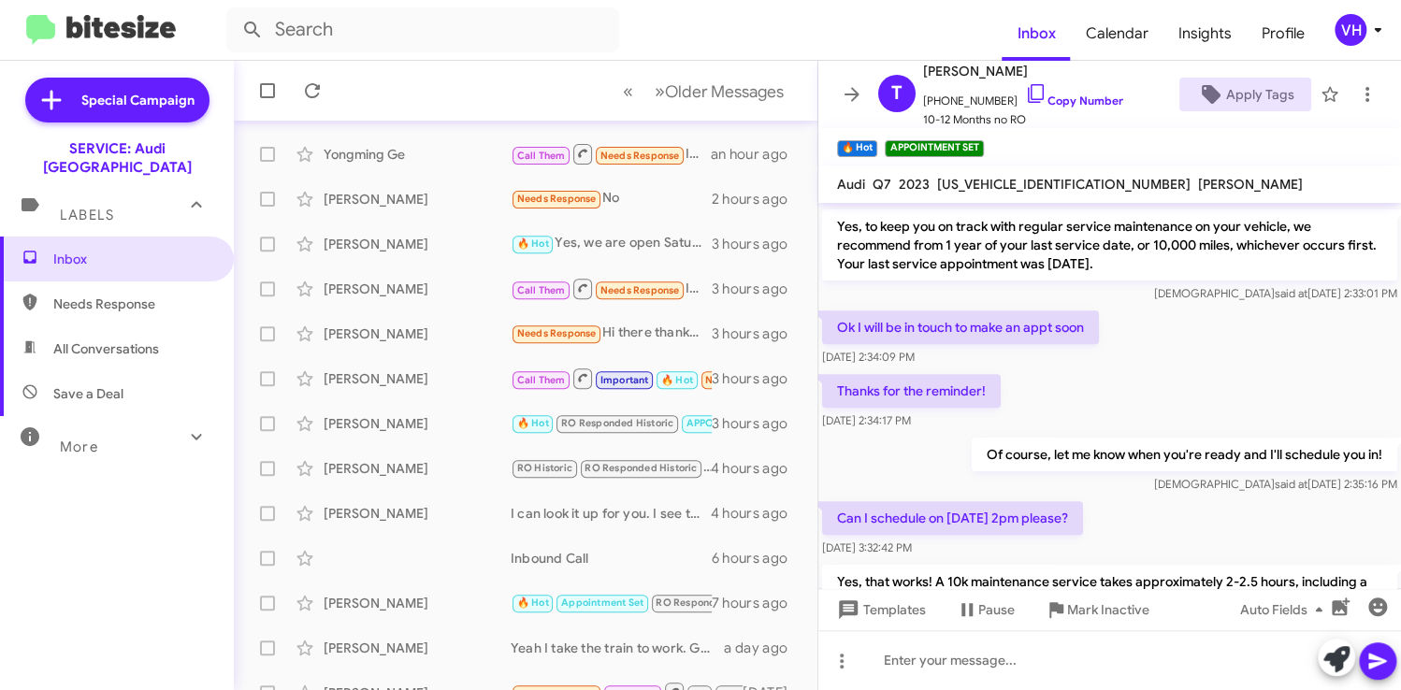
scroll to position [628, 0]
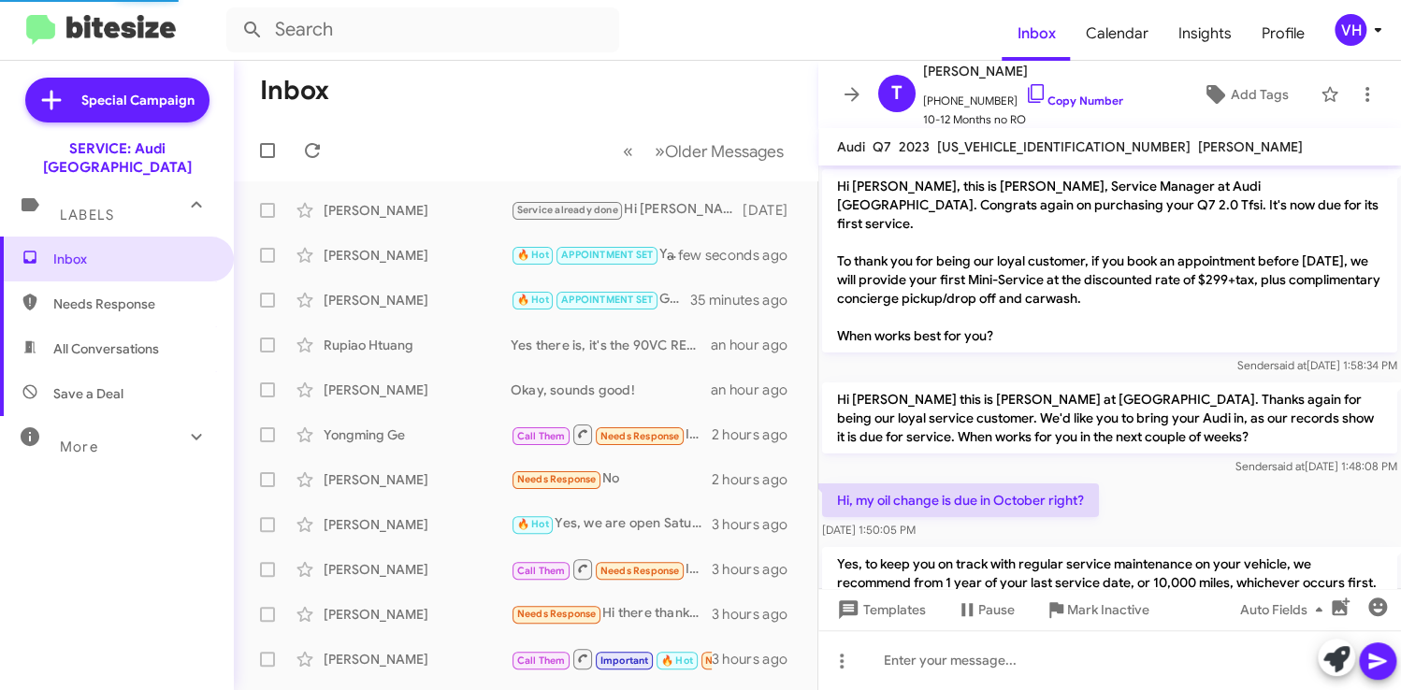
scroll to position [630, 0]
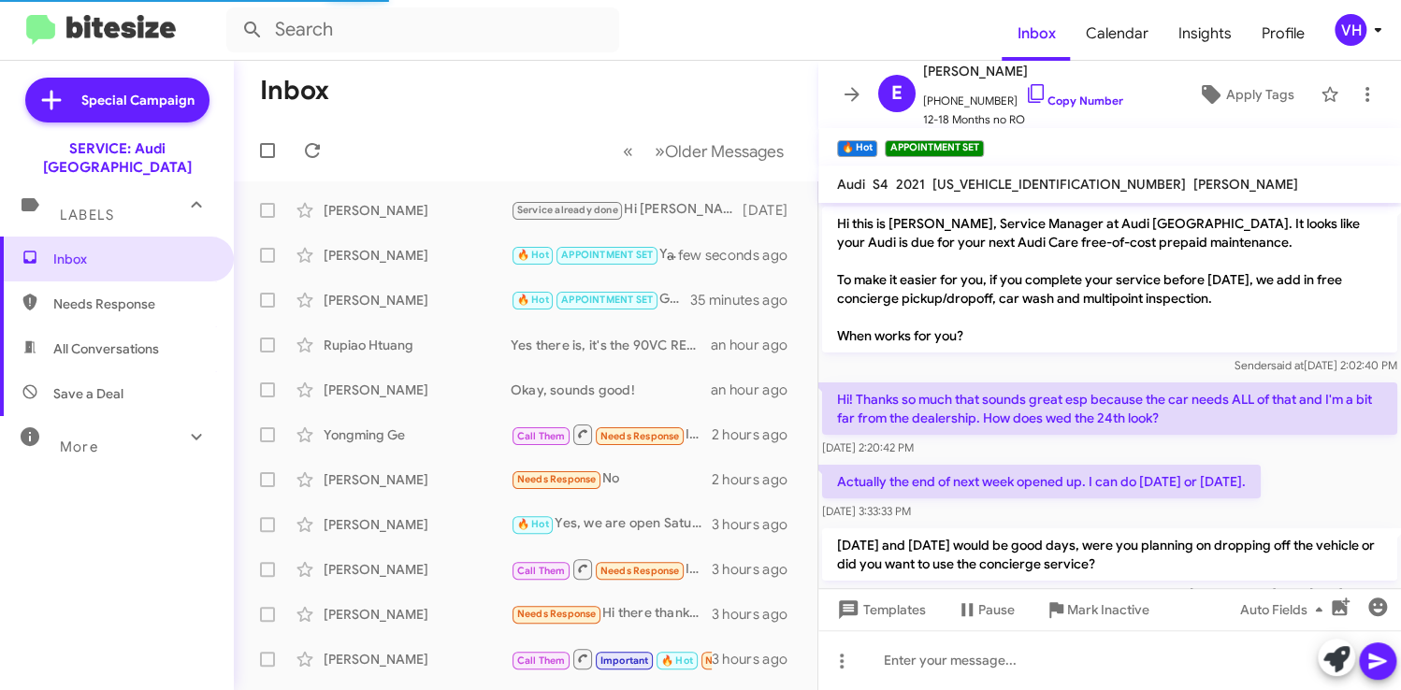
scroll to position [94, 0]
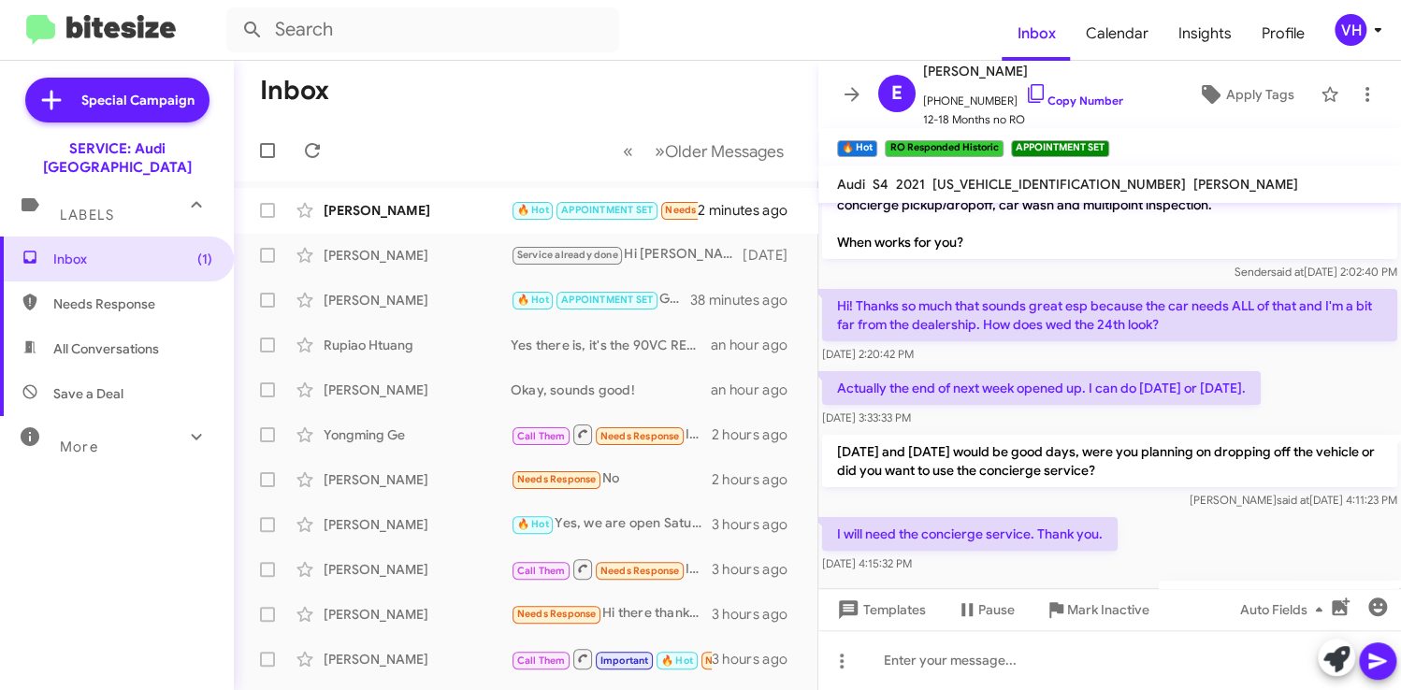
click at [422, 210] on div "[PERSON_NAME]" at bounding box center [417, 210] width 187 height 19
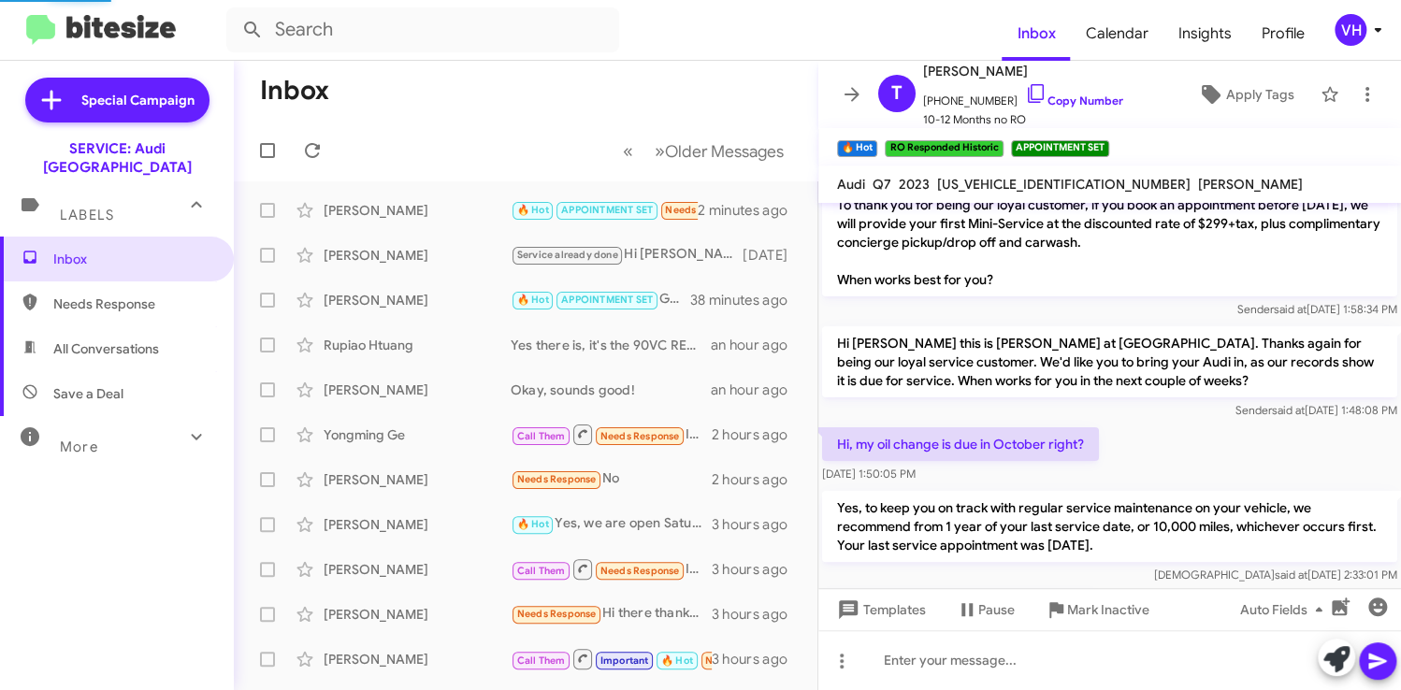
scroll to position [735, 0]
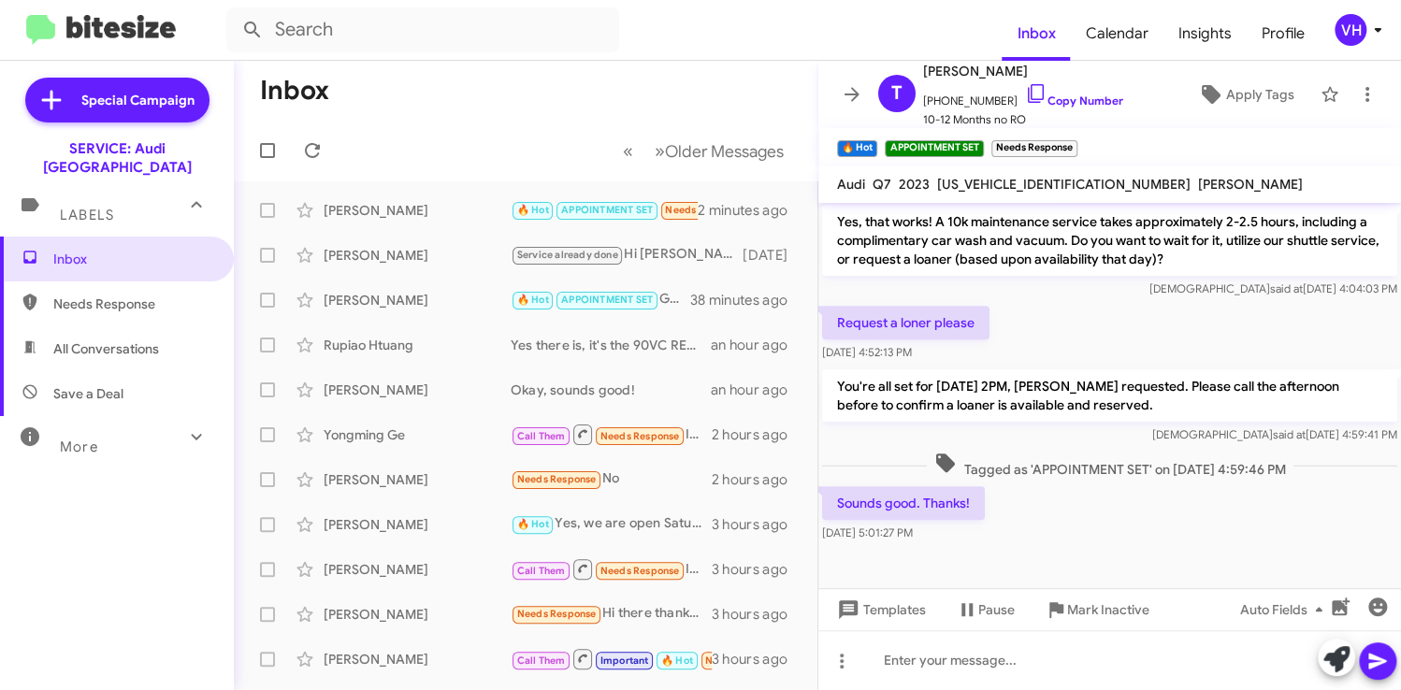
click at [1078, 138] on span "×" at bounding box center [1072, 139] width 11 height 22
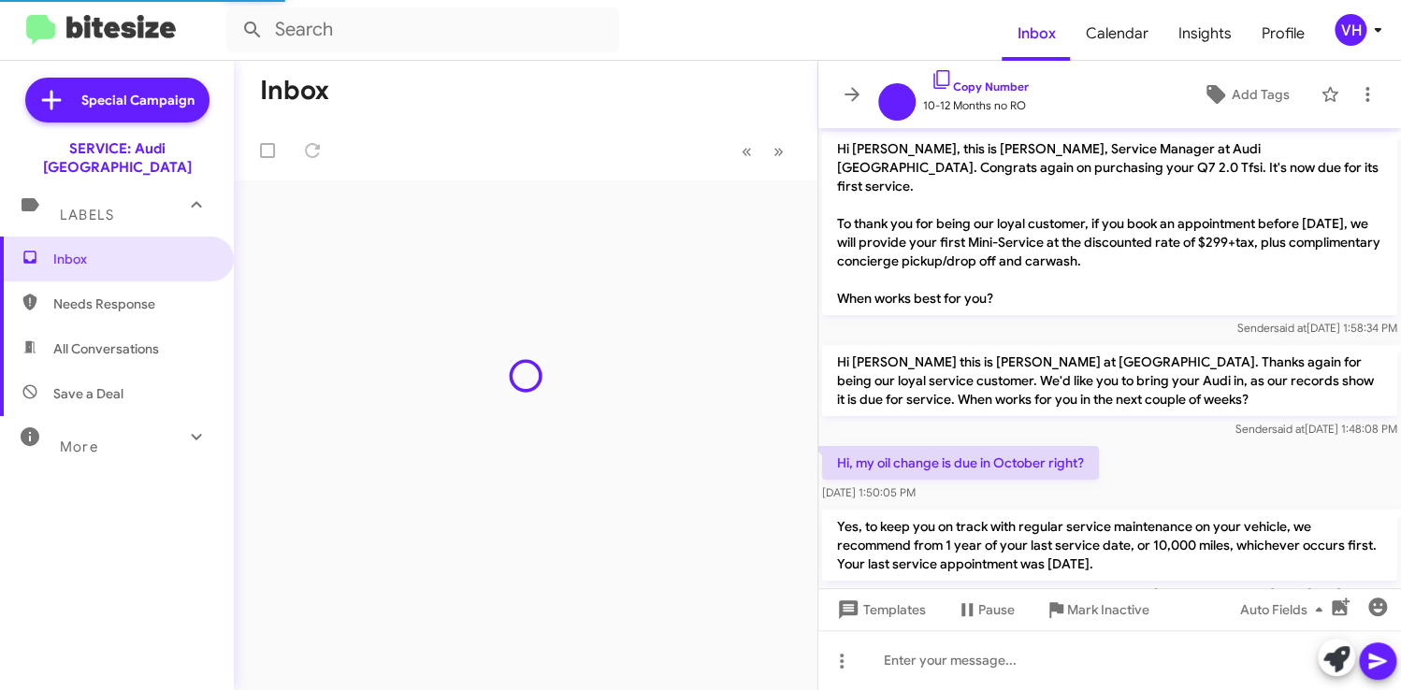
scroll to position [700, 0]
